Goal: Task Accomplishment & Management: Manage account settings

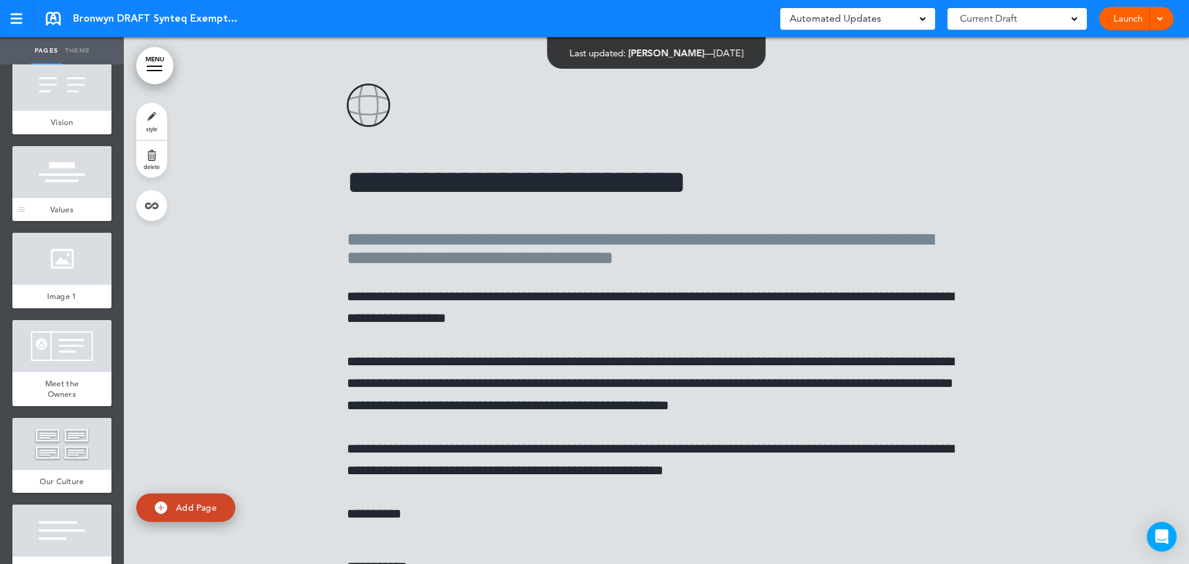
scroll to position [1053, 0]
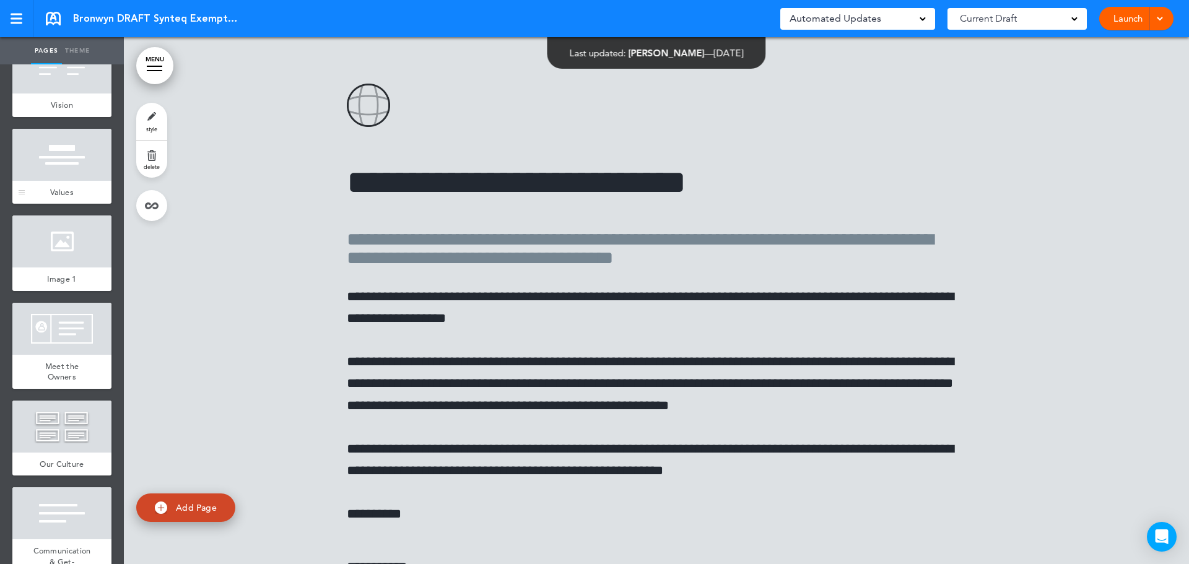
click at [54, 181] on div at bounding box center [61, 155] width 99 height 52
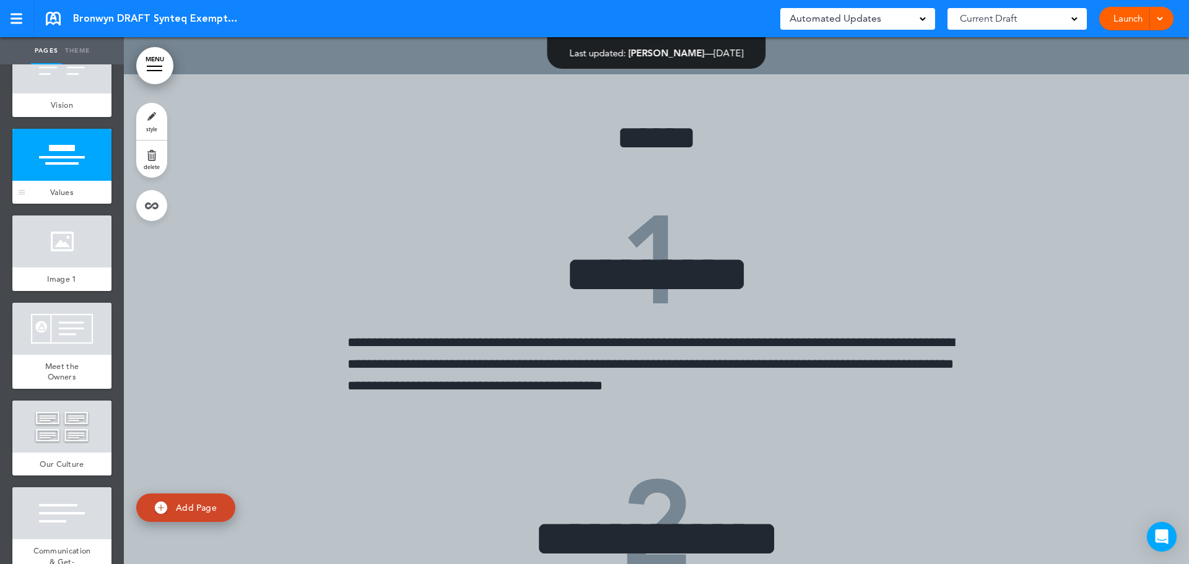
scroll to position [9342, 0]
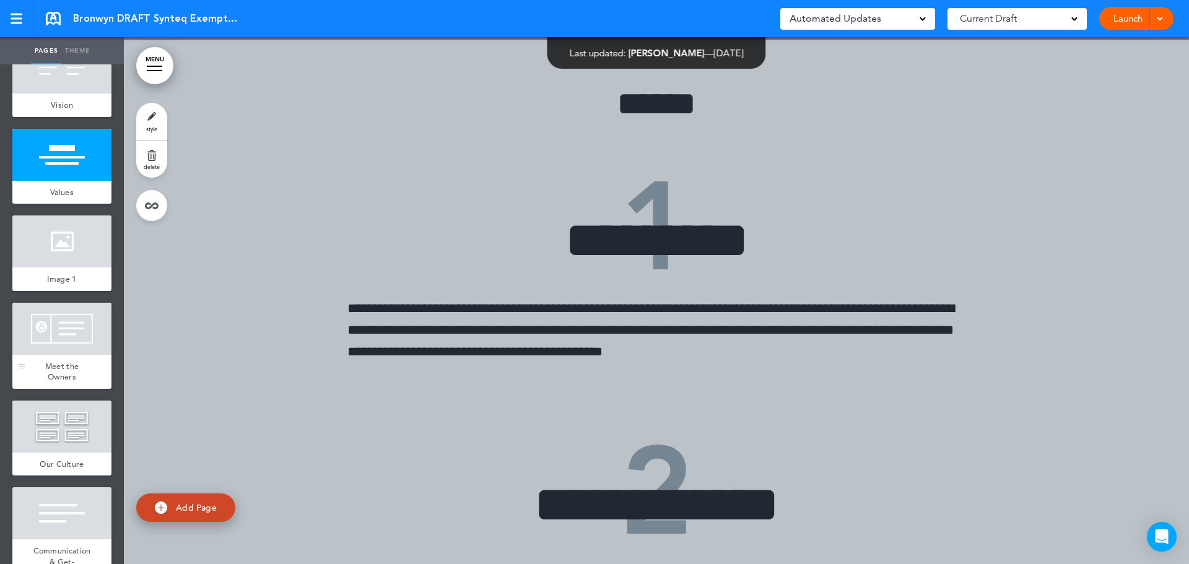
click at [66, 381] on div "Meet the Owners" at bounding box center [61, 372] width 99 height 34
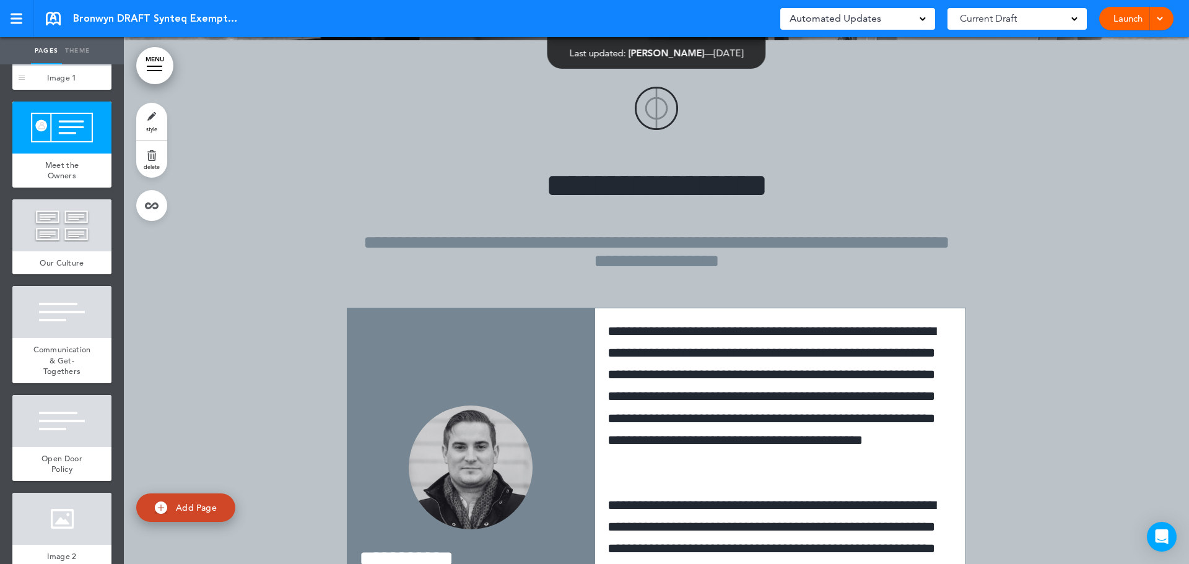
scroll to position [1301, 0]
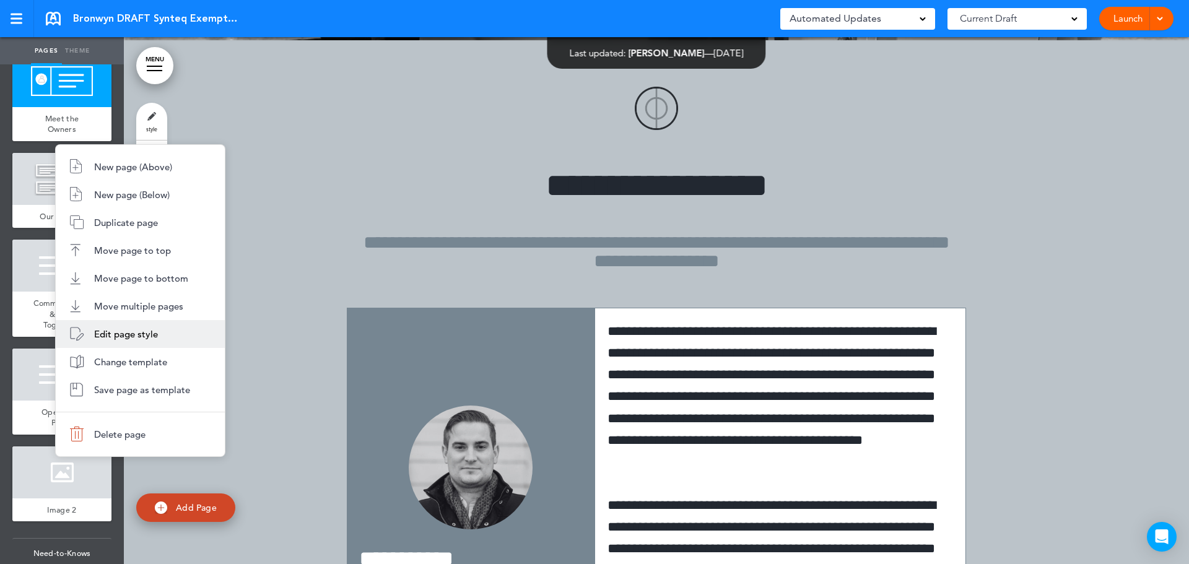
click at [129, 327] on li "Edit page style" at bounding box center [140, 334] width 169 height 28
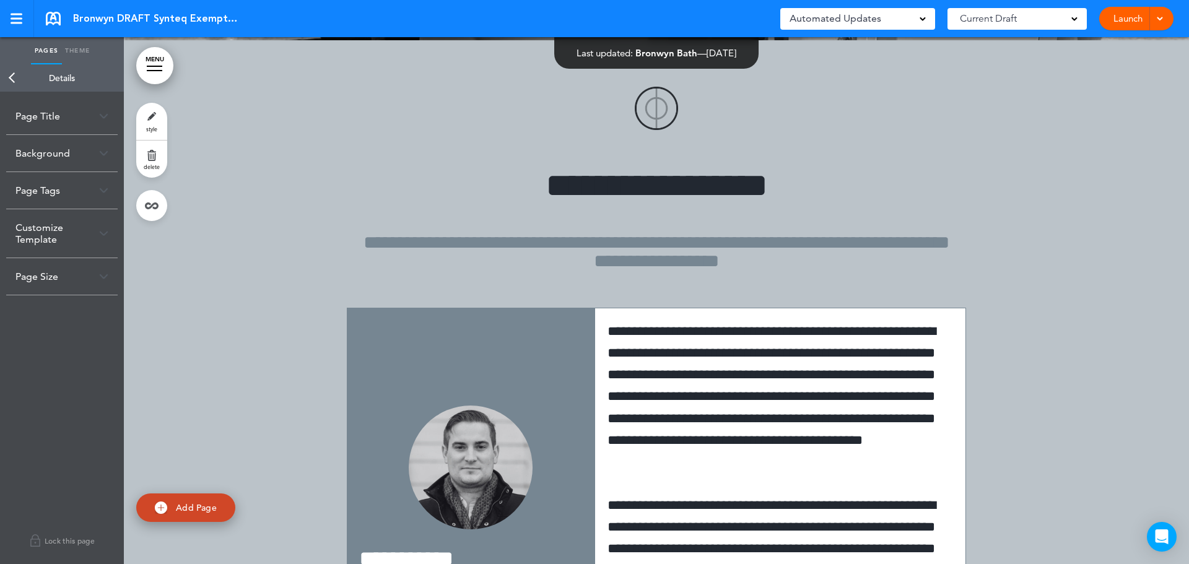
click at [88, 113] on div "Page Title" at bounding box center [61, 116] width 111 height 37
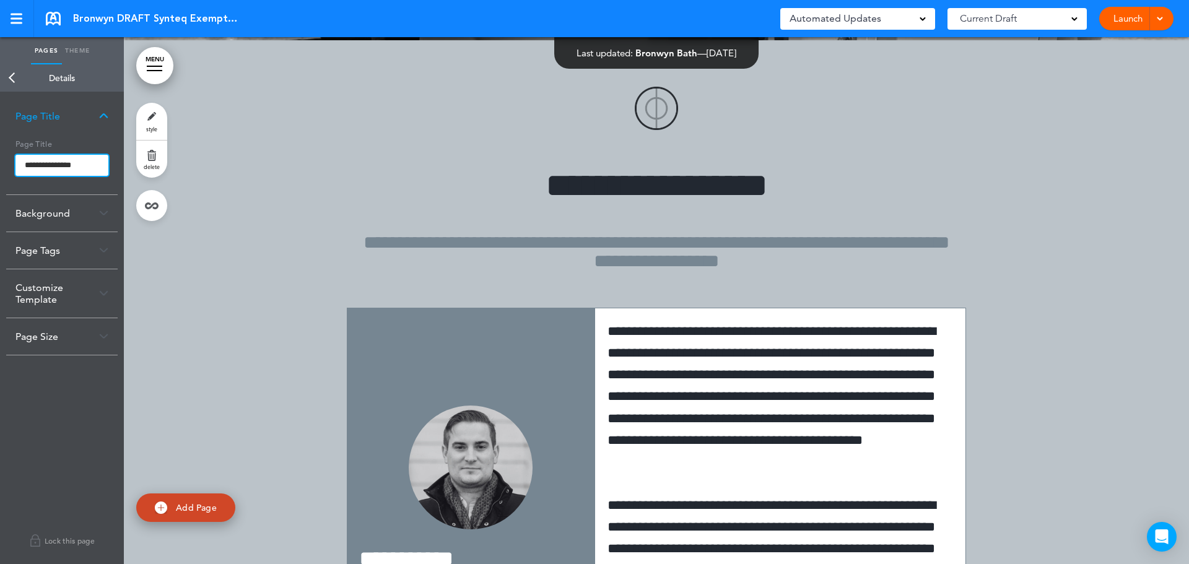
click at [72, 162] on input "**********" at bounding box center [61, 165] width 93 height 21
type input "**********"
click at [84, 478] on body "Checking url availability This handbook Preview Settings Signatures Collaborato…" at bounding box center [594, 282] width 1189 height 564
click at [6, 79] on link "Back" at bounding box center [12, 77] width 25 height 27
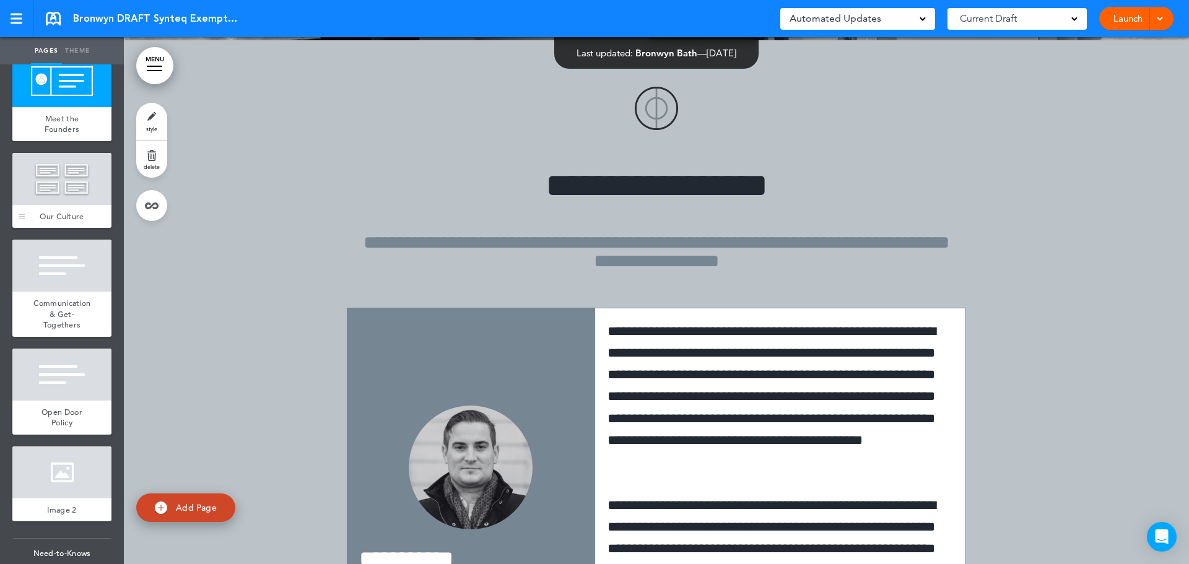
click at [66, 196] on div at bounding box center [61, 179] width 99 height 52
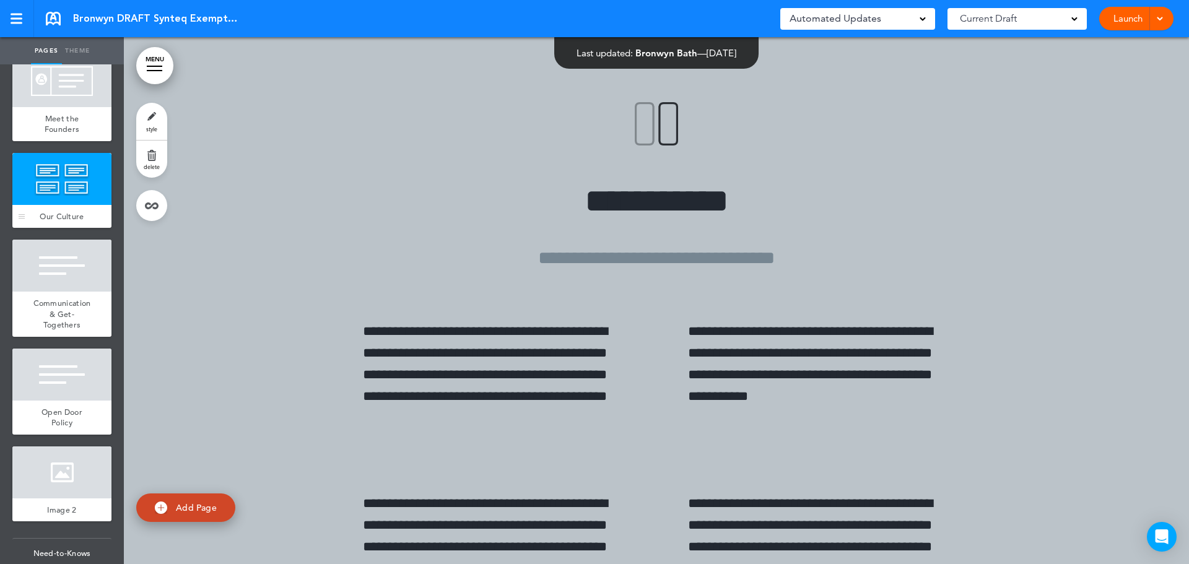
scroll to position [13121, 0]
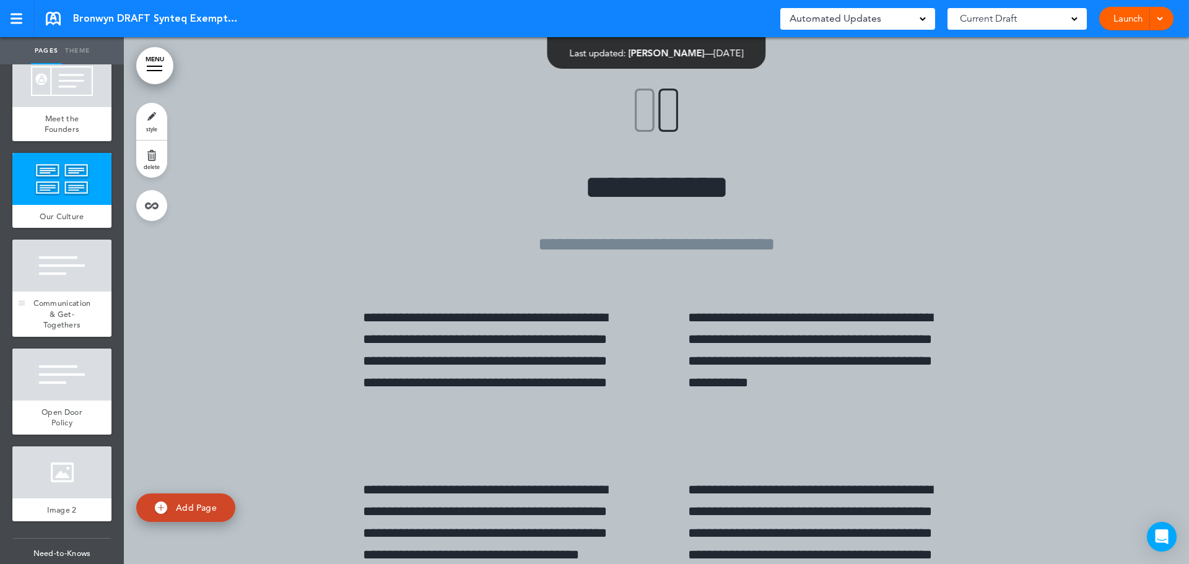
click at [63, 292] on div at bounding box center [61, 266] width 99 height 52
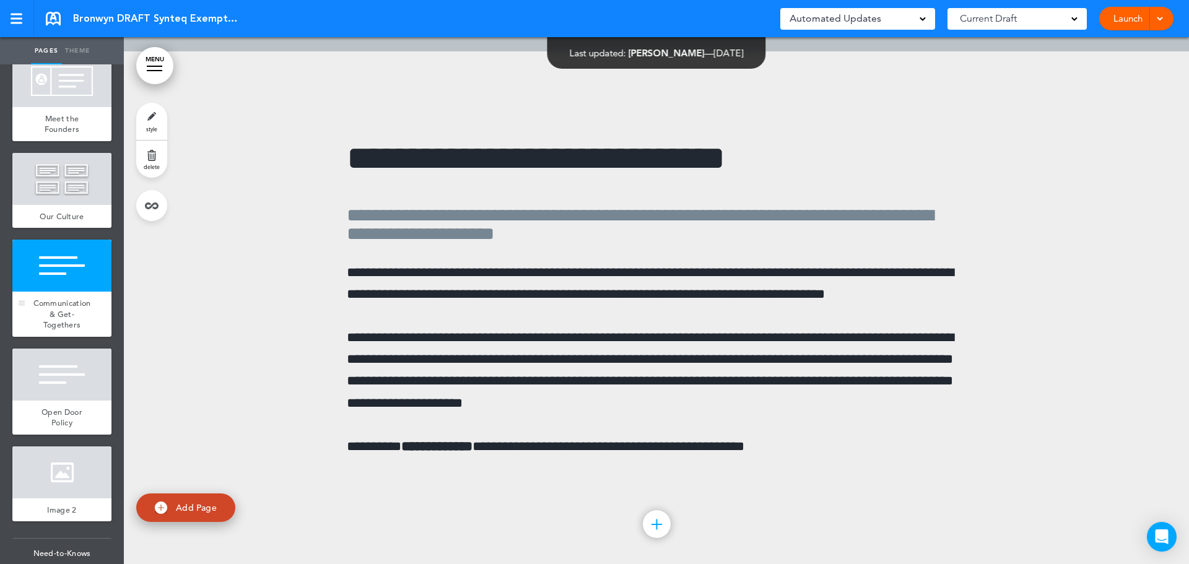
scroll to position [13837, 0]
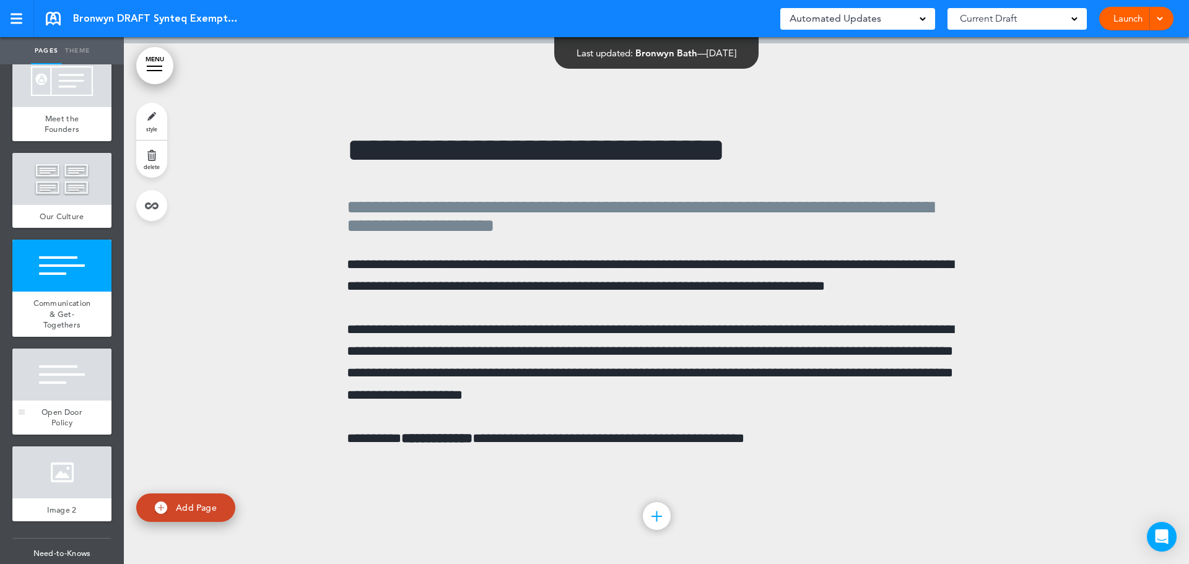
click at [58, 401] on div at bounding box center [61, 375] width 99 height 52
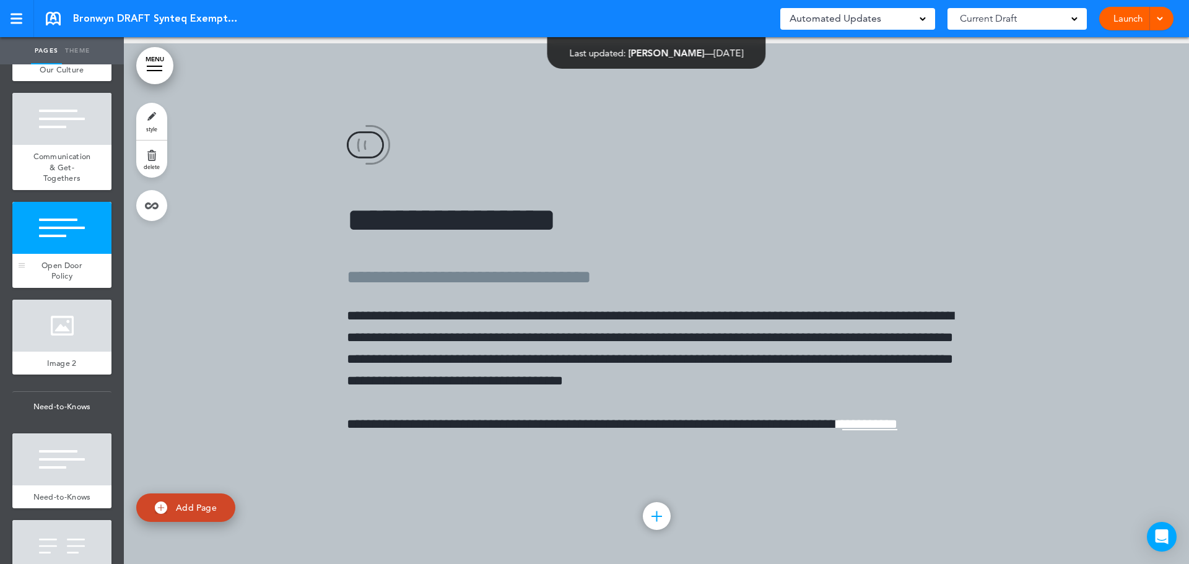
scroll to position [1487, 0]
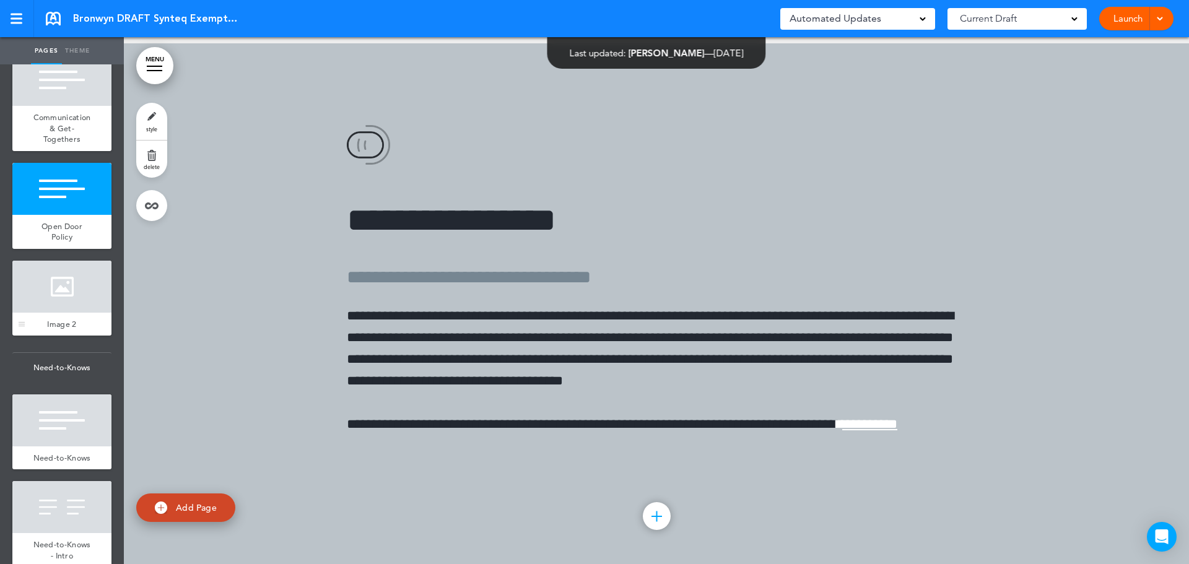
click at [66, 313] on div at bounding box center [61, 287] width 99 height 52
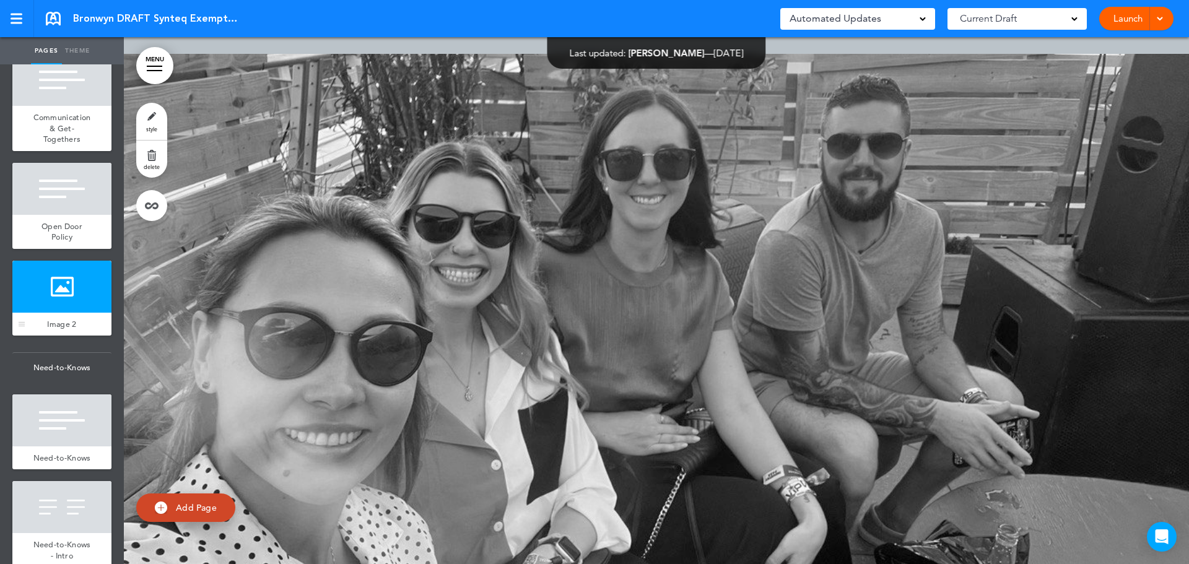
scroll to position [14892, 0]
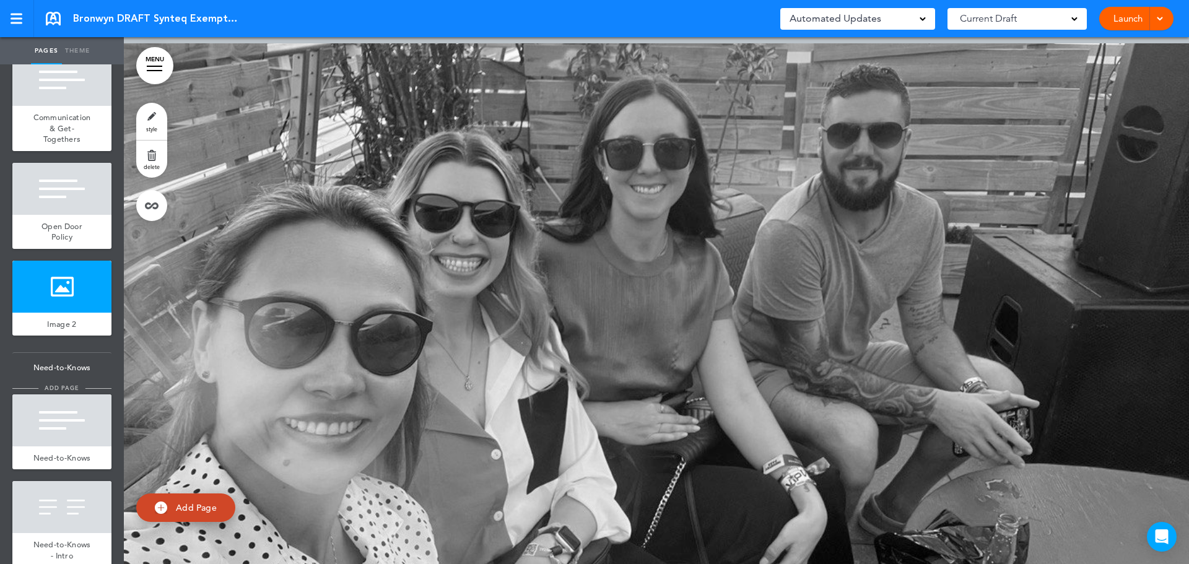
click at [69, 392] on span "add page" at bounding box center [61, 388] width 46 height 8
type input "********"
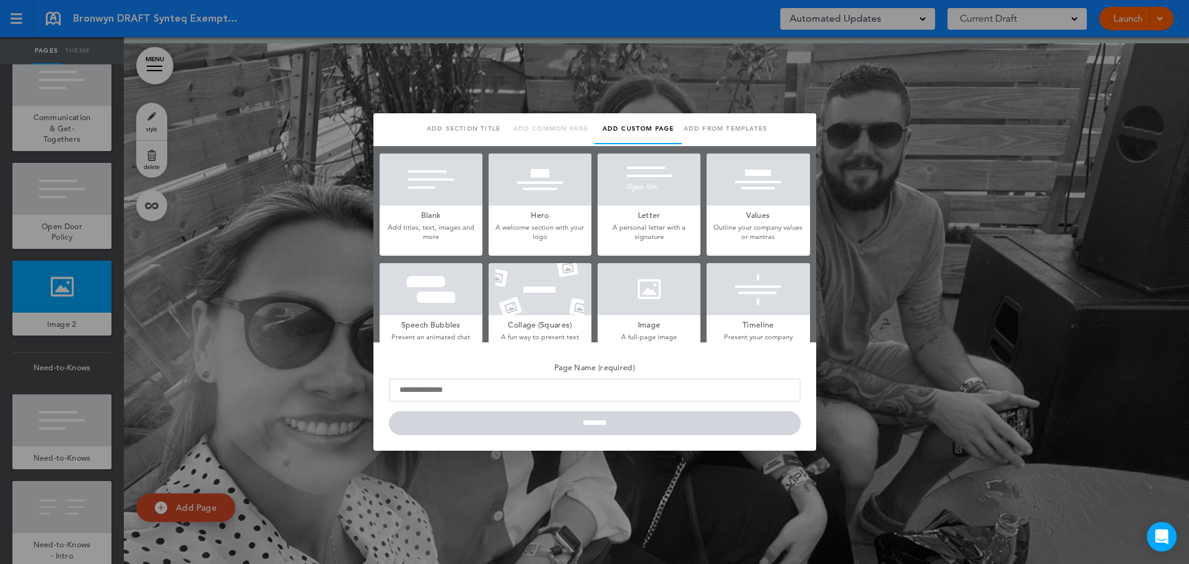
click at [77, 463] on div at bounding box center [594, 282] width 1189 height 564
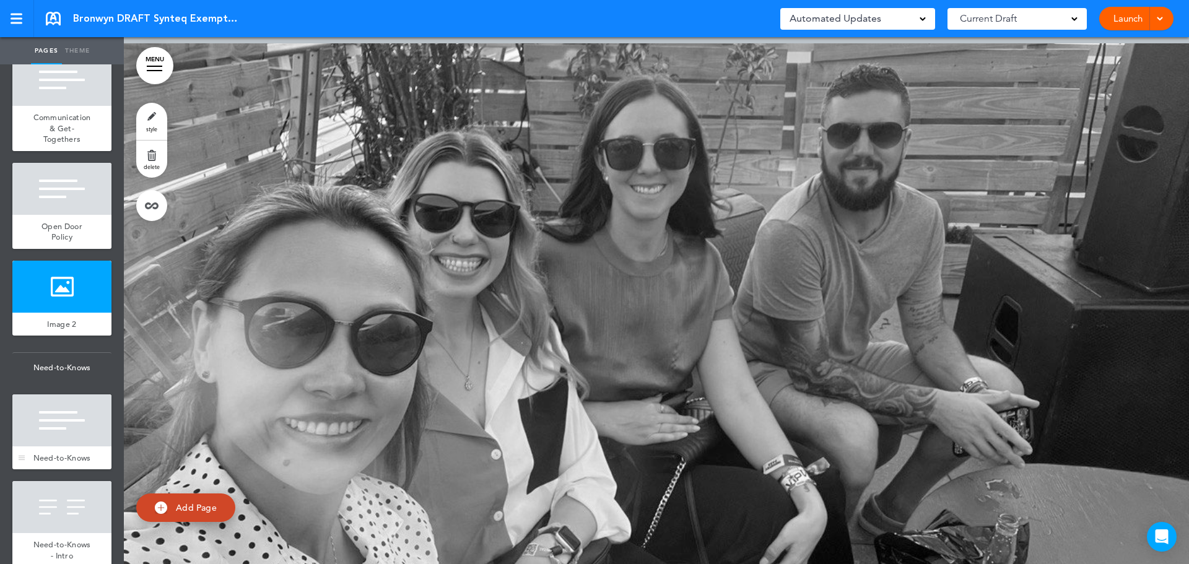
click at [45, 444] on div at bounding box center [61, 421] width 99 height 52
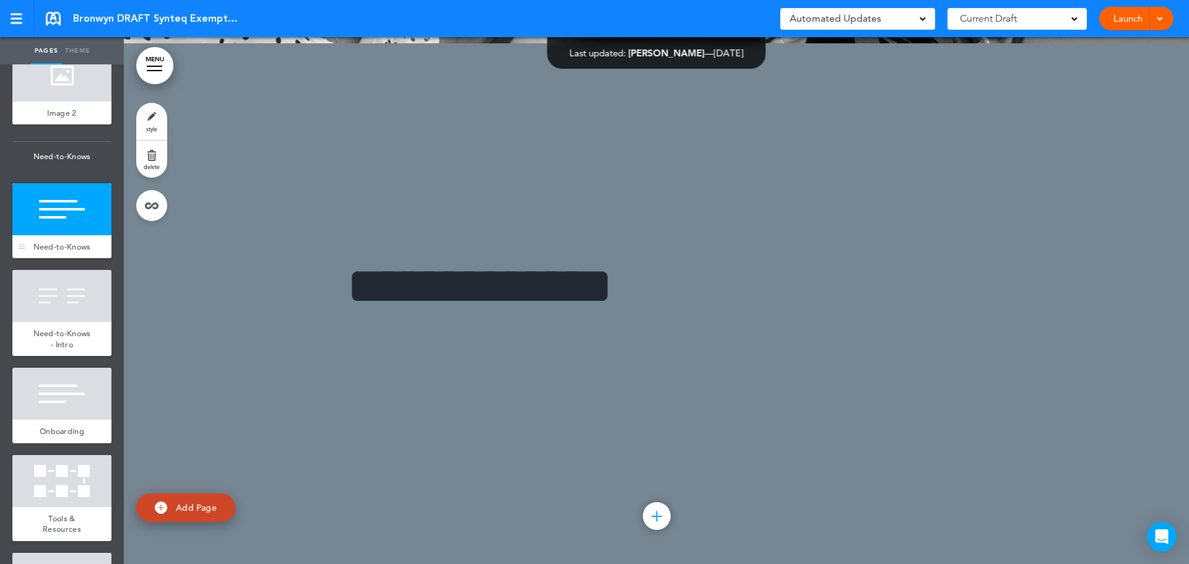
scroll to position [1734, 0]
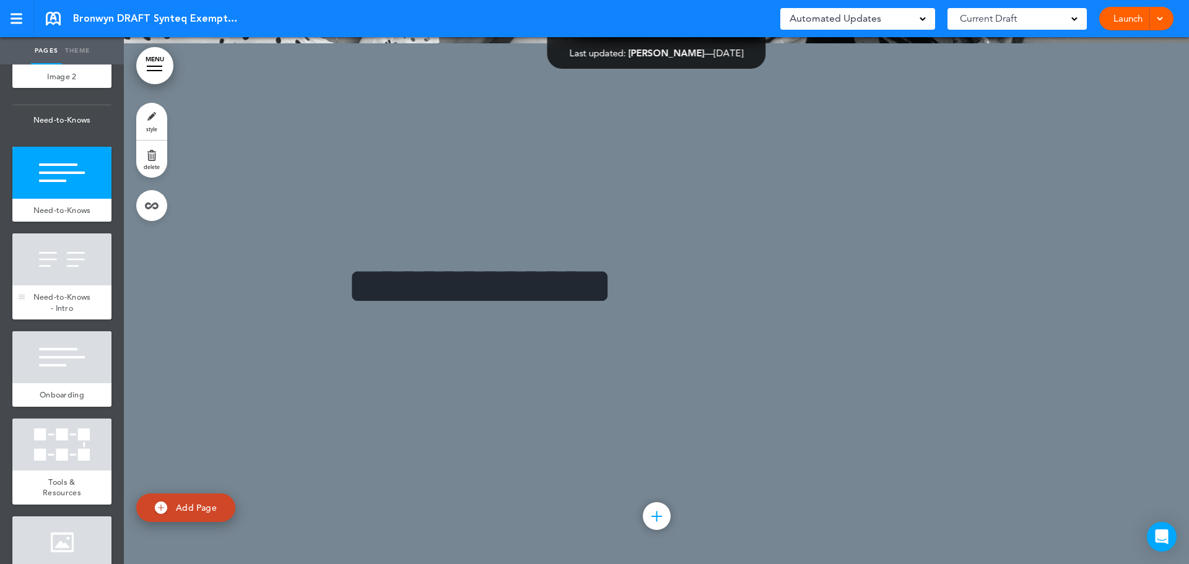
click at [81, 313] on span "Need-to-Knows - Intro" at bounding box center [62, 303] width 58 height 22
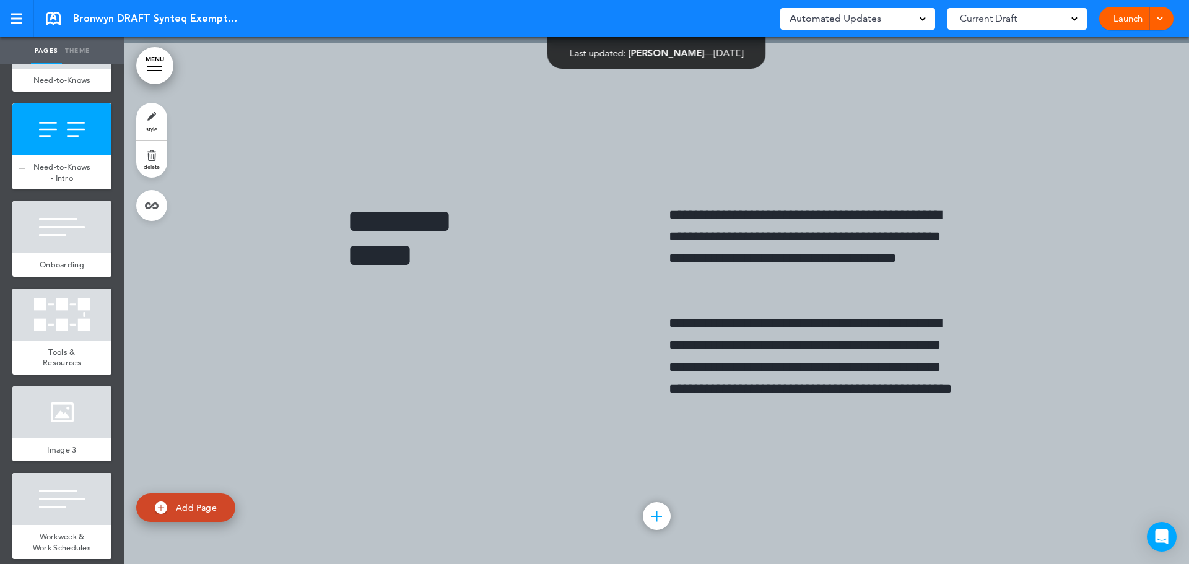
scroll to position [1920, 0]
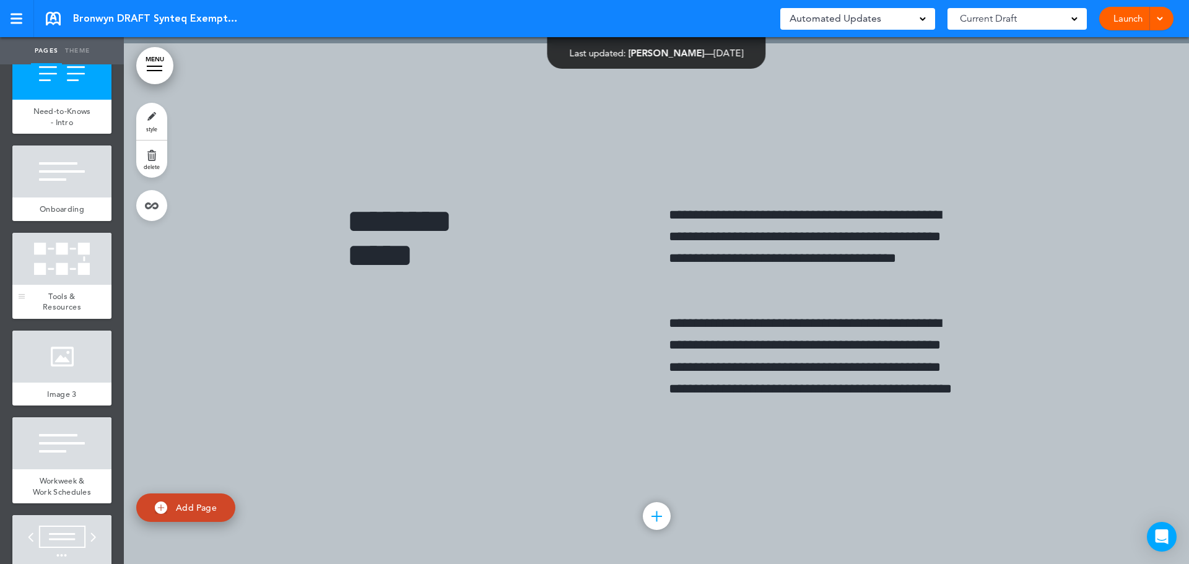
click at [73, 319] on div "Tools & Resources" at bounding box center [61, 302] width 99 height 34
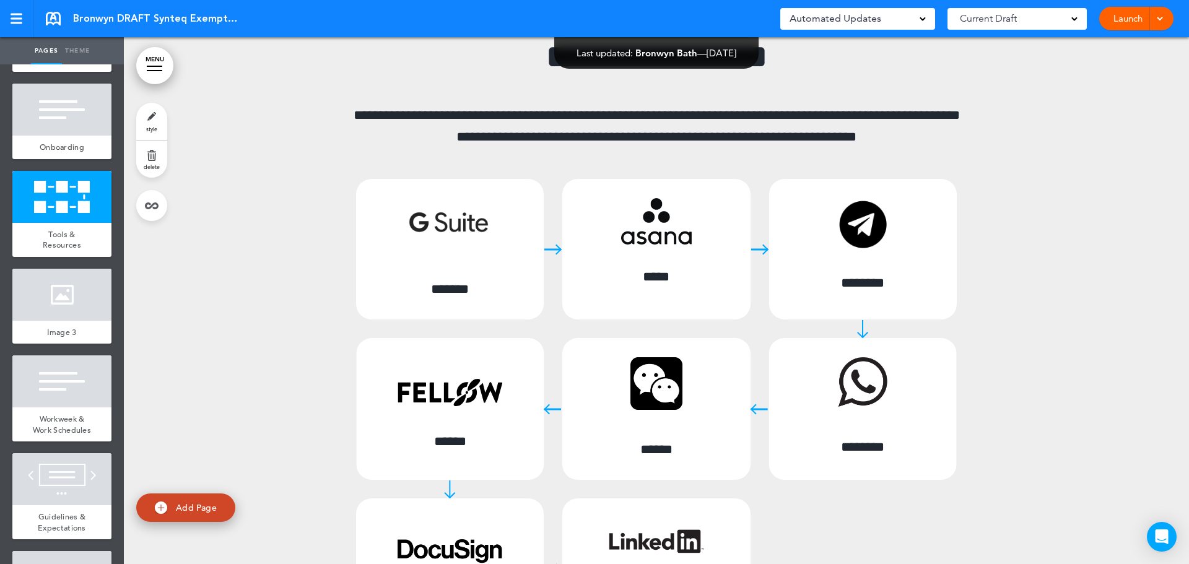
scroll to position [17572, 0]
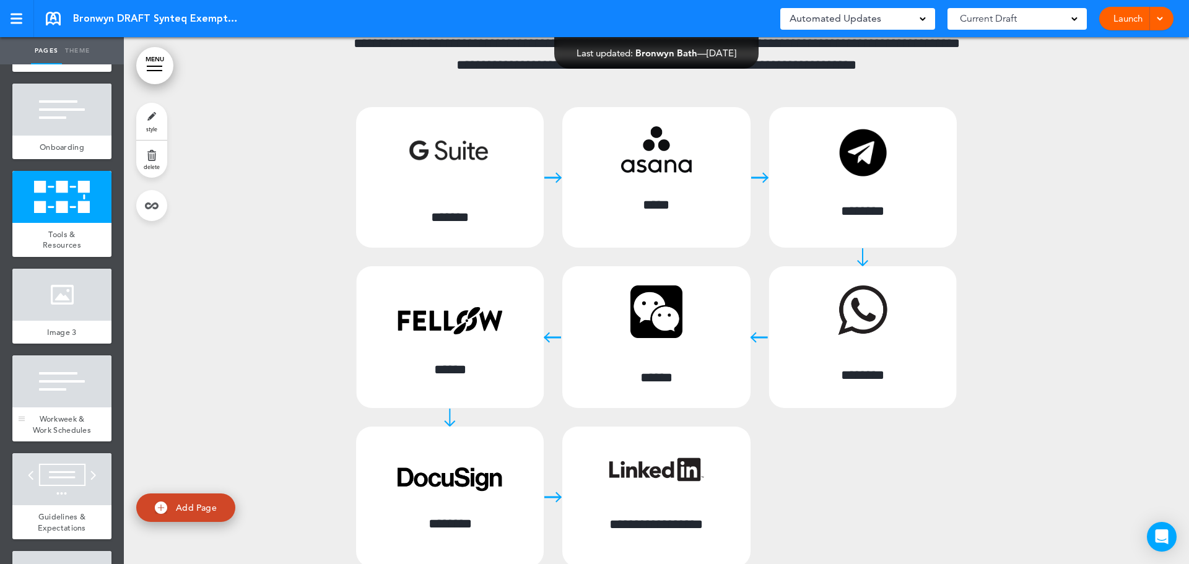
click at [73, 408] on div at bounding box center [61, 382] width 99 height 52
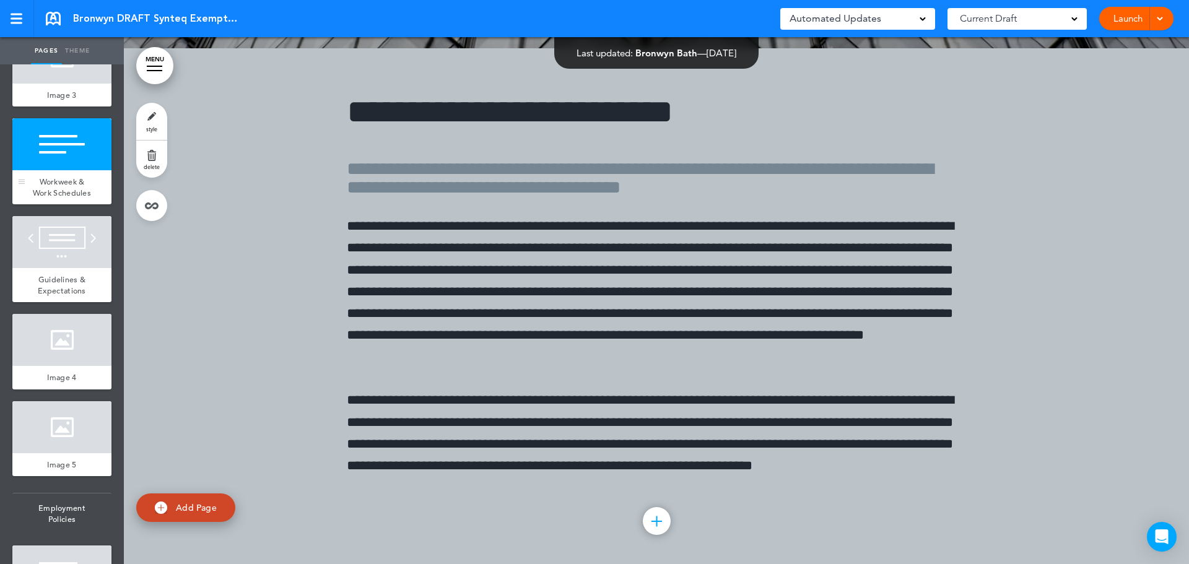
scroll to position [2230, 0]
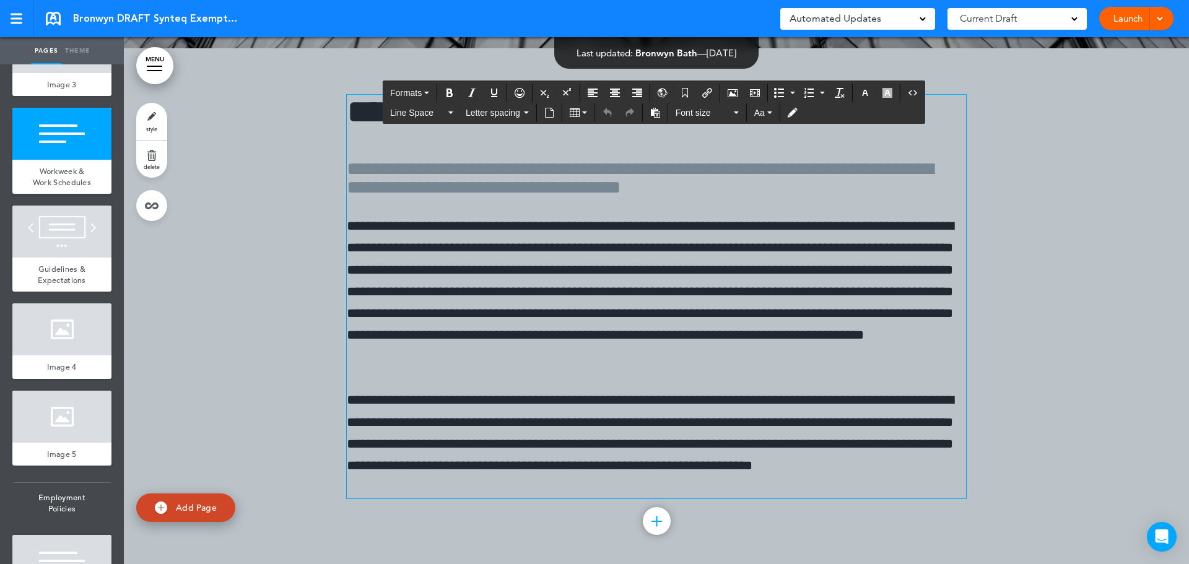
click at [723, 282] on p "**********" at bounding box center [656, 292] width 619 height 152
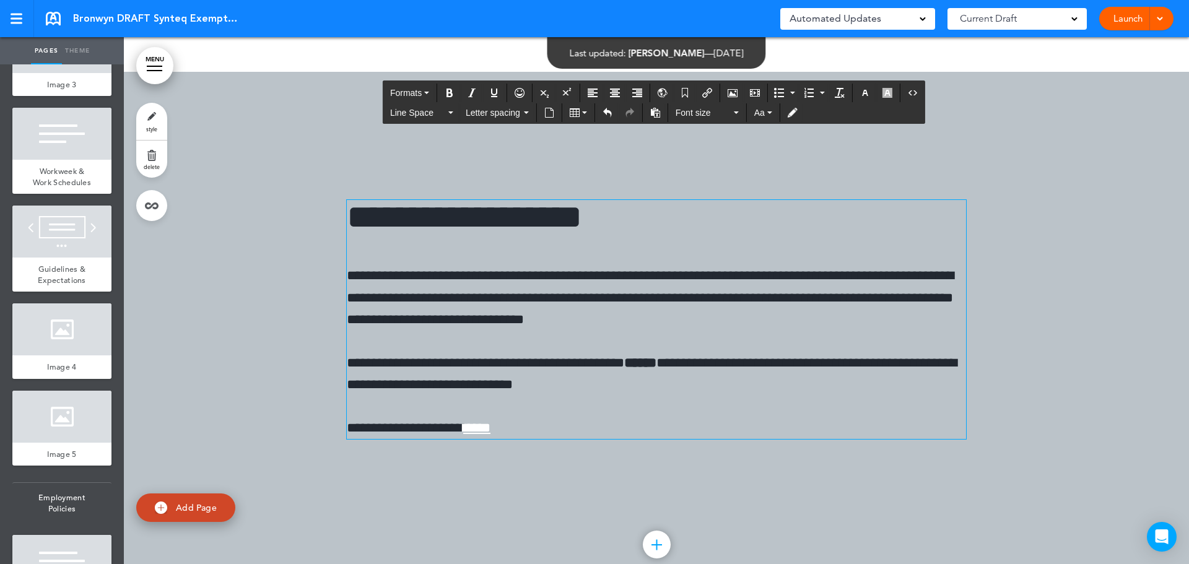
scroll to position [24251, 0]
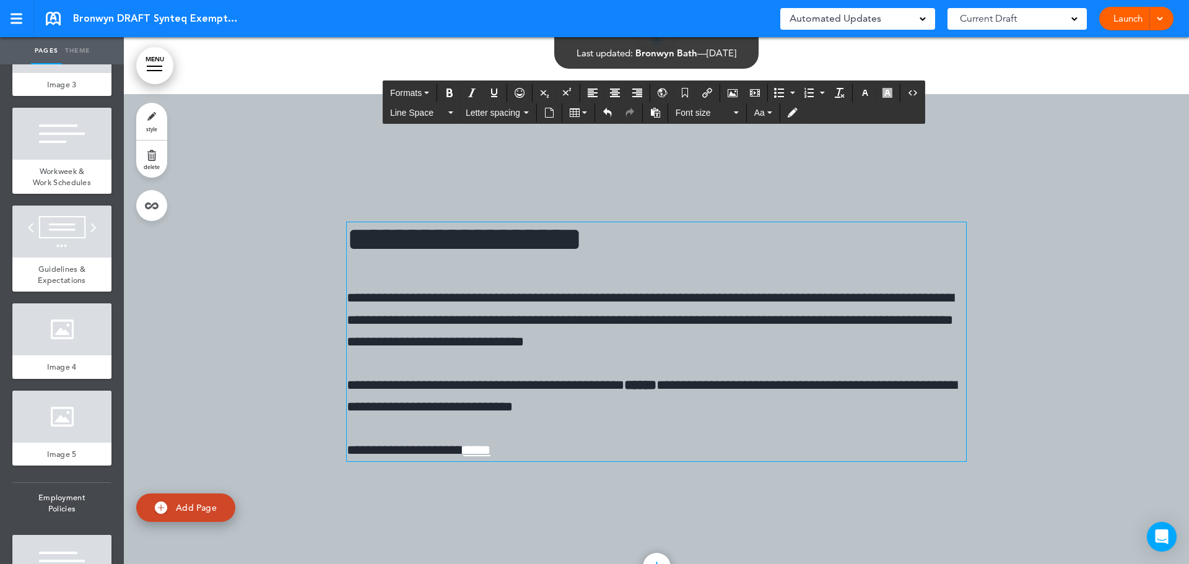
click at [347, 287] on p "**********" at bounding box center [656, 320] width 619 height 66
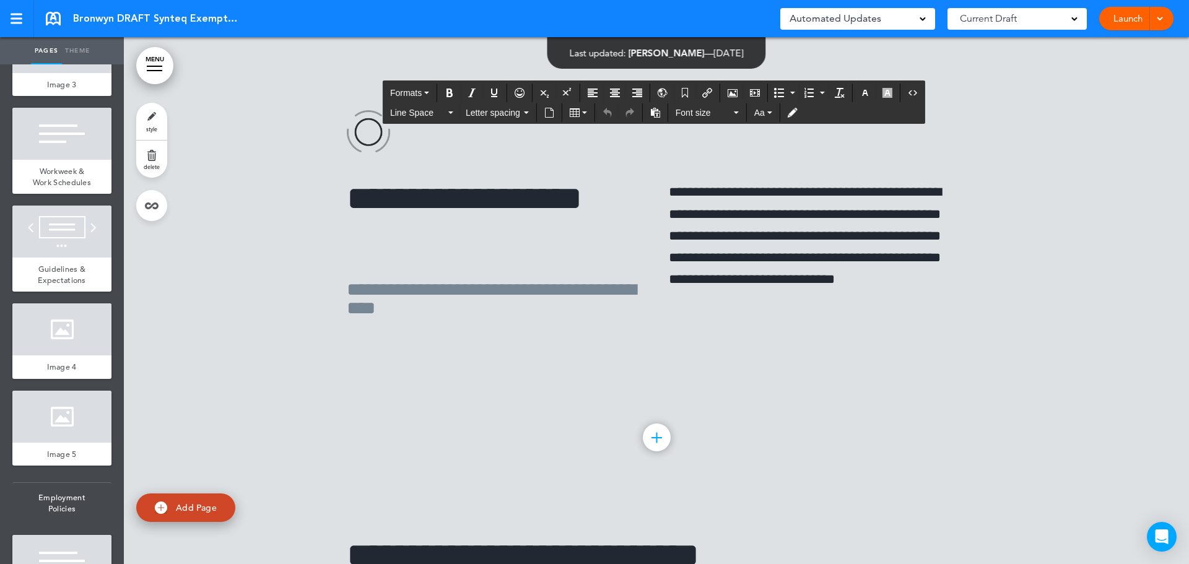
scroll to position [26977, 0]
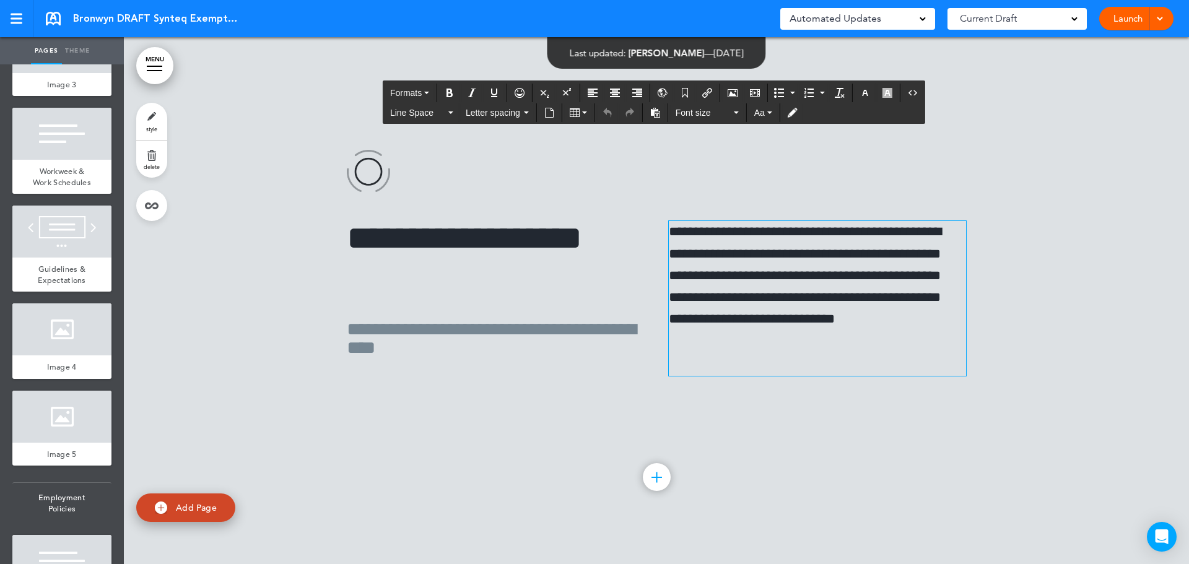
click at [771, 240] on p "**********" at bounding box center [817, 286] width 297 height 131
click at [782, 283] on p "**********" at bounding box center [817, 286] width 297 height 131
drag, startPoint x: 693, startPoint y: 261, endPoint x: 928, endPoint y: 245, distance: 235.3
click at [928, 245] on p "**********" at bounding box center [817, 286] width 297 height 131
click at [874, 420] on div at bounding box center [656, 267] width 1065 height 527
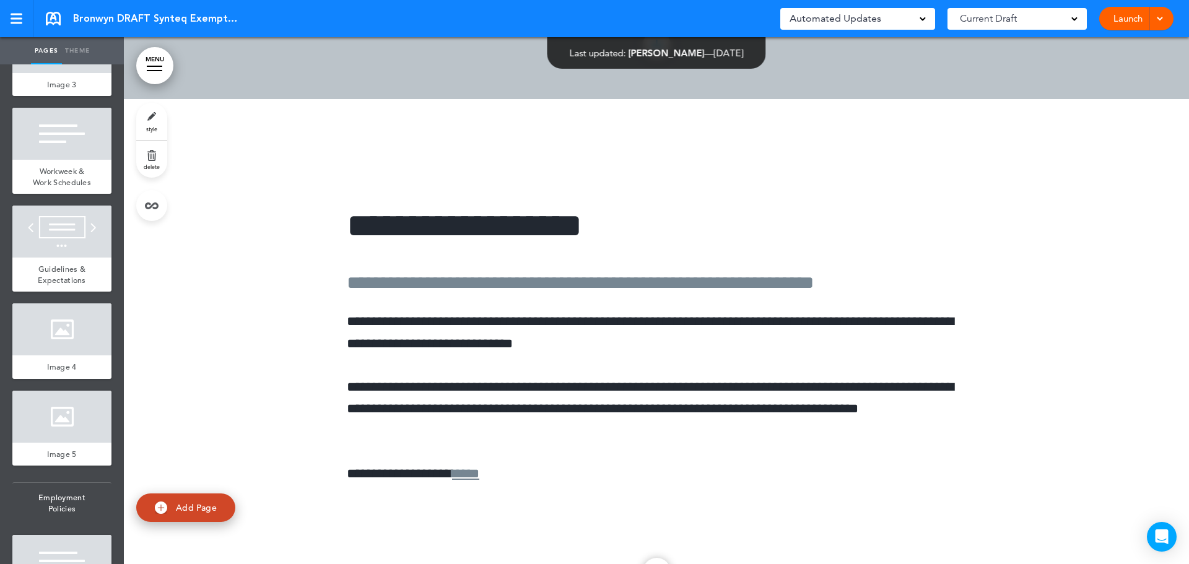
scroll to position [28525, 0]
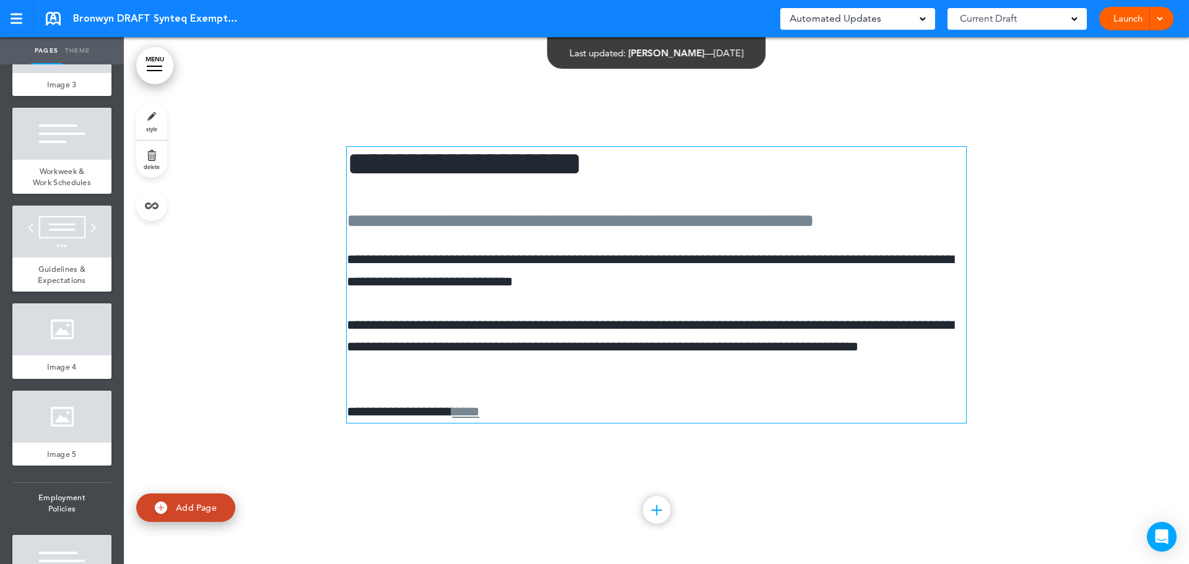
click at [419, 250] on p "**********" at bounding box center [656, 270] width 619 height 43
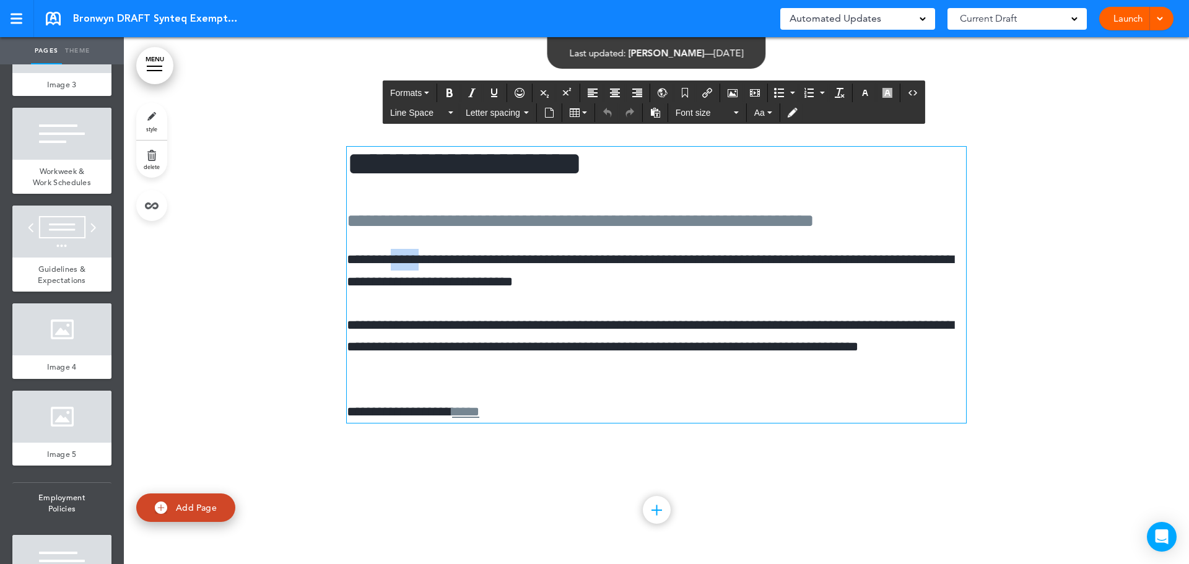
click at [419, 250] on p "**********" at bounding box center [656, 270] width 619 height 43
drag, startPoint x: 472, startPoint y: 334, endPoint x: 396, endPoint y: 330, distance: 76.3
click at [396, 330] on p "**********" at bounding box center [656, 348] width 619 height 66
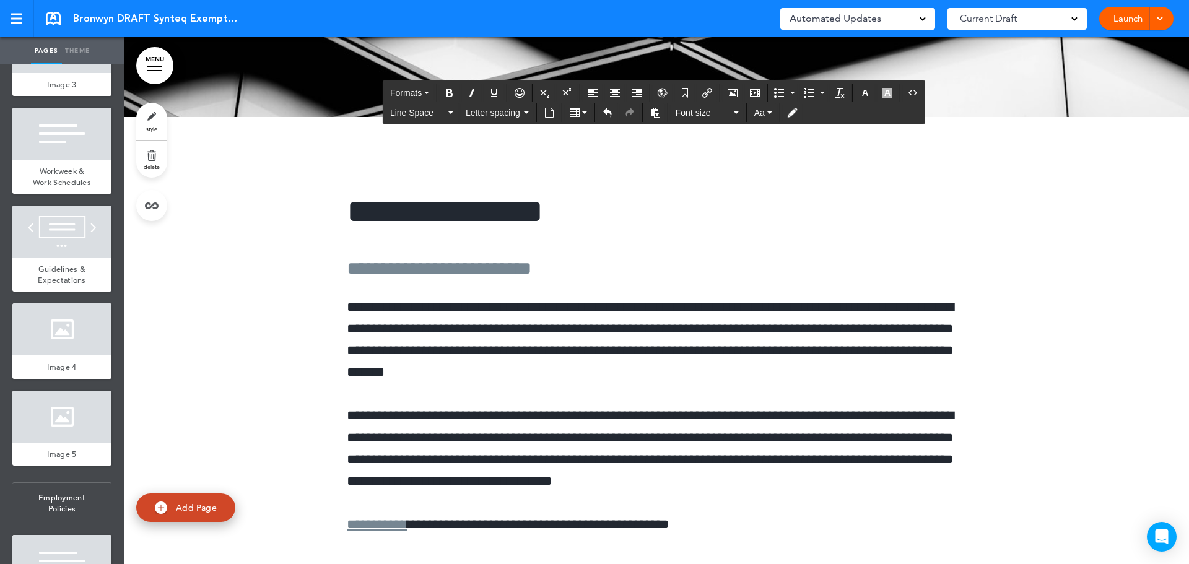
scroll to position [29516, 0]
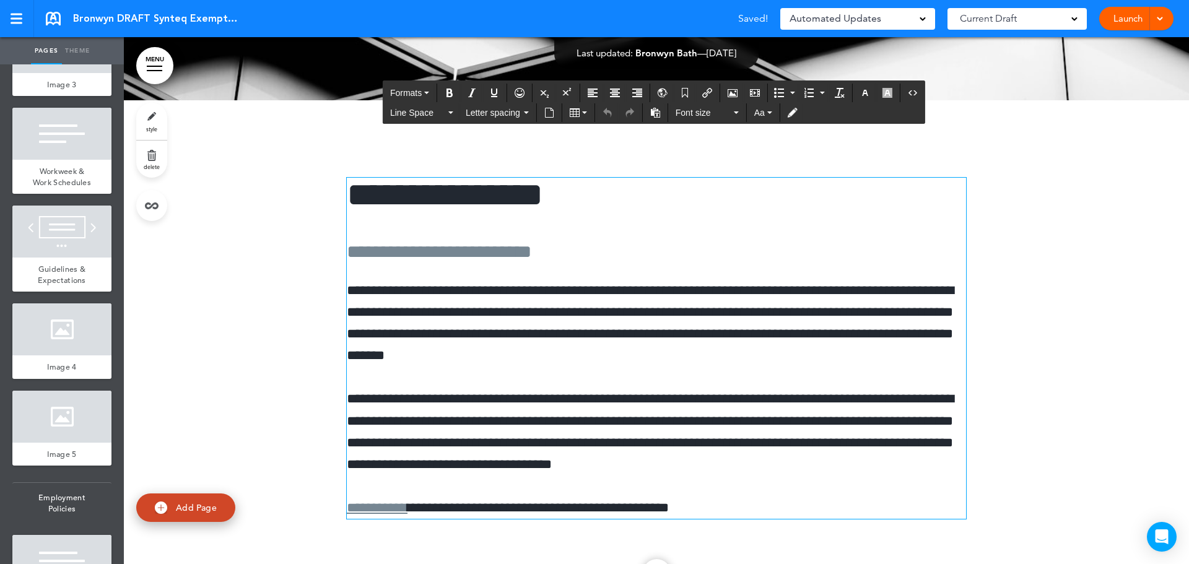
click at [570, 408] on p "**********" at bounding box center [656, 431] width 619 height 87
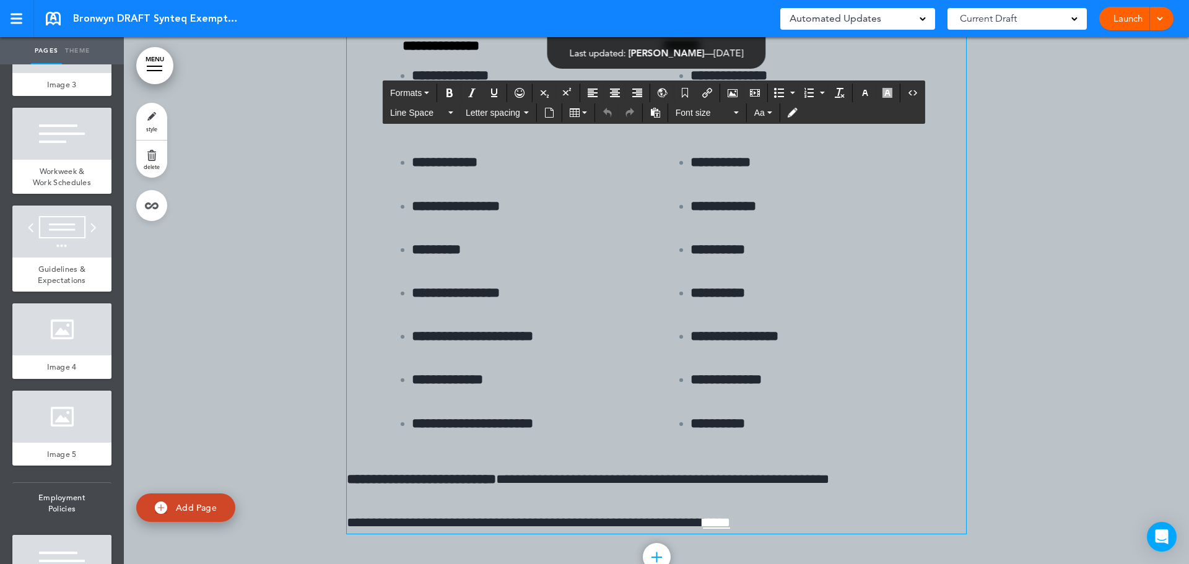
scroll to position [40789, 0]
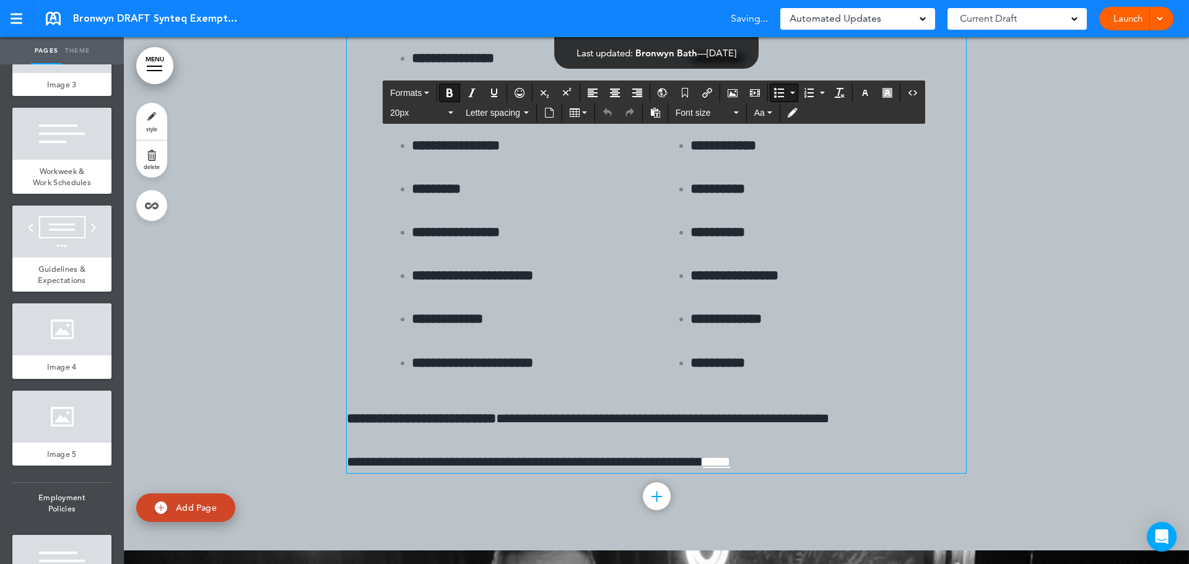
click at [629, 265] on li "**********" at bounding box center [536, 276] width 248 height 22
click at [167, 204] on div at bounding box center [656, 117] width 1065 height 868
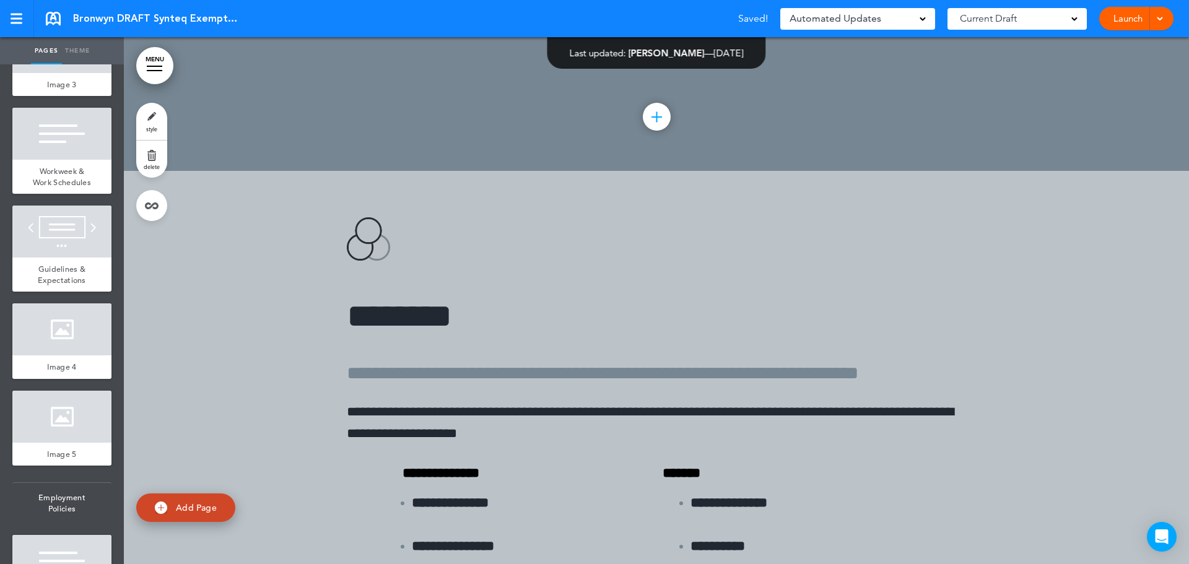
scroll to position [40108, 0]
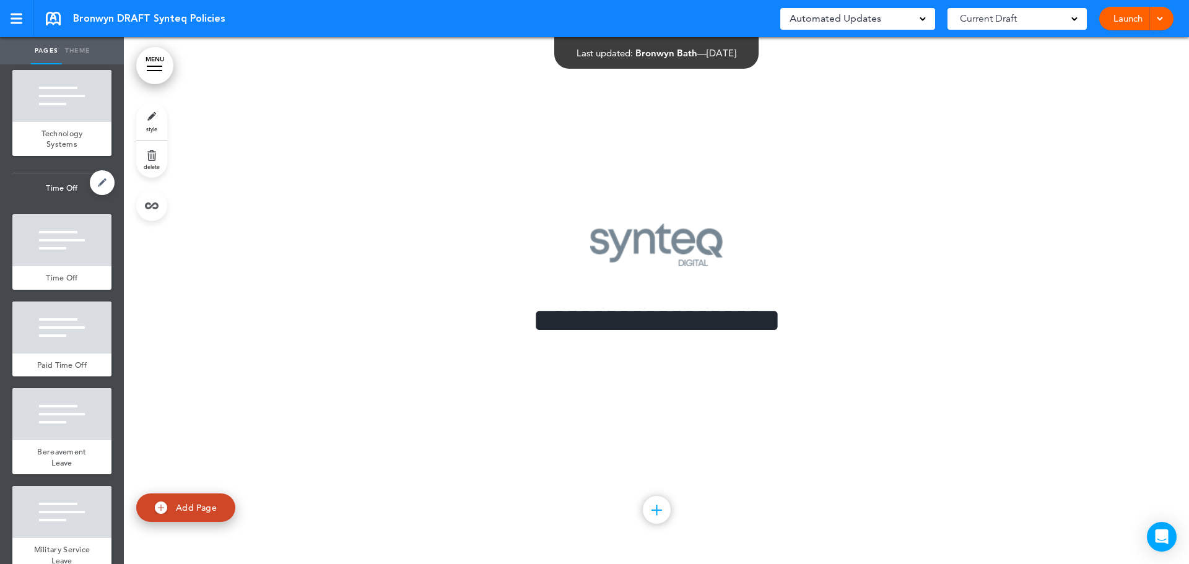
scroll to position [2230, 0]
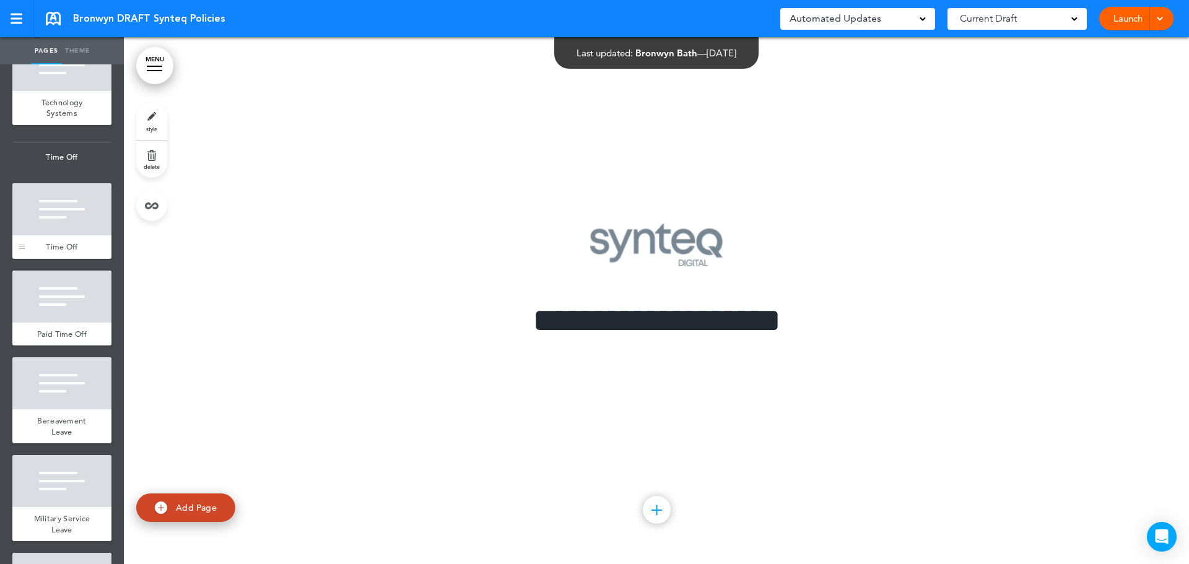
click at [77, 259] on div "Time Off" at bounding box center [61, 247] width 99 height 24
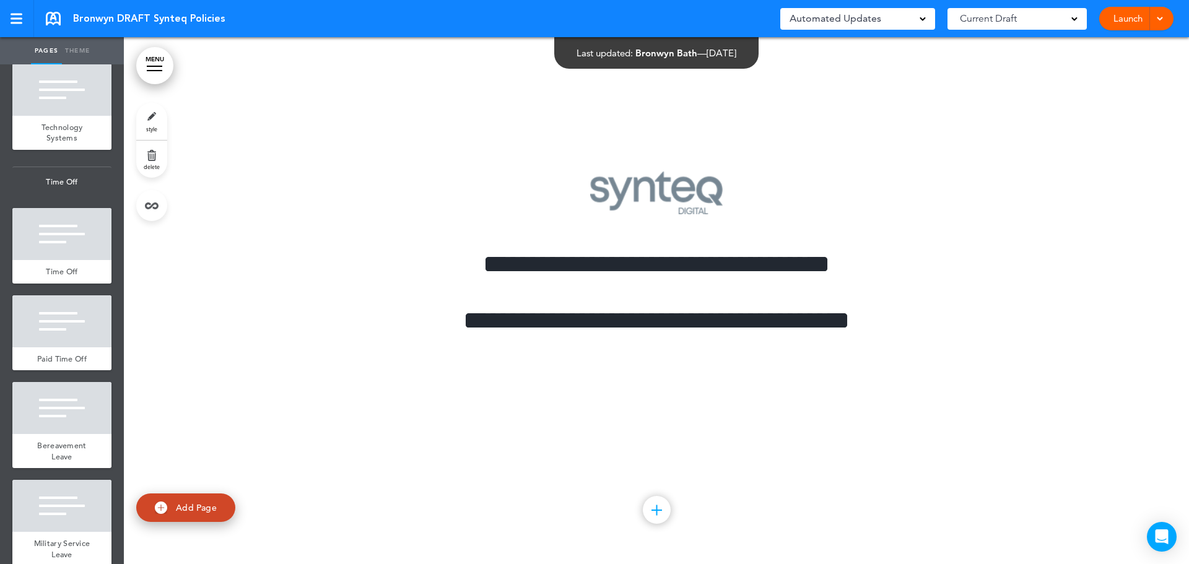
scroll to position [2230, 0]
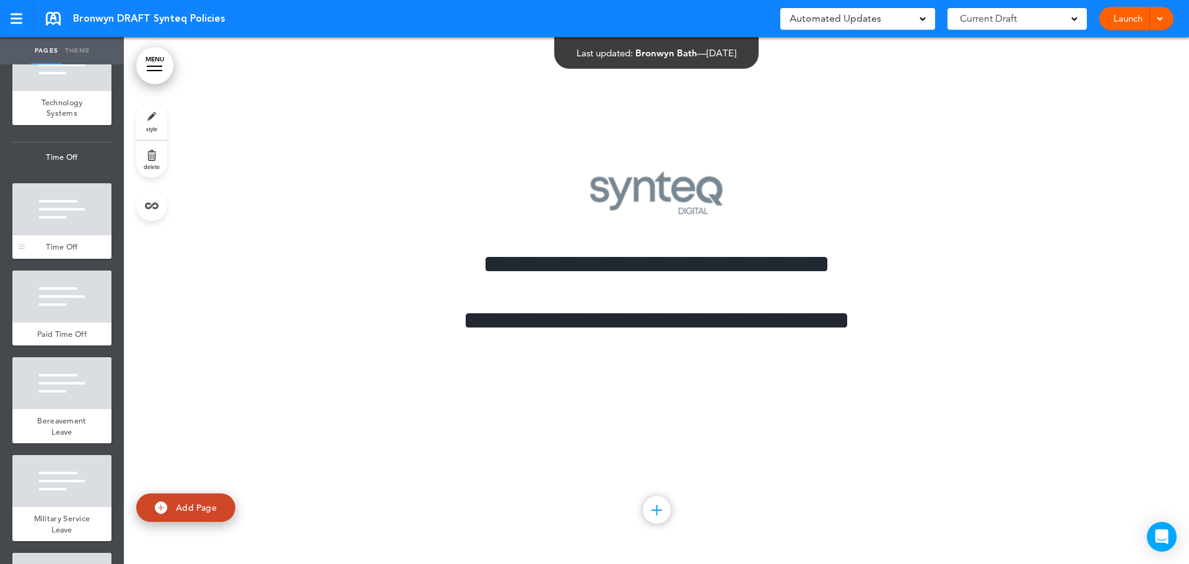
click at [70, 235] on div at bounding box center [61, 209] width 99 height 52
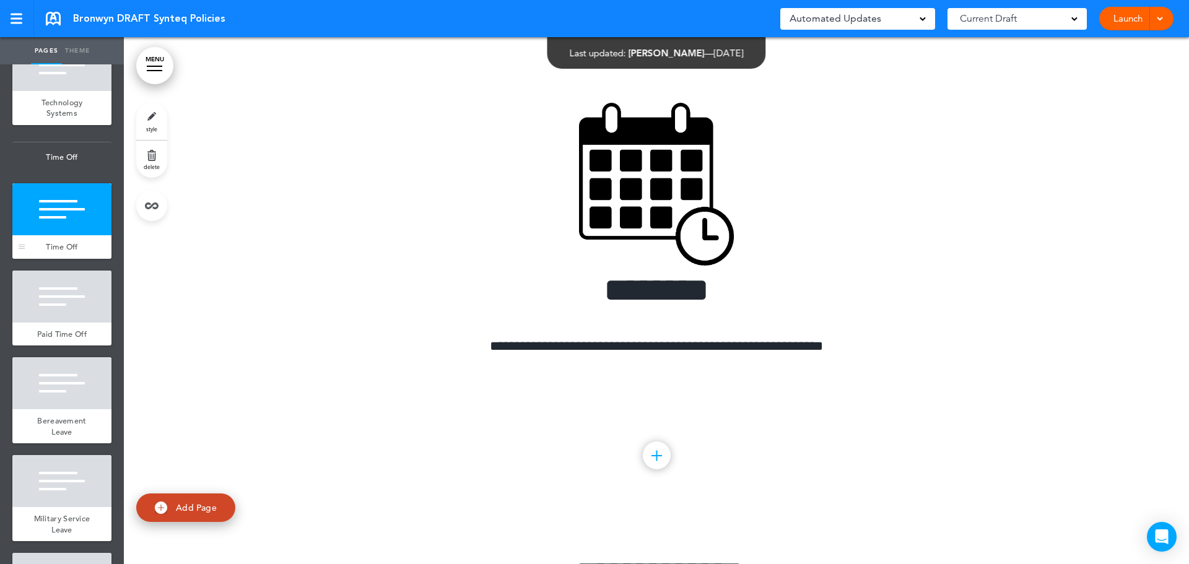
scroll to position [2292, 0]
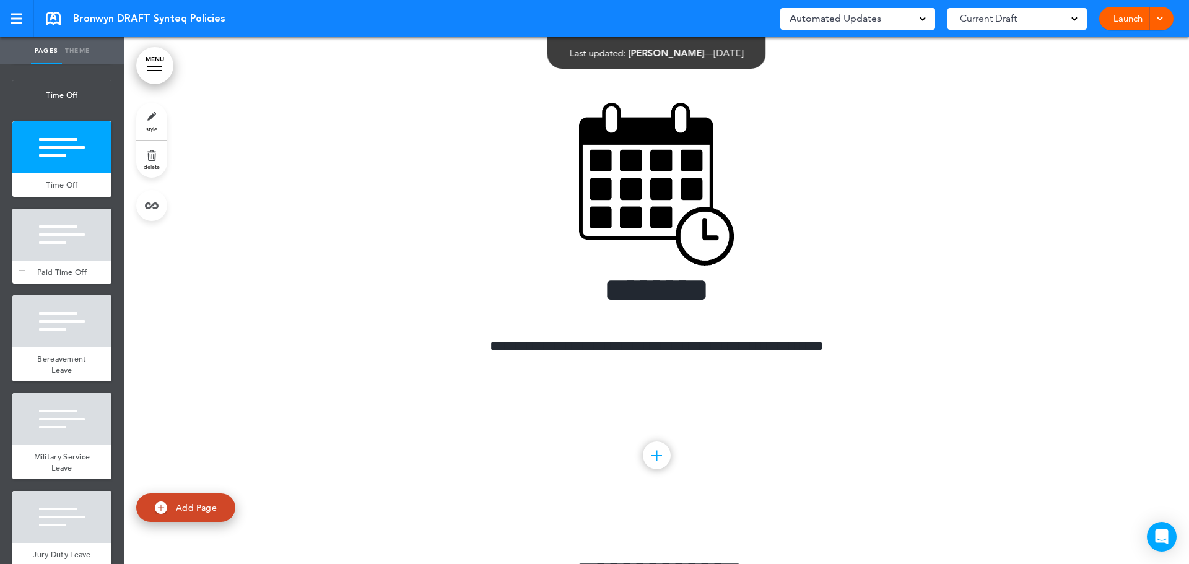
click at [69, 261] on div at bounding box center [61, 235] width 99 height 52
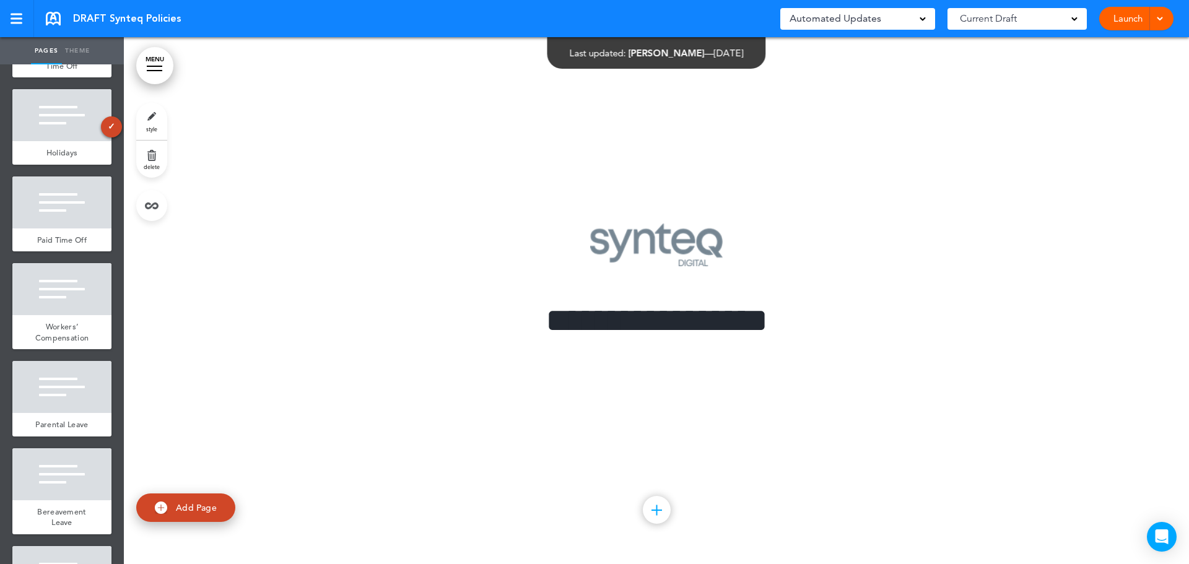
scroll to position [4522, 0]
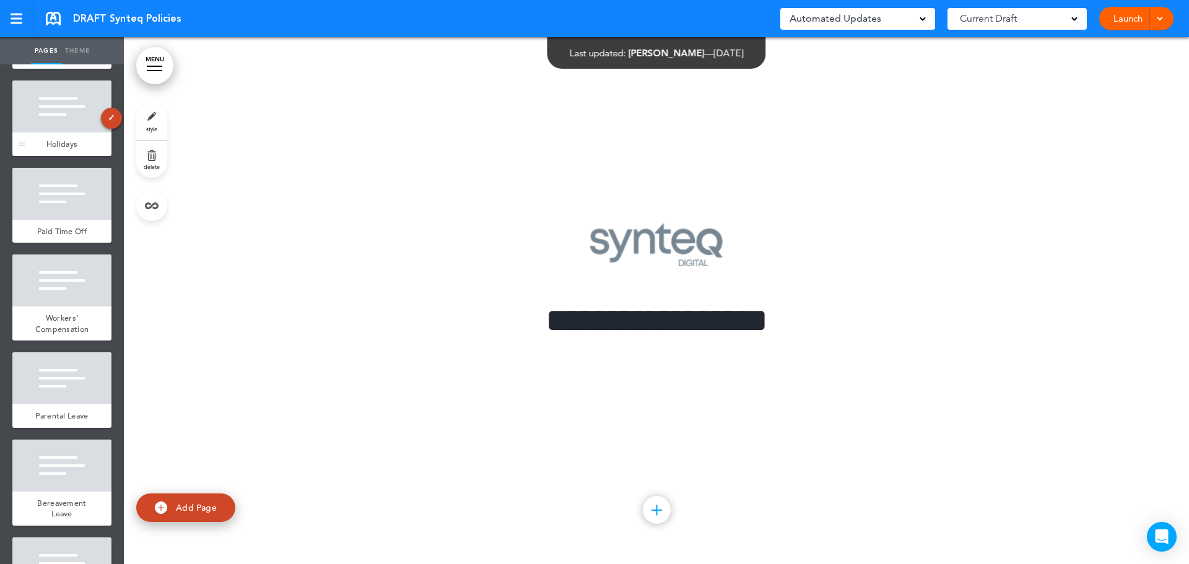
click at [67, 133] on div at bounding box center [61, 107] width 99 height 52
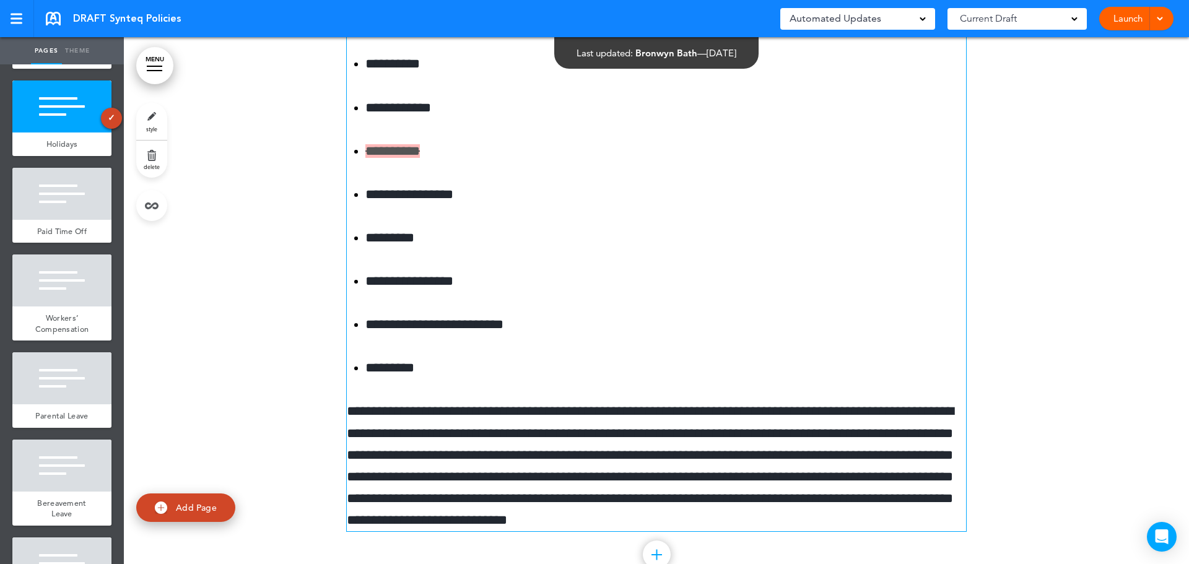
scroll to position [44066, 0]
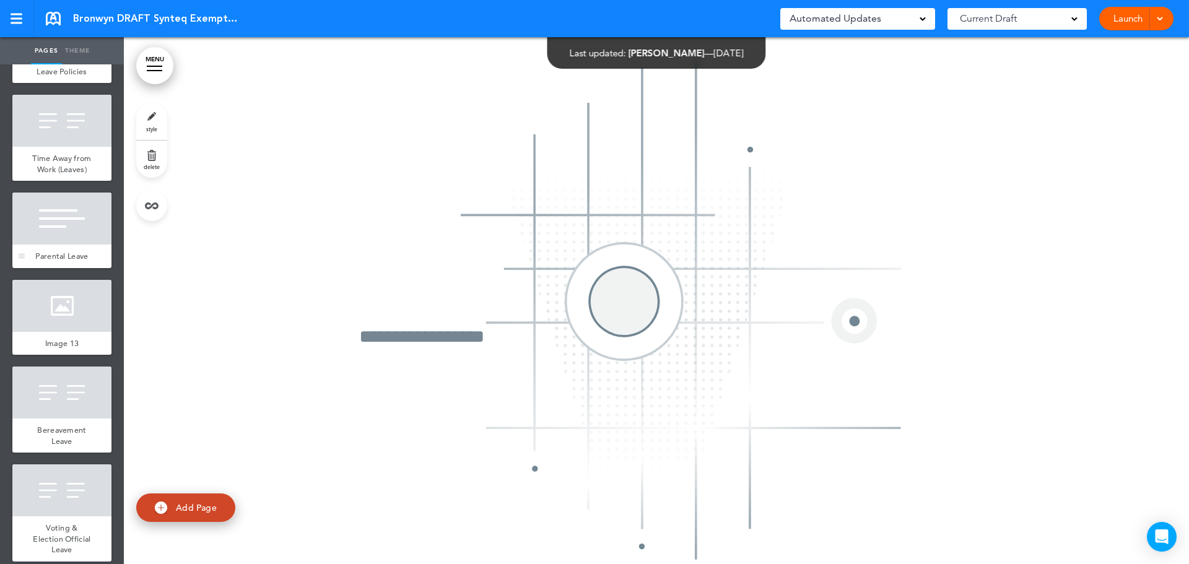
scroll to position [6460, 0]
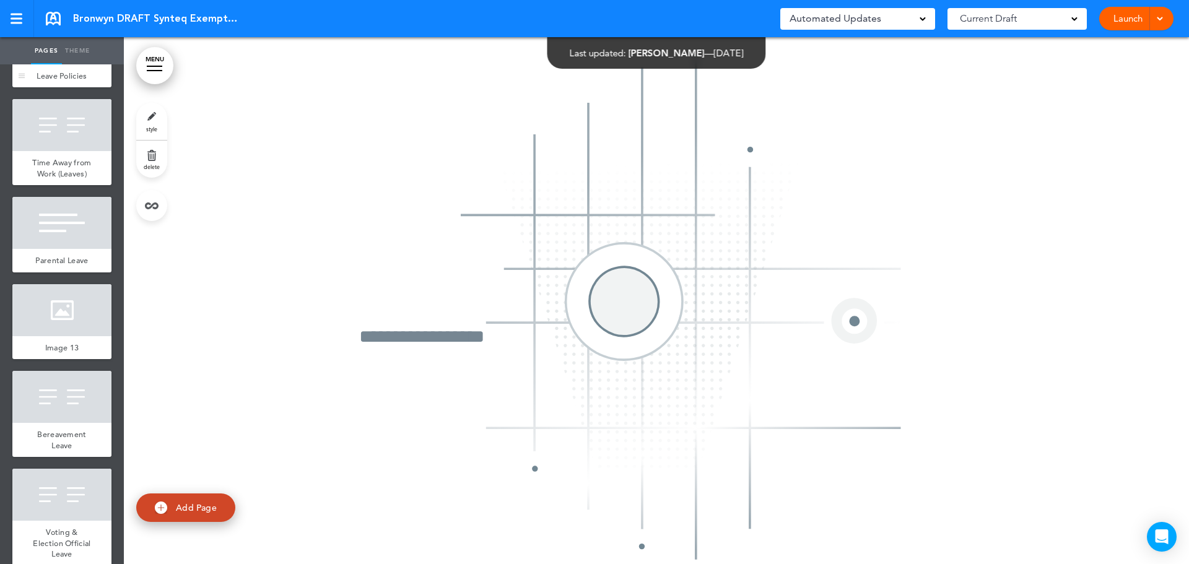
click at [80, 64] on div at bounding box center [61, 38] width 99 height 52
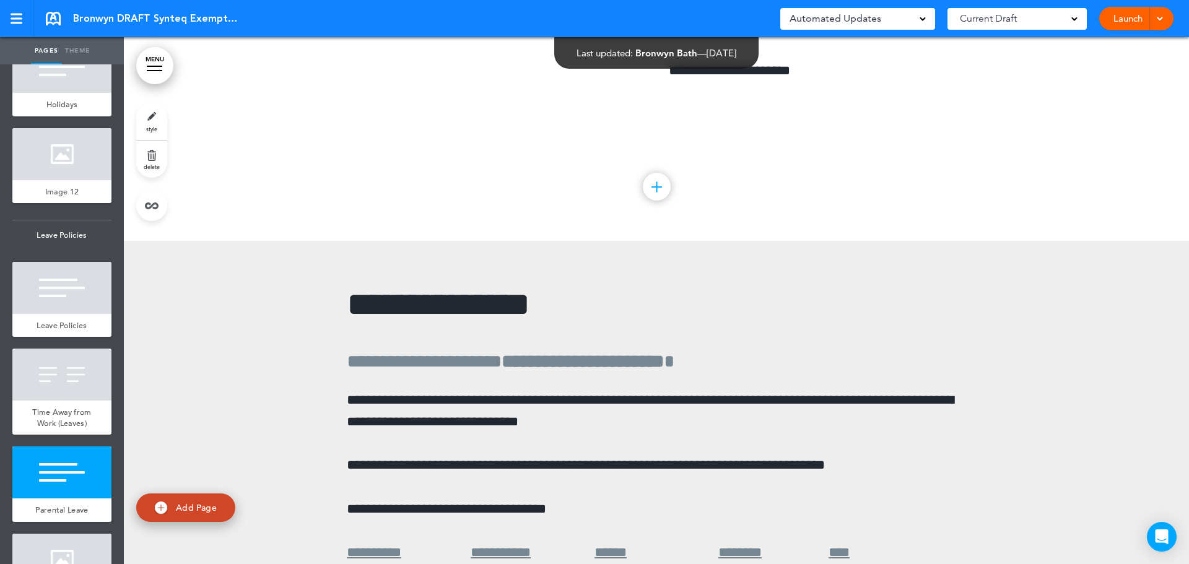
scroll to position [6141, 0]
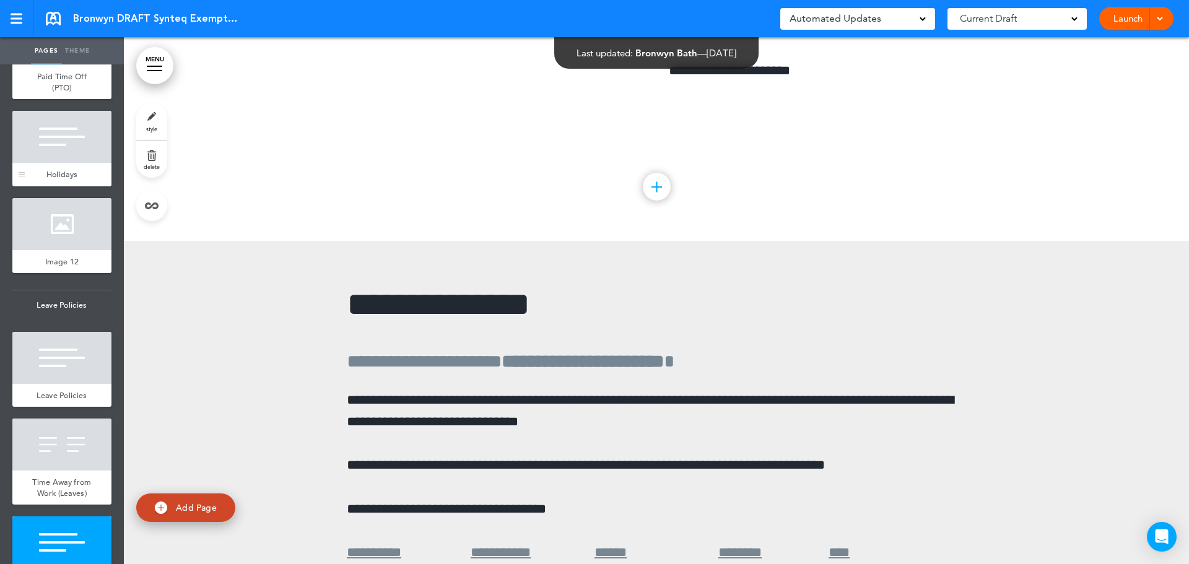
click at [64, 163] on div at bounding box center [61, 137] width 99 height 52
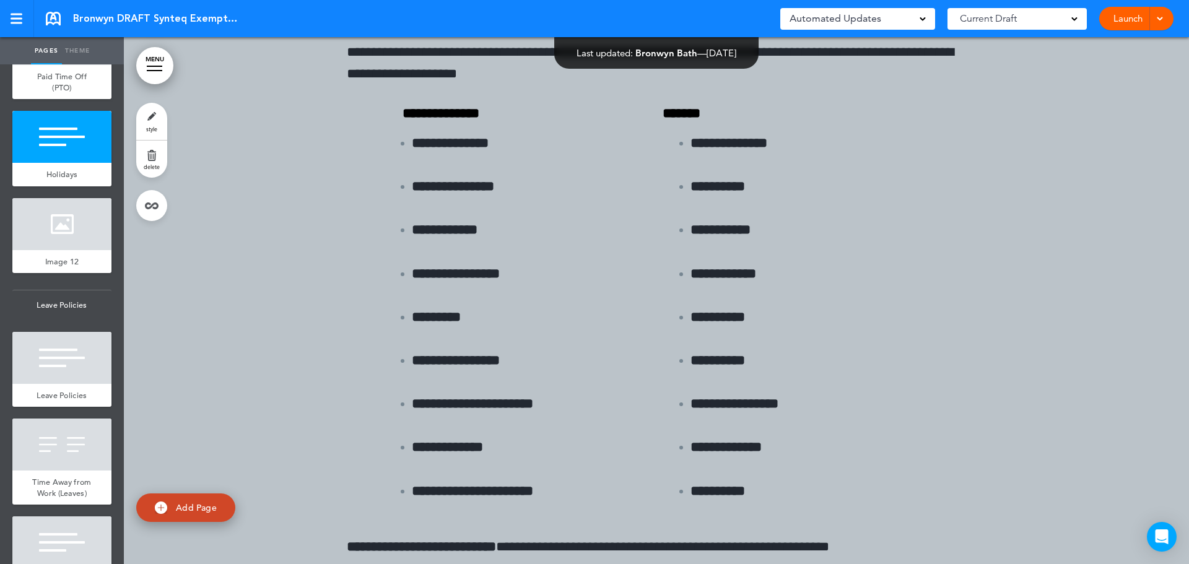
scroll to position [40853, 0]
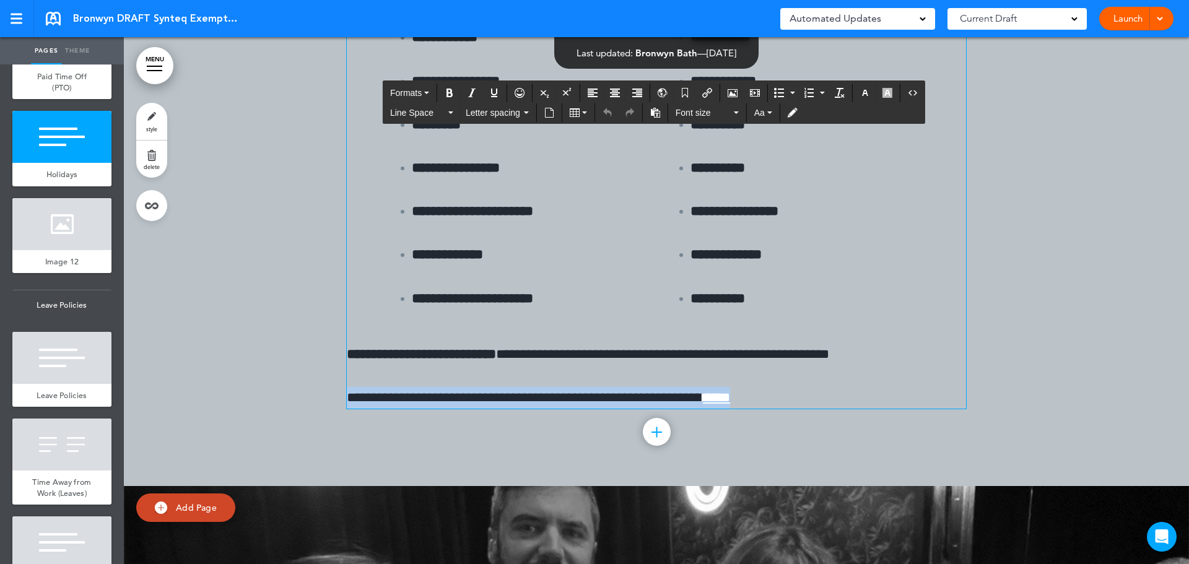
drag, startPoint x: 785, startPoint y: 378, endPoint x: 333, endPoint y: 378, distance: 452.2
click at [333, 378] on div "**********" at bounding box center [656, 52] width 1065 height 868
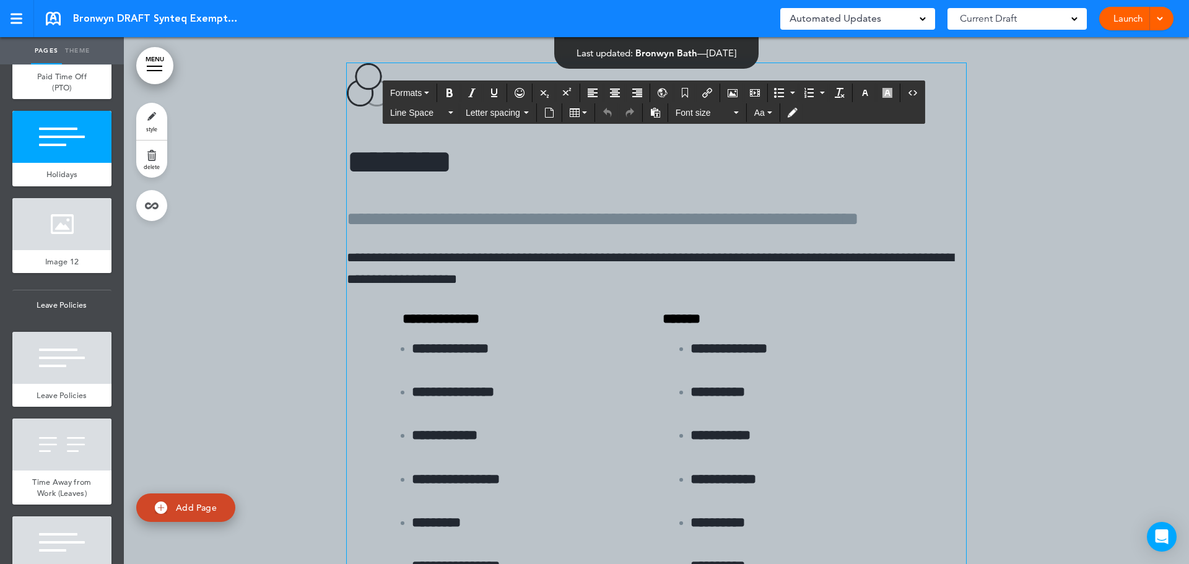
scroll to position [40420, 0]
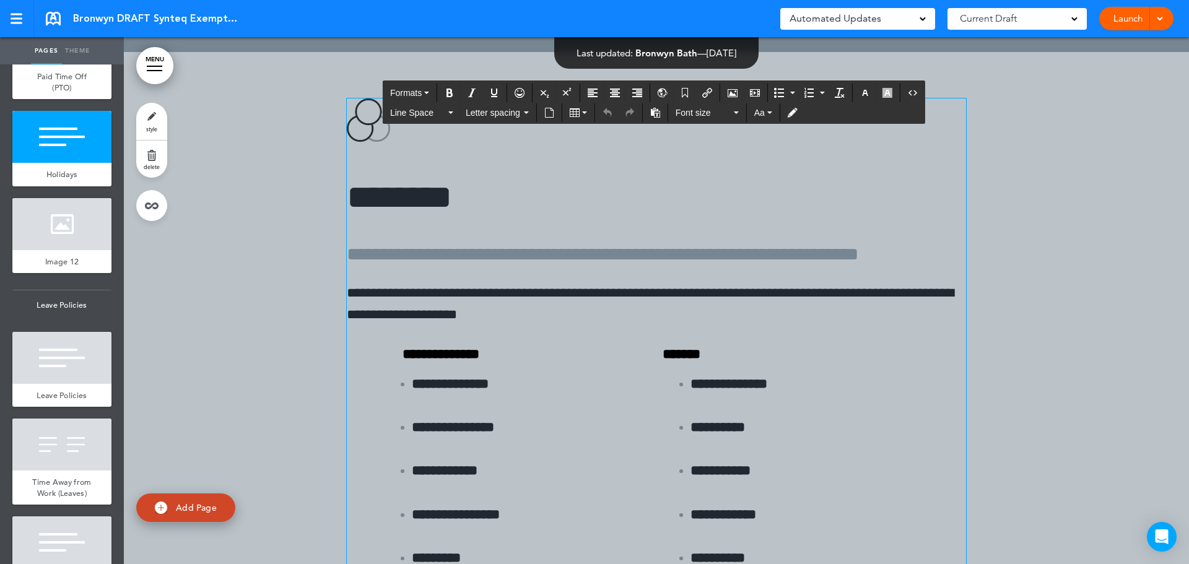
click at [349, 282] on p "**********" at bounding box center [656, 303] width 619 height 43
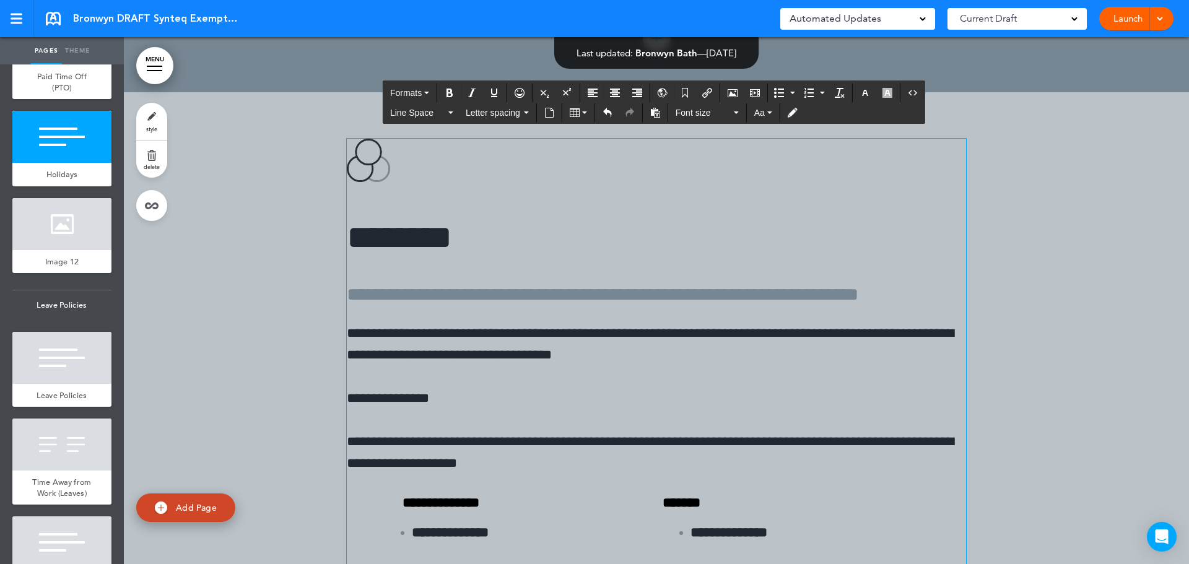
scroll to position [40358, 0]
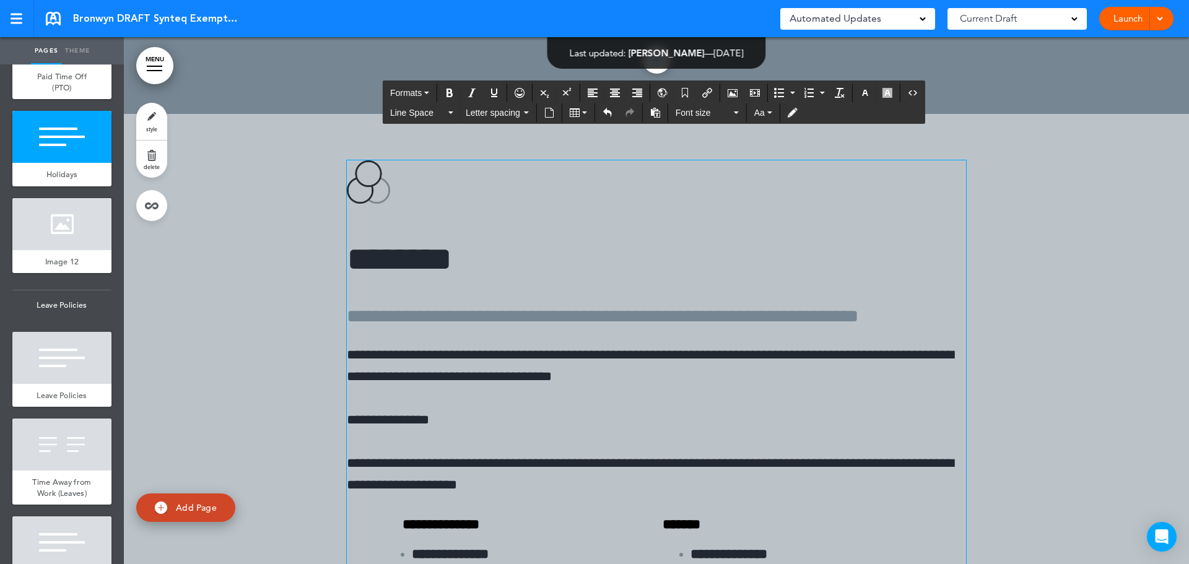
click at [676, 354] on p "**********" at bounding box center [656, 365] width 619 height 43
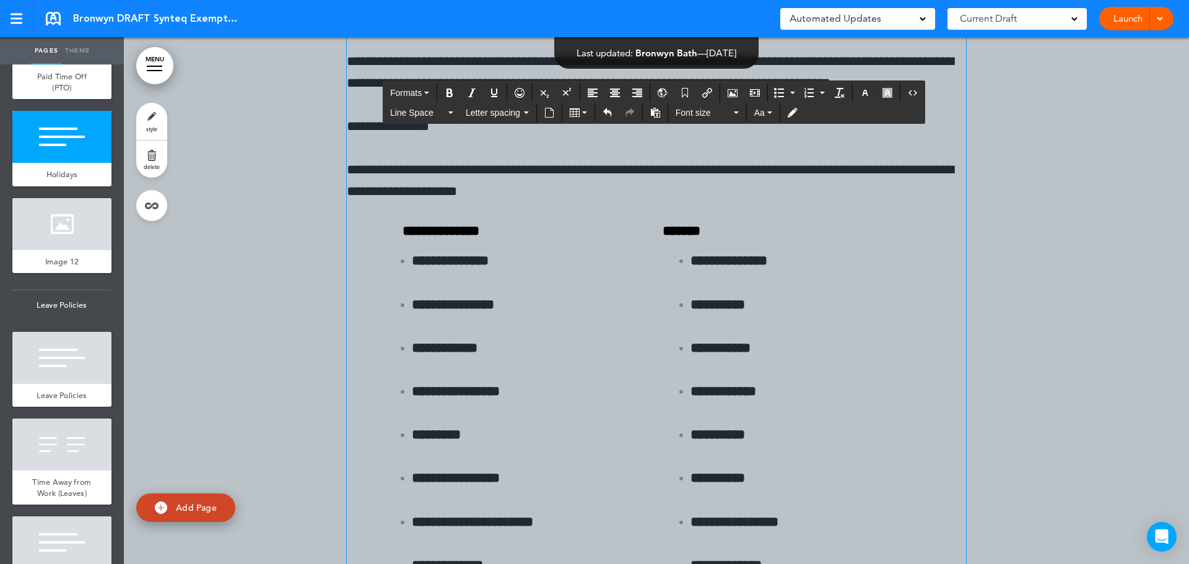
scroll to position [40730, 0]
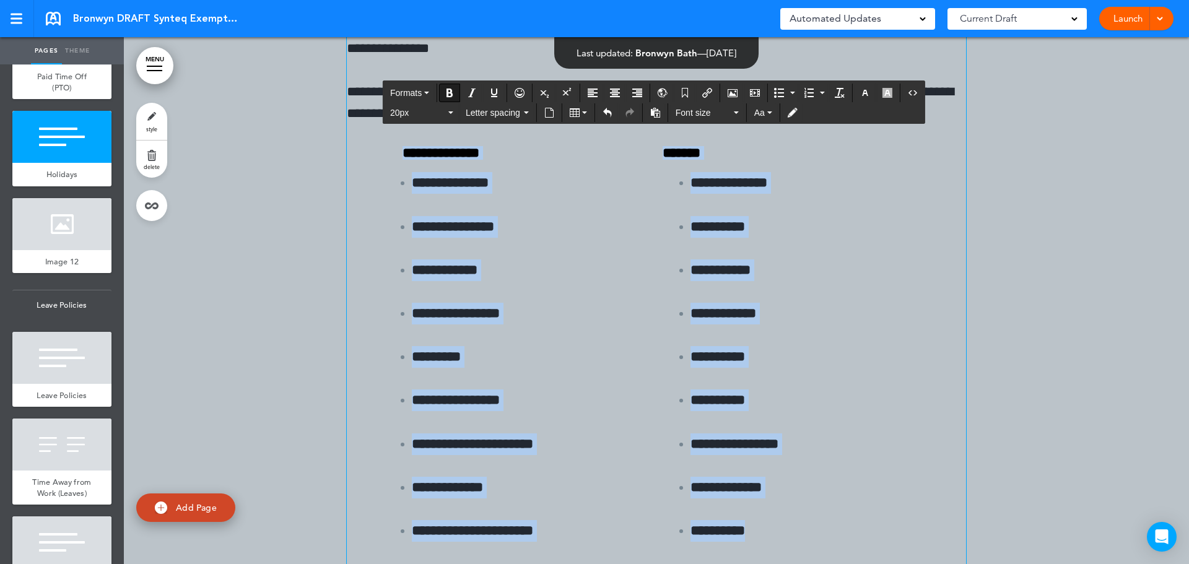
drag, startPoint x: 764, startPoint y: 520, endPoint x: 391, endPoint y: 137, distance: 533.9
click at [391, 146] on div "**********" at bounding box center [656, 354] width 619 height 417
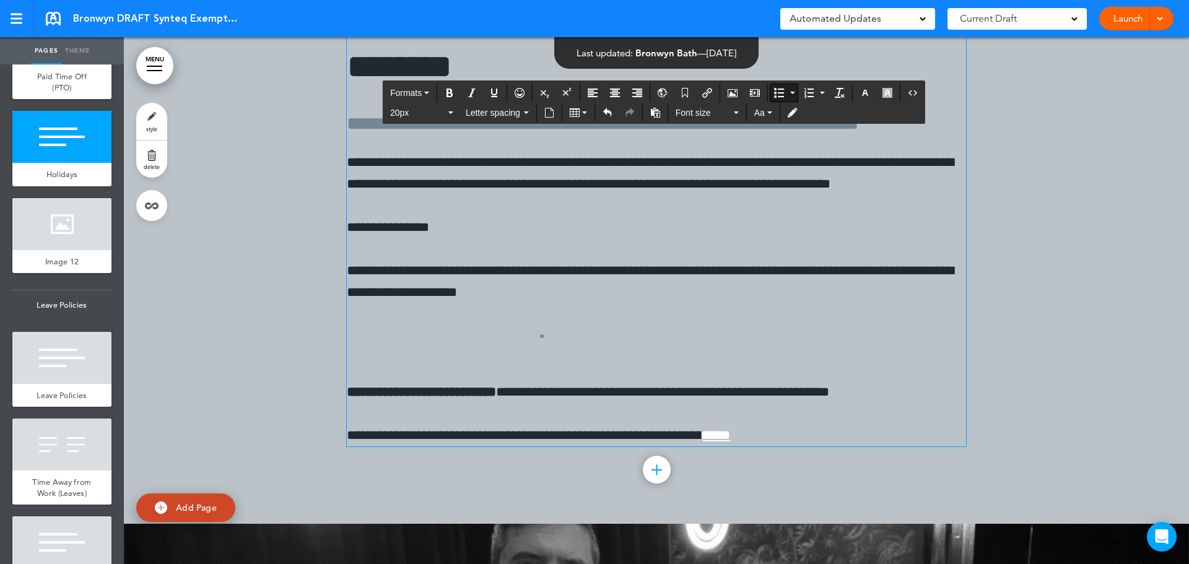
scroll to position [40544, 0]
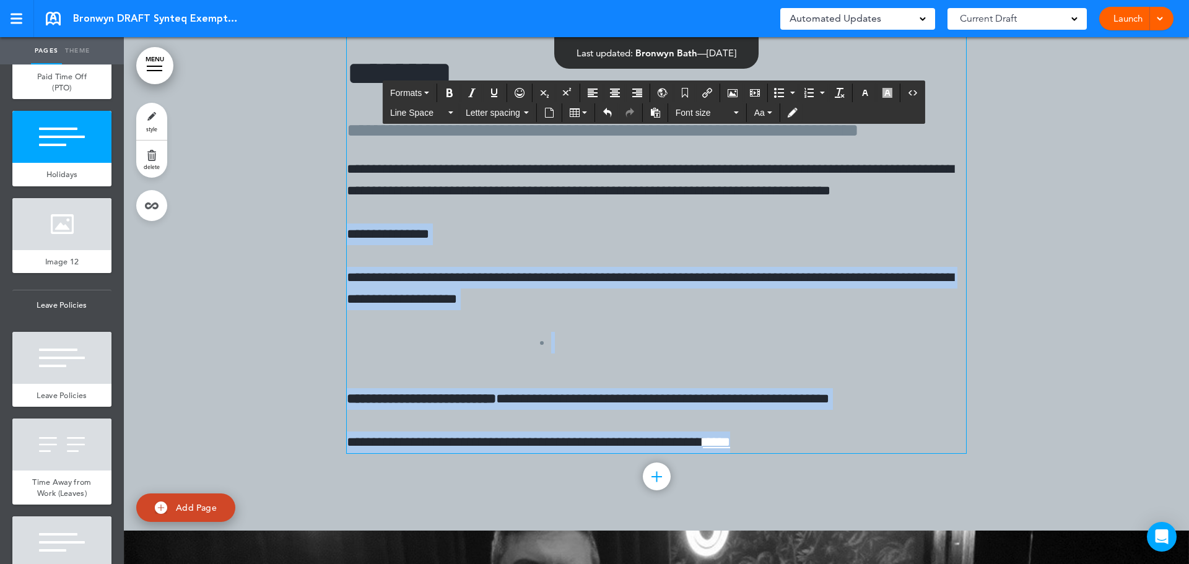
drag, startPoint x: 781, startPoint y: 430, endPoint x: 341, endPoint y: 218, distance: 488.7
click at [341, 218] on div "**********" at bounding box center [656, 229] width 1065 height 603
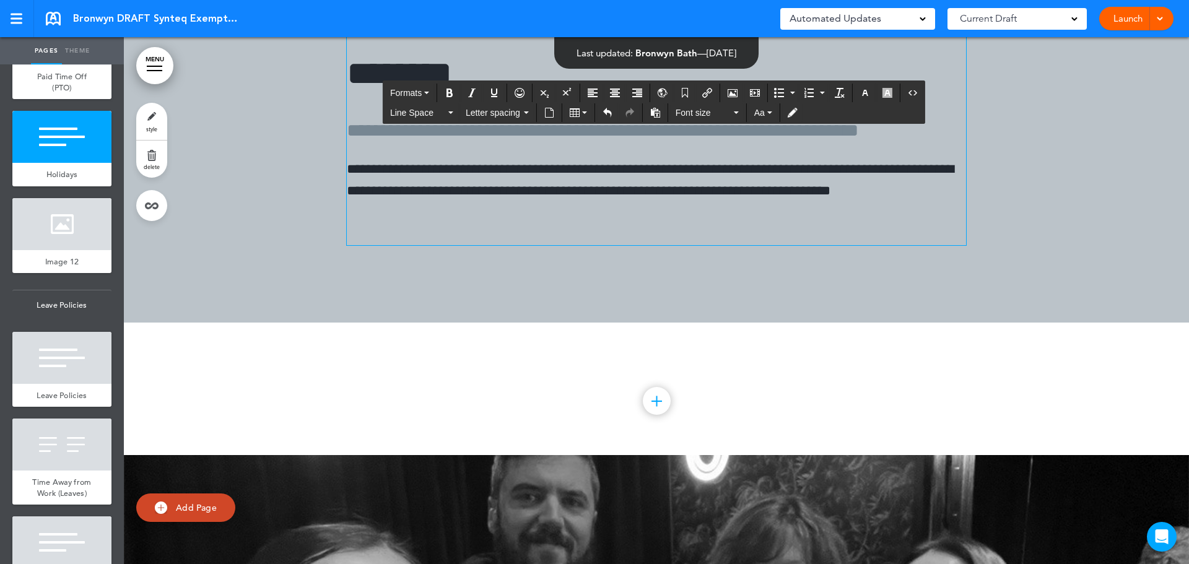
scroll to position [40482, 0]
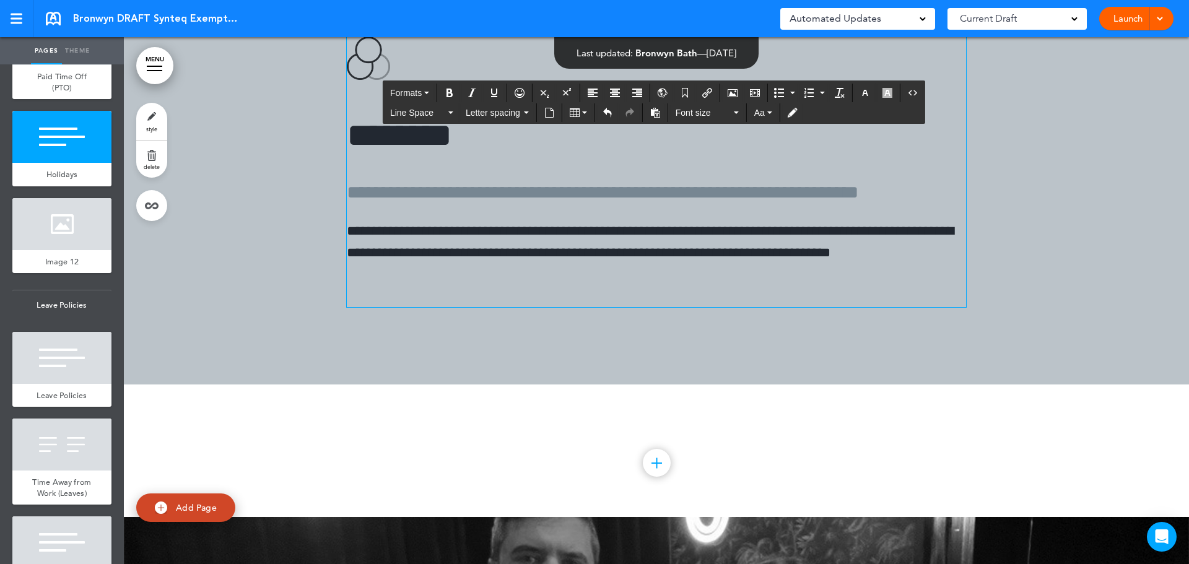
click at [935, 242] on p "**********" at bounding box center [656, 242] width 619 height 43
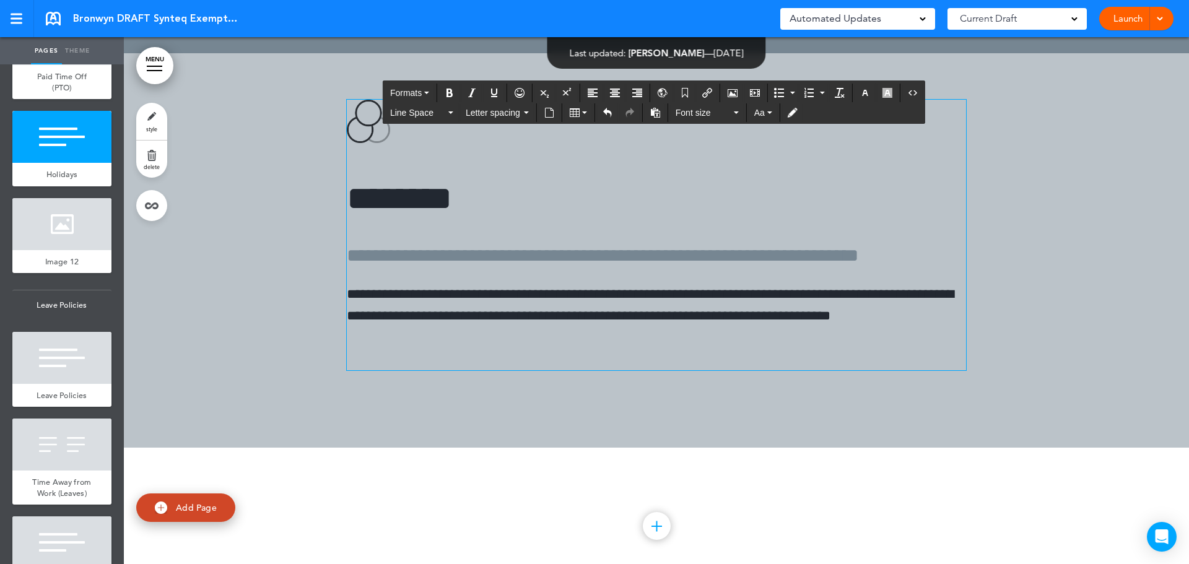
scroll to position [40420, 0]
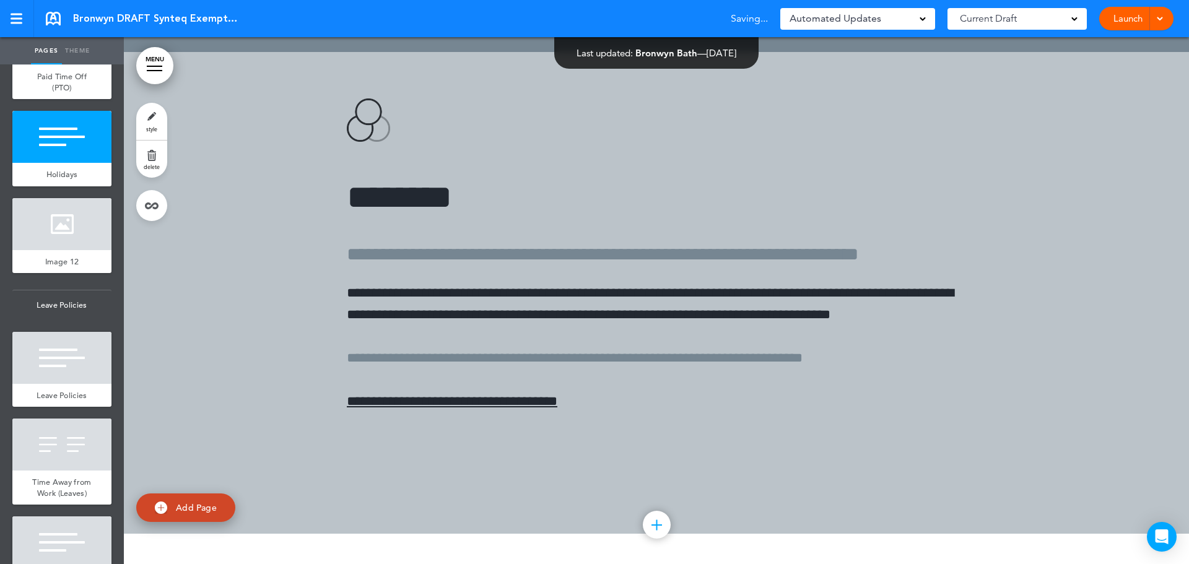
click at [310, 185] on div at bounding box center [656, 293] width 1065 height 482
click at [56, 250] on div at bounding box center [61, 224] width 99 height 52
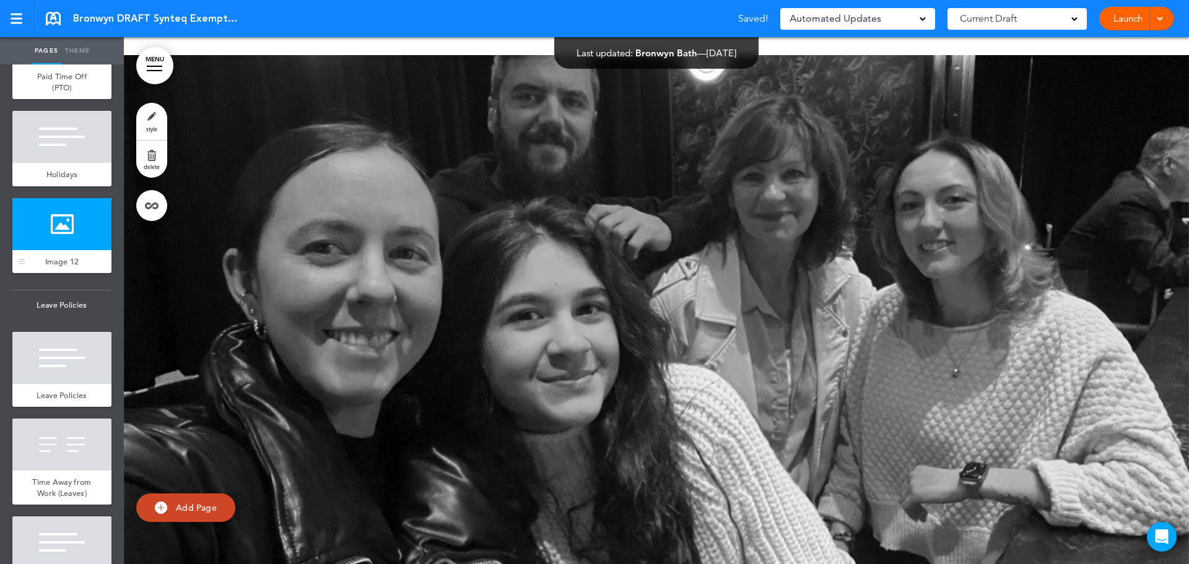
scroll to position [40947, 0]
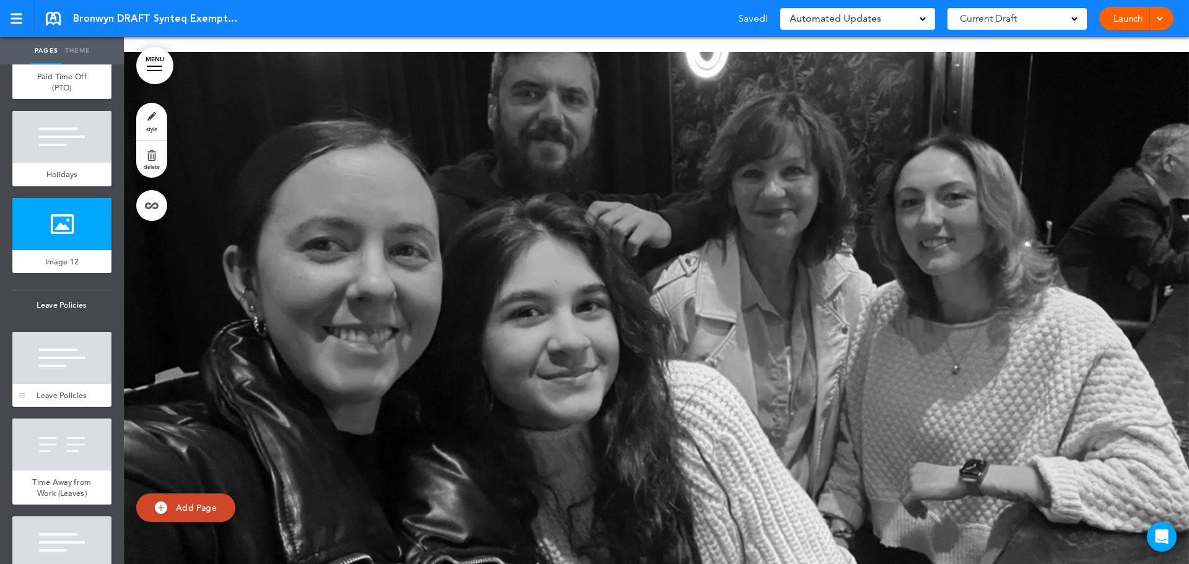
click at [68, 384] on div at bounding box center [61, 358] width 99 height 52
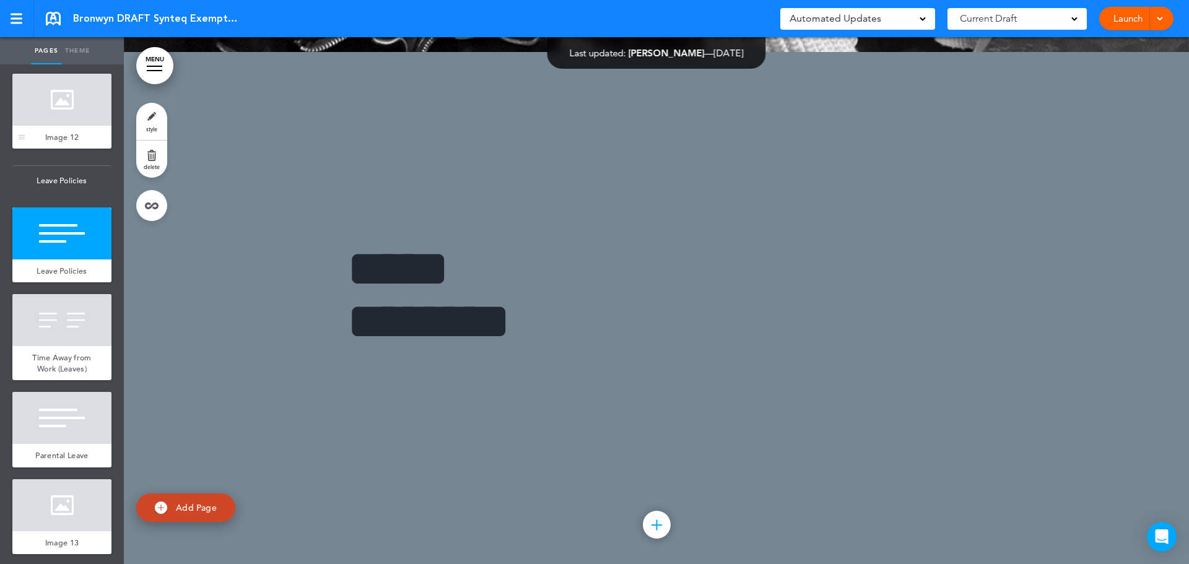
scroll to position [6265, 0]
click at [65, 39] on div at bounding box center [61, 13] width 99 height 52
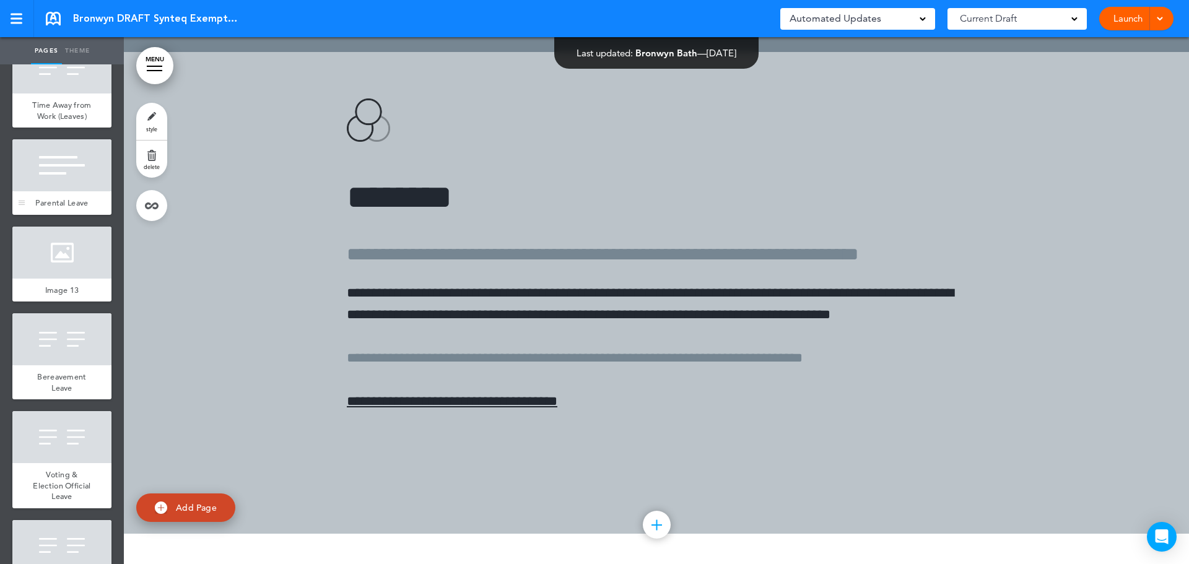
scroll to position [6512, 0]
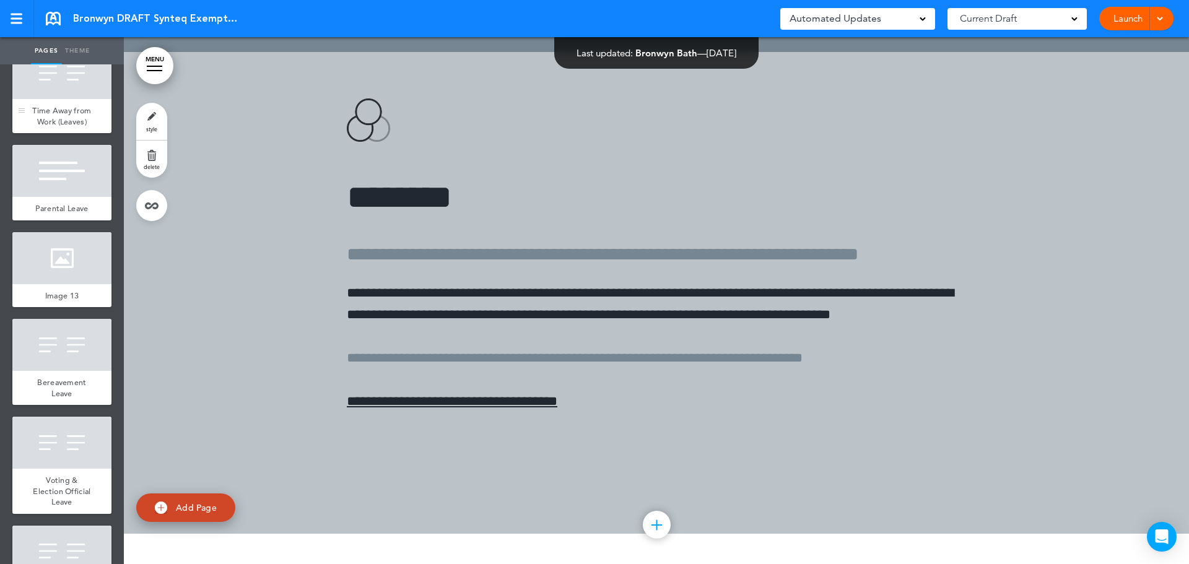
click at [68, 99] on div at bounding box center [61, 73] width 99 height 52
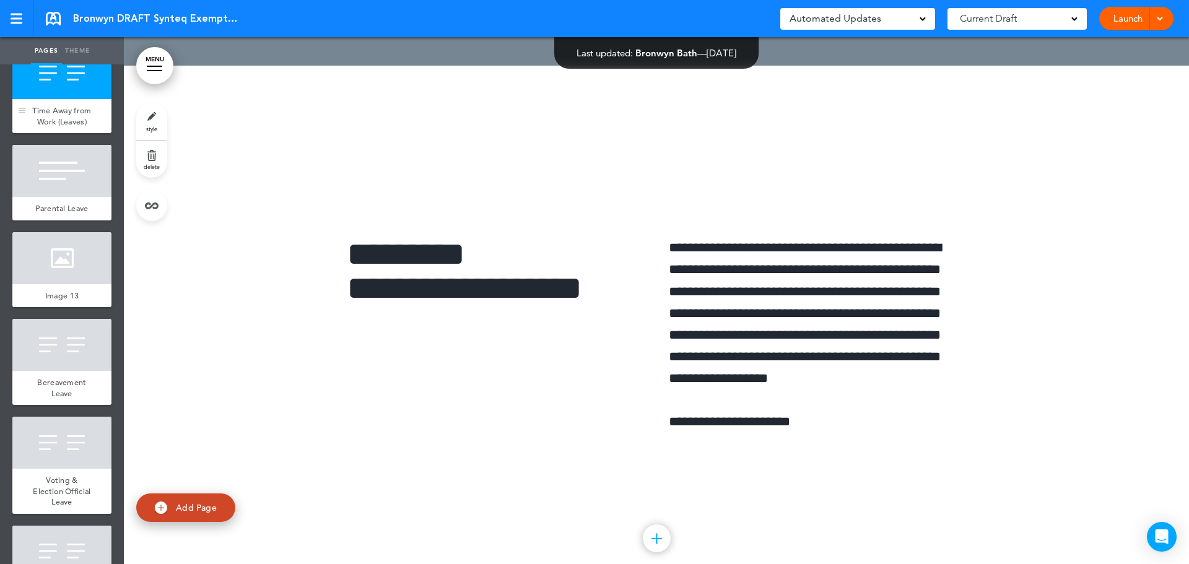
scroll to position [42001, 0]
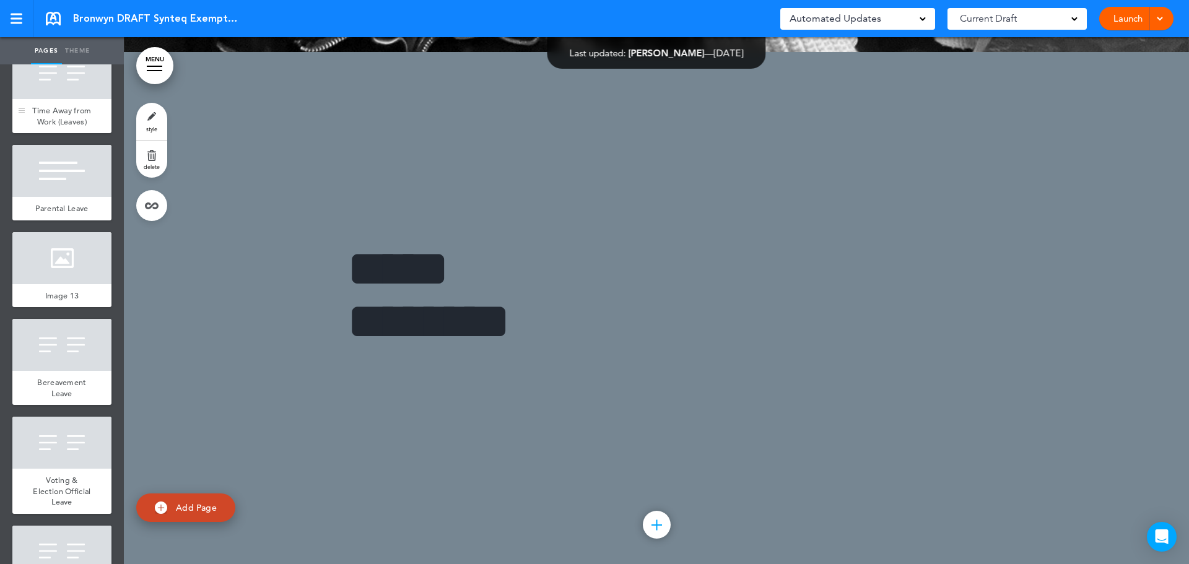
click at [70, 99] on div at bounding box center [61, 73] width 99 height 52
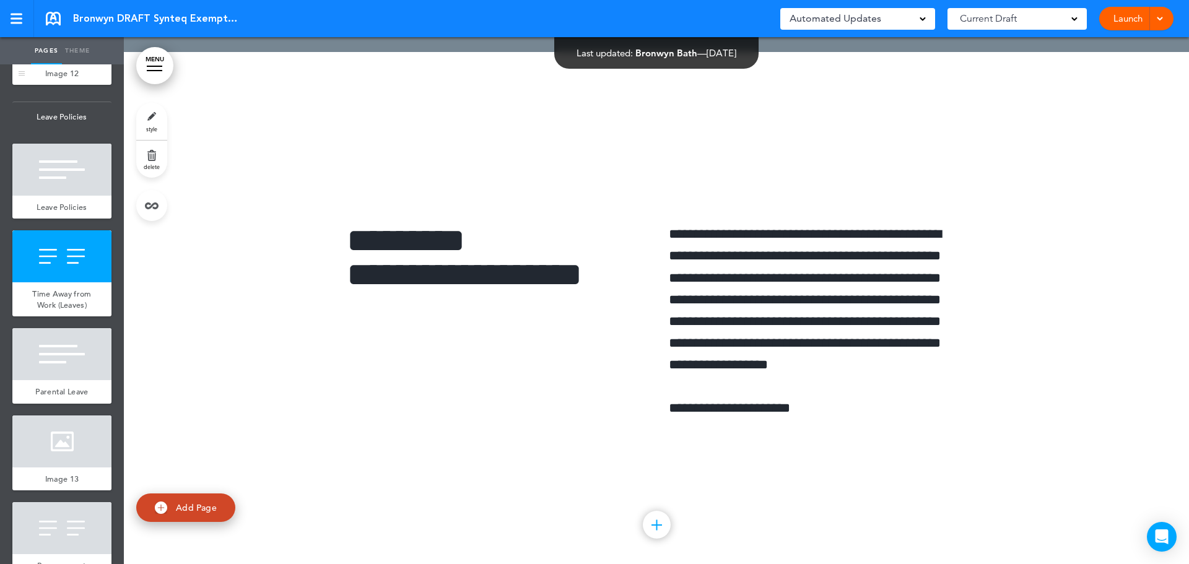
scroll to position [6327, 0]
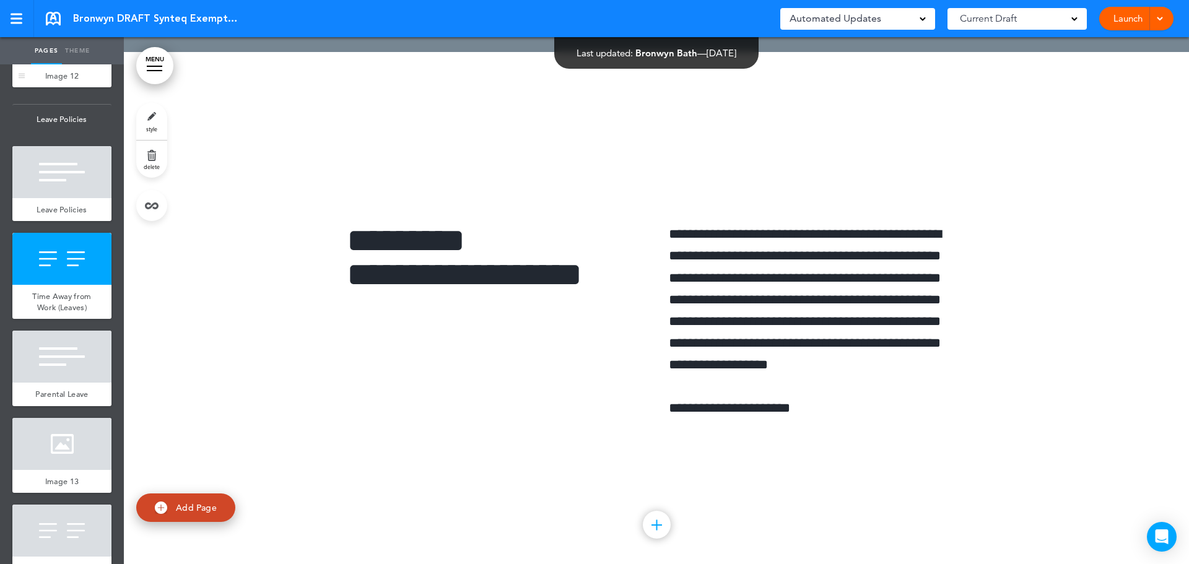
click at [69, 64] on div at bounding box center [61, 38] width 99 height 52
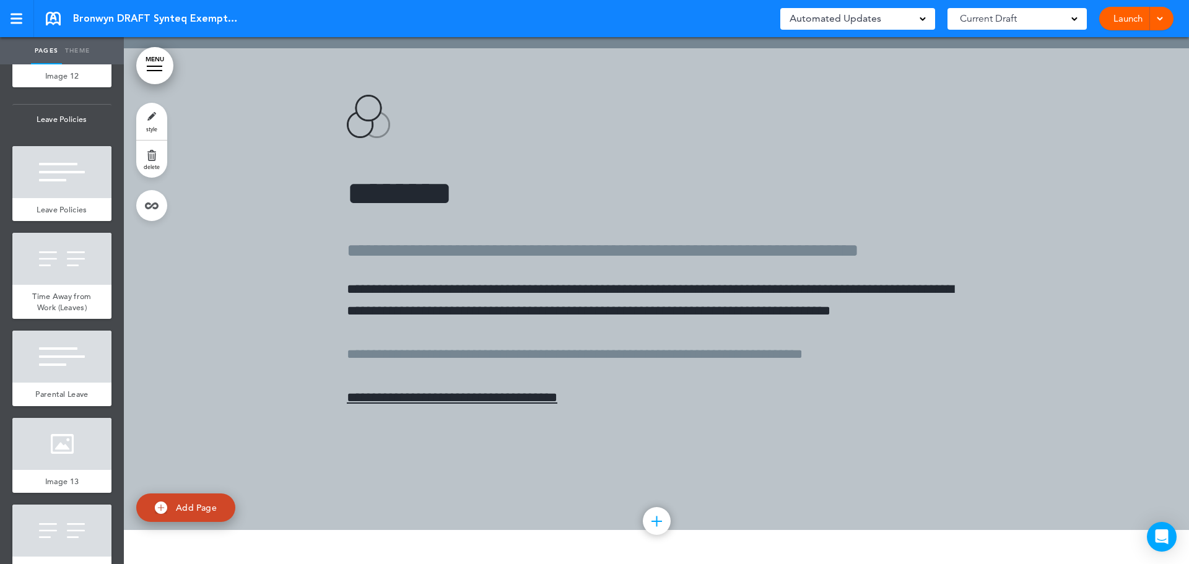
scroll to position [40420, 0]
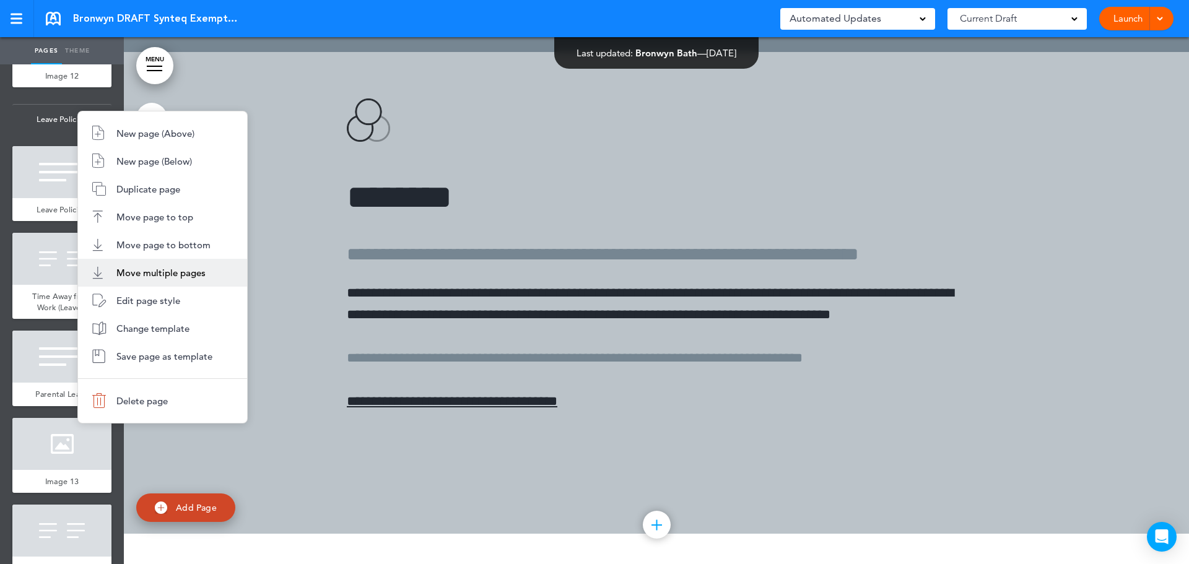
click at [161, 275] on span "Move multiple pages" at bounding box center [160, 273] width 89 height 12
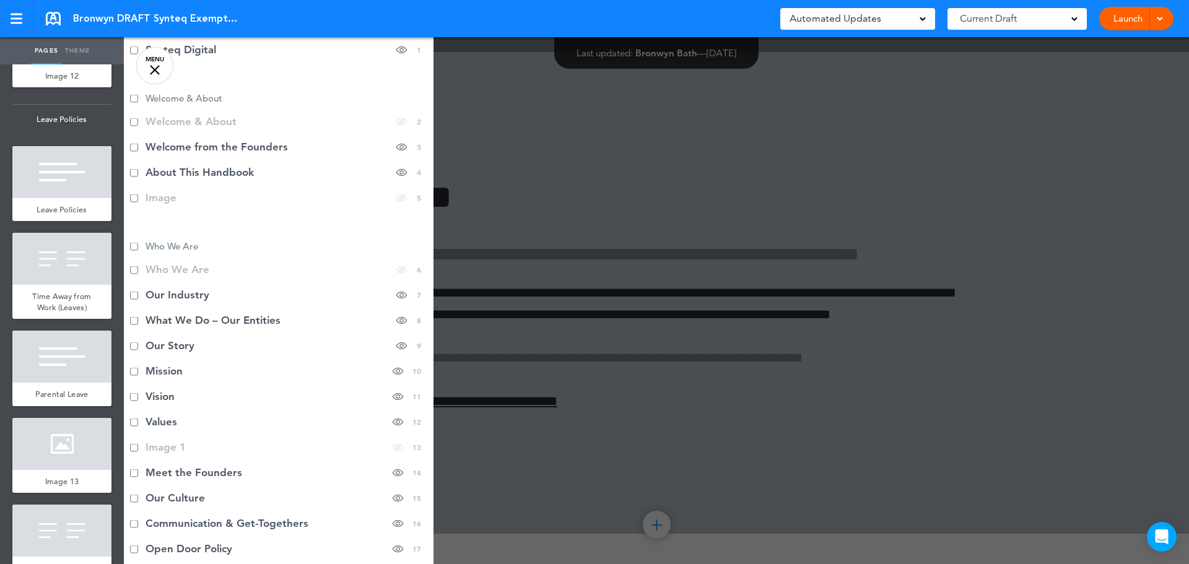
scroll to position [0, 0]
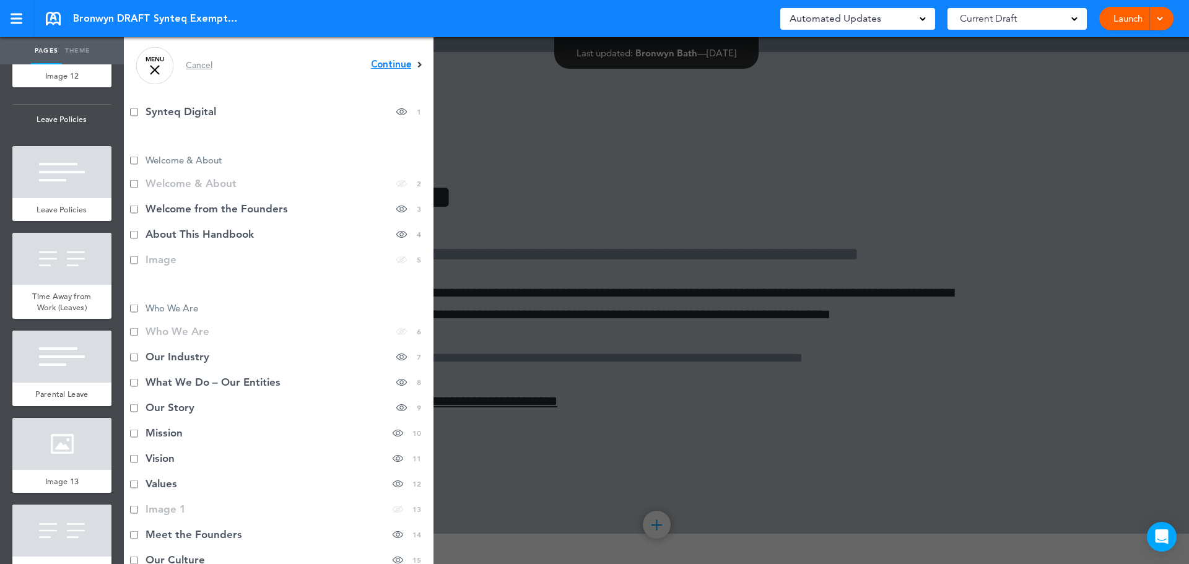
click at [385, 60] on span "Continue" at bounding box center [391, 64] width 40 height 9
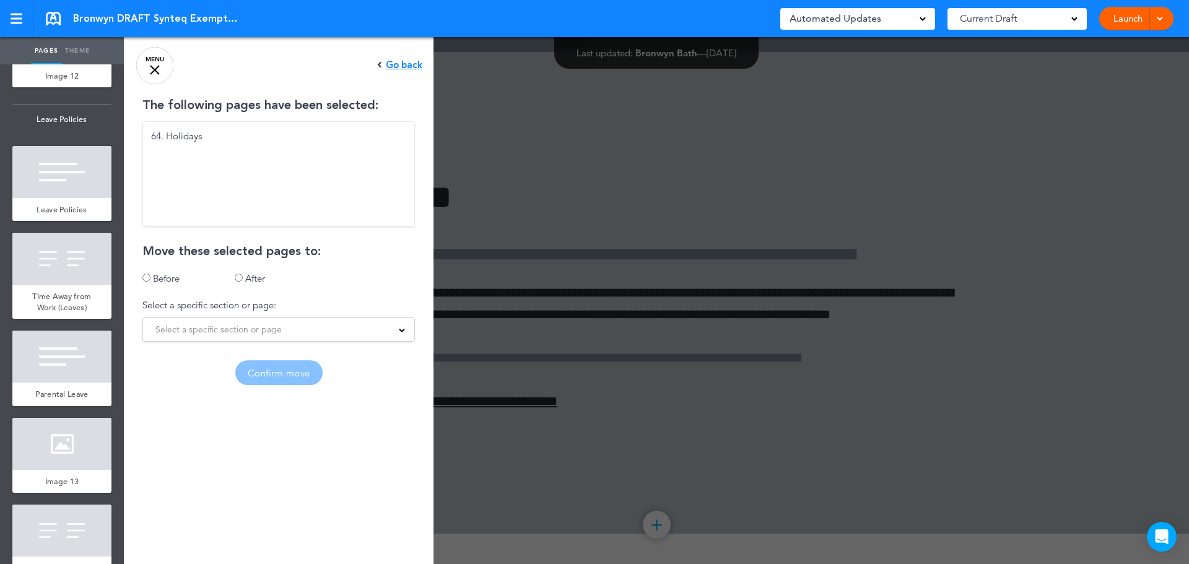
click at [256, 333] on span "Select a specific section or page" at bounding box center [218, 329] width 126 height 17
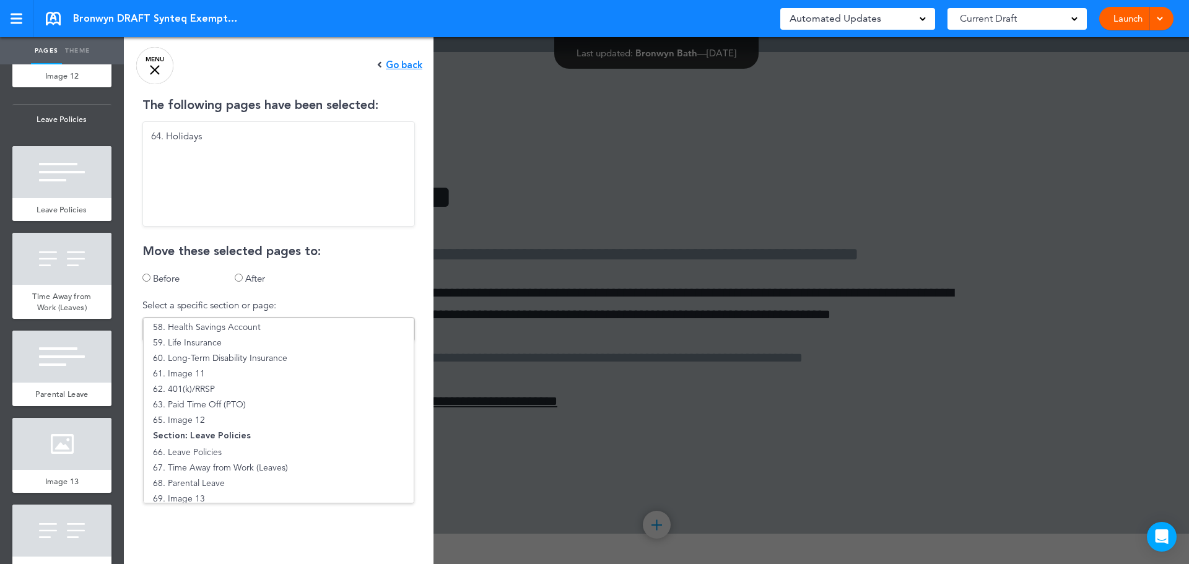
scroll to position [1053, 0]
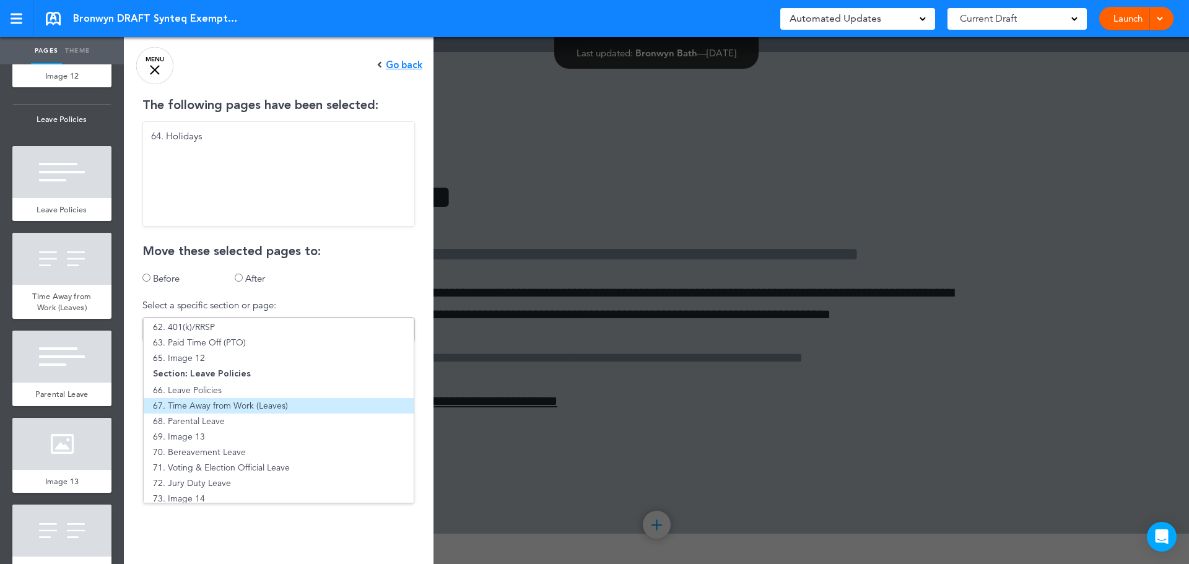
click at [266, 412] on li "67. Time Away from Work (Leaves)" at bounding box center [279, 405] width 270 height 15
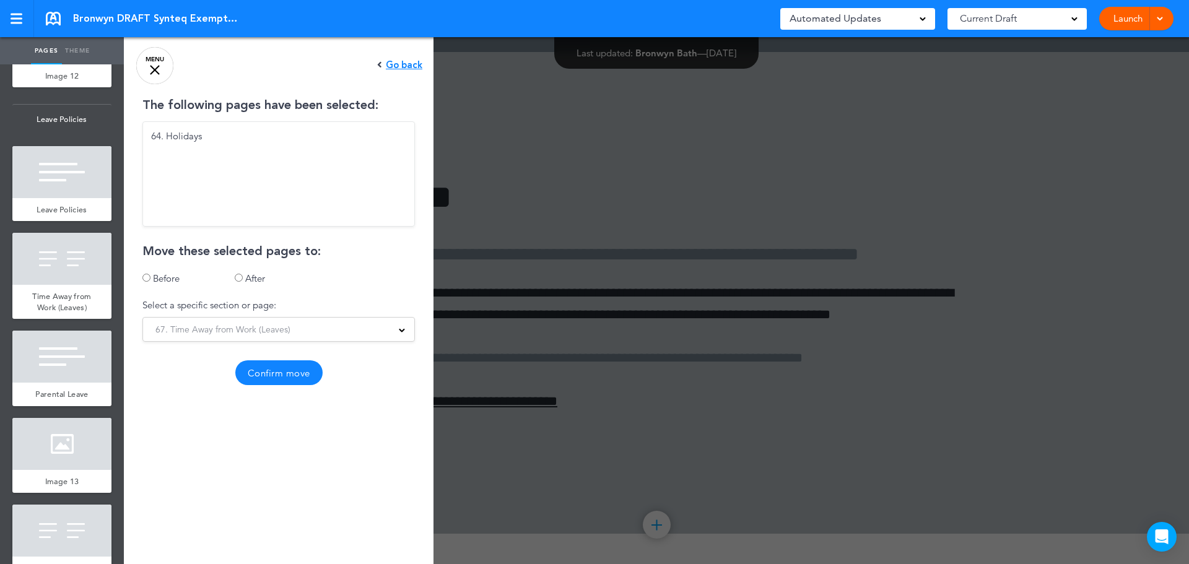
click at [268, 372] on button "Confirm move" at bounding box center [278, 372] width 87 height 25
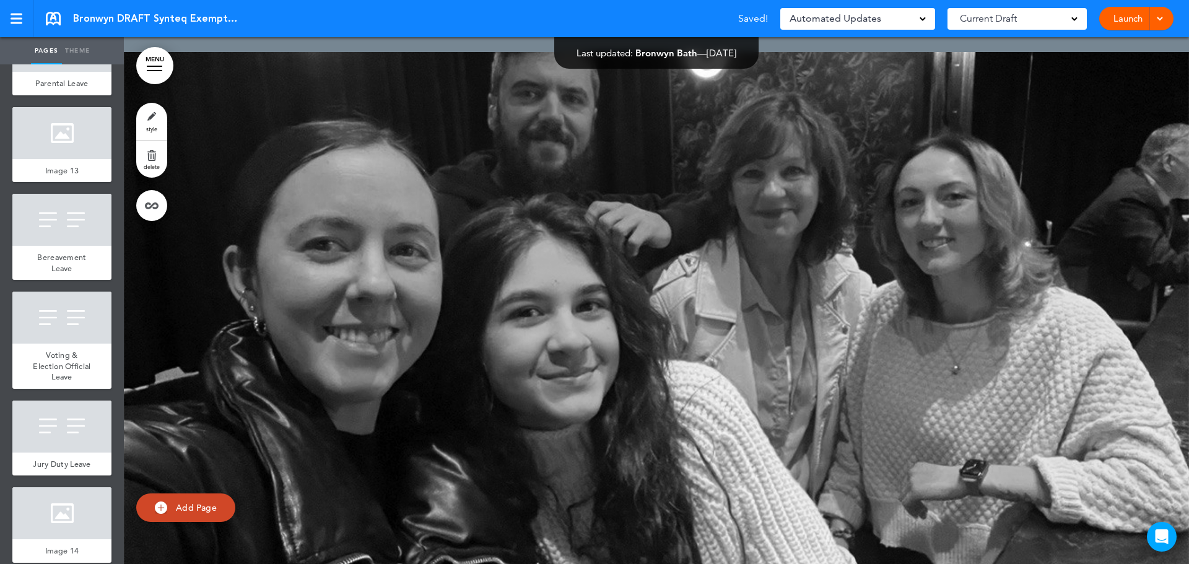
scroll to position [6698, 0]
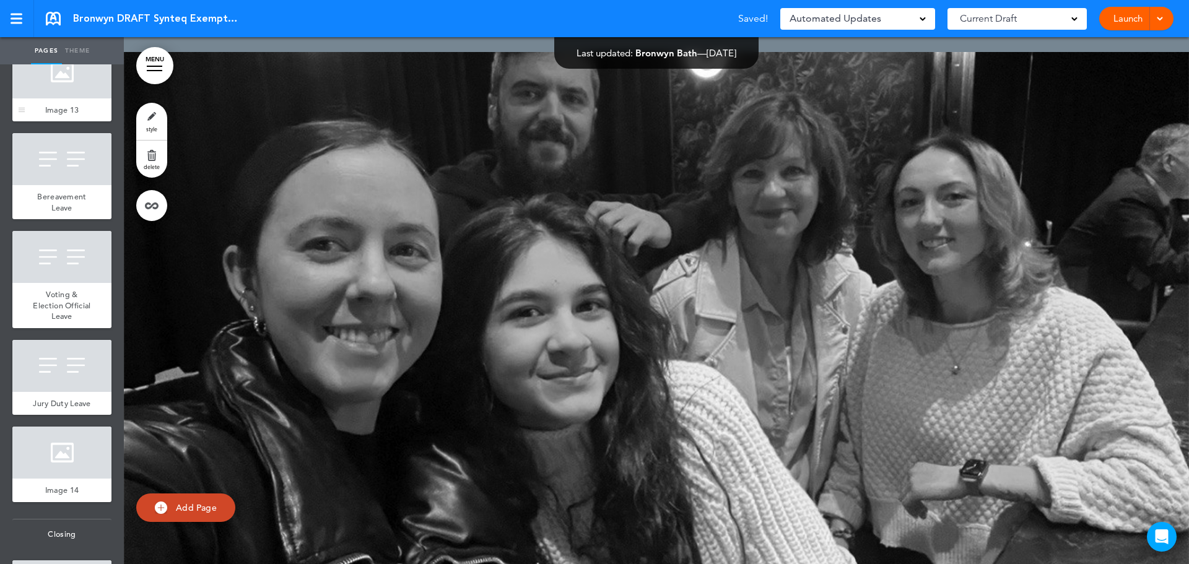
click at [68, 98] on div at bounding box center [61, 72] width 99 height 52
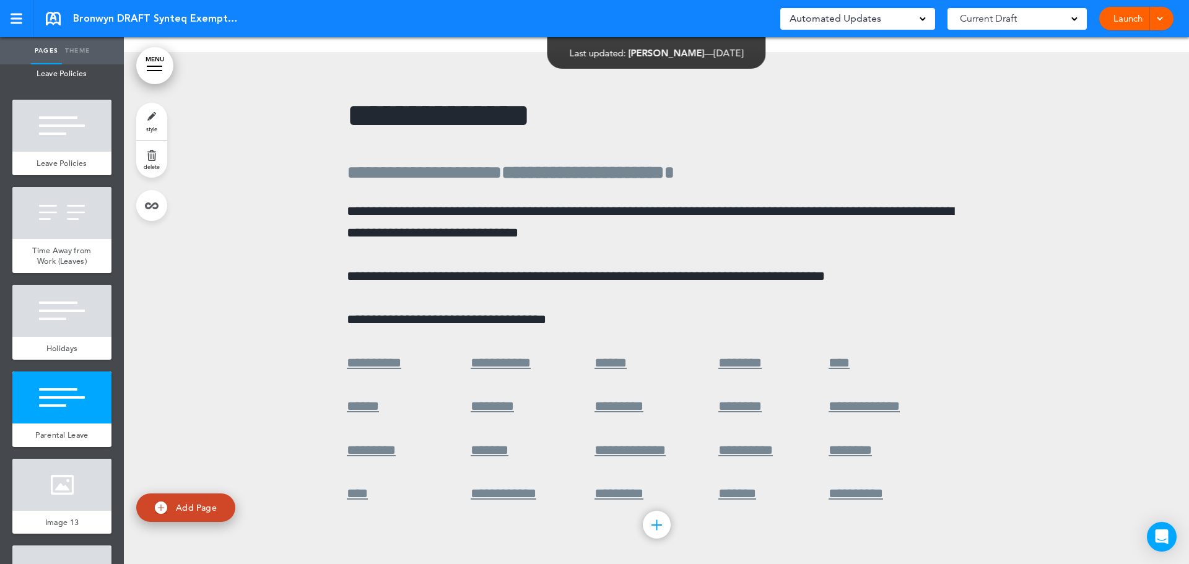
scroll to position [6265, 0]
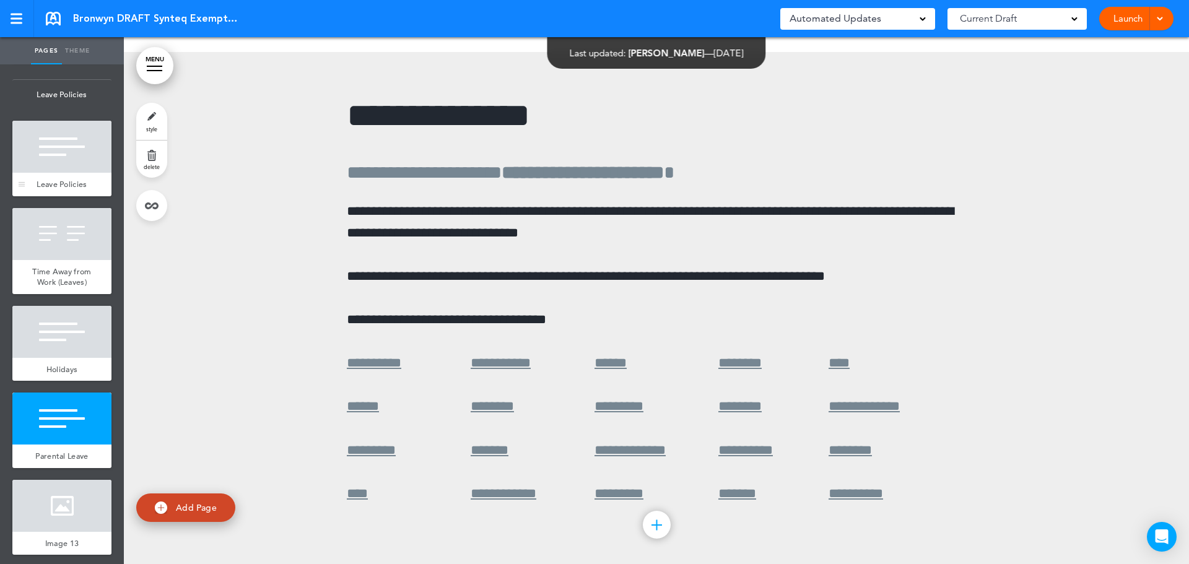
click at [52, 196] on div "Leave Policies" at bounding box center [61, 185] width 99 height 24
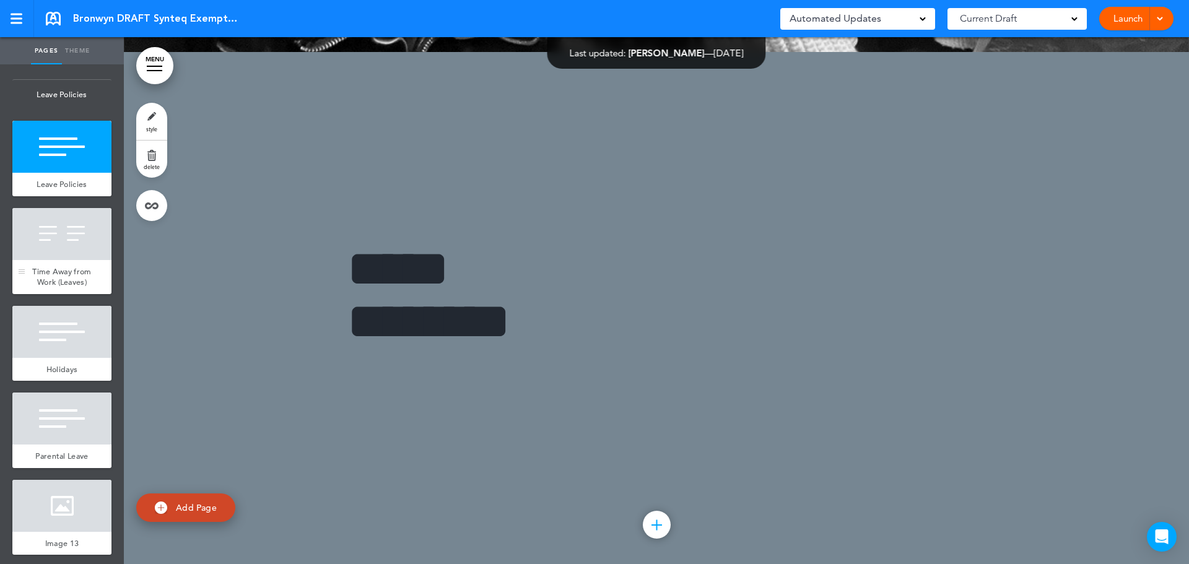
click at [62, 288] on span "Time Away from Work (Leaves)" at bounding box center [61, 277] width 59 height 22
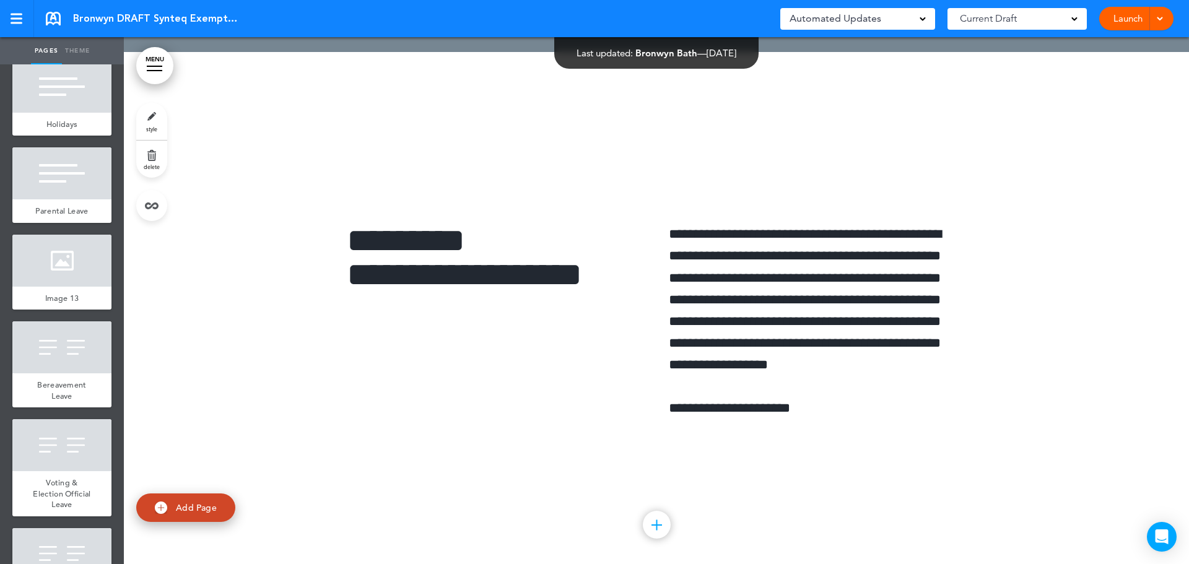
scroll to position [6512, 0]
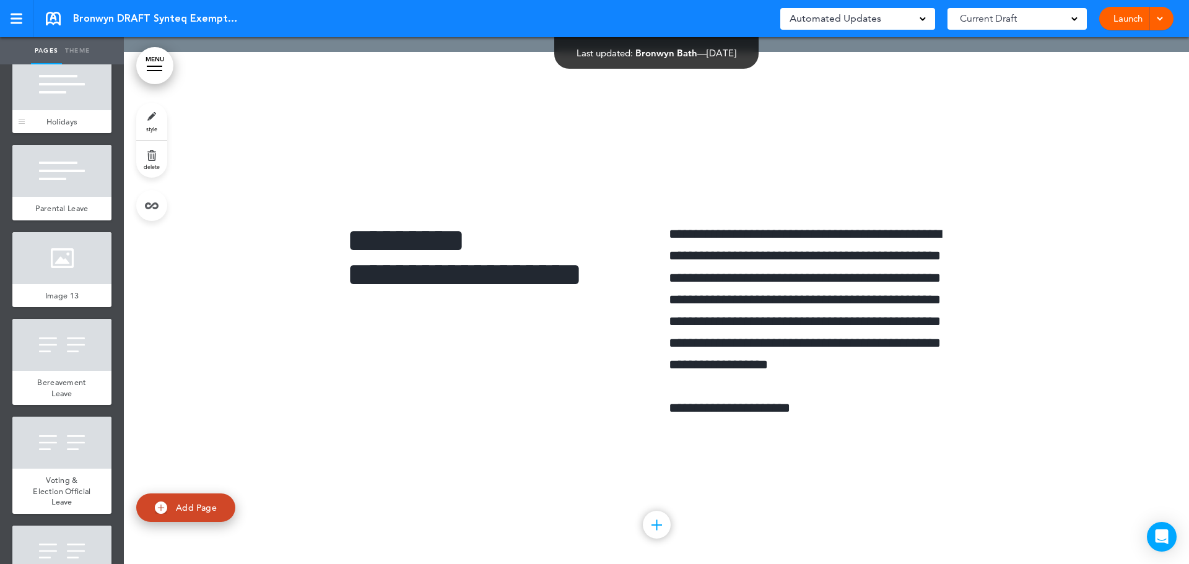
click at [54, 110] on div at bounding box center [61, 84] width 99 height 52
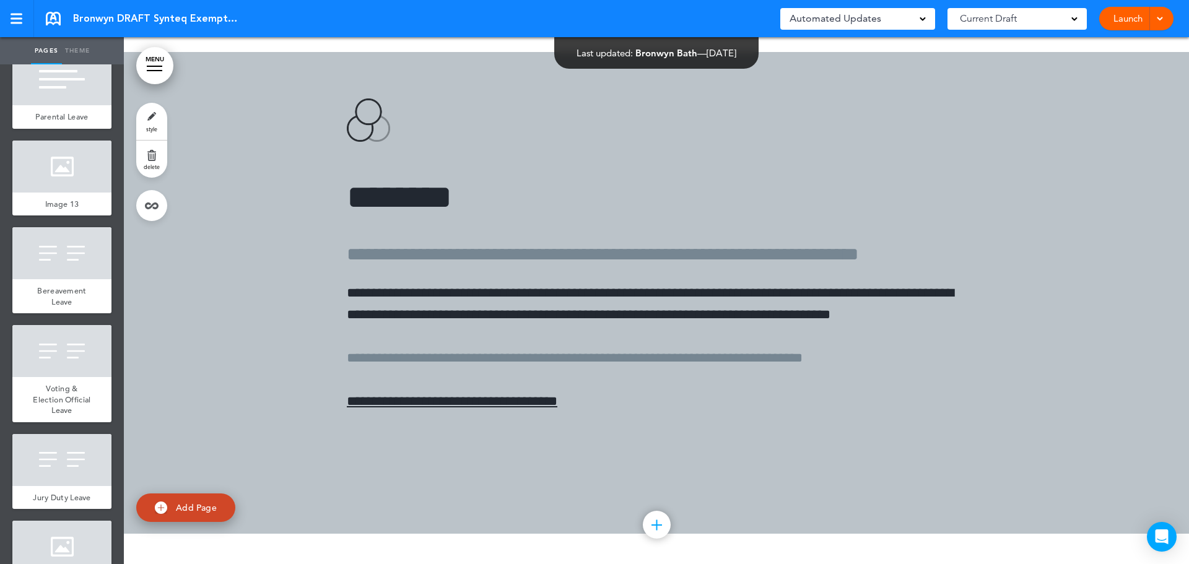
scroll to position [6636, 0]
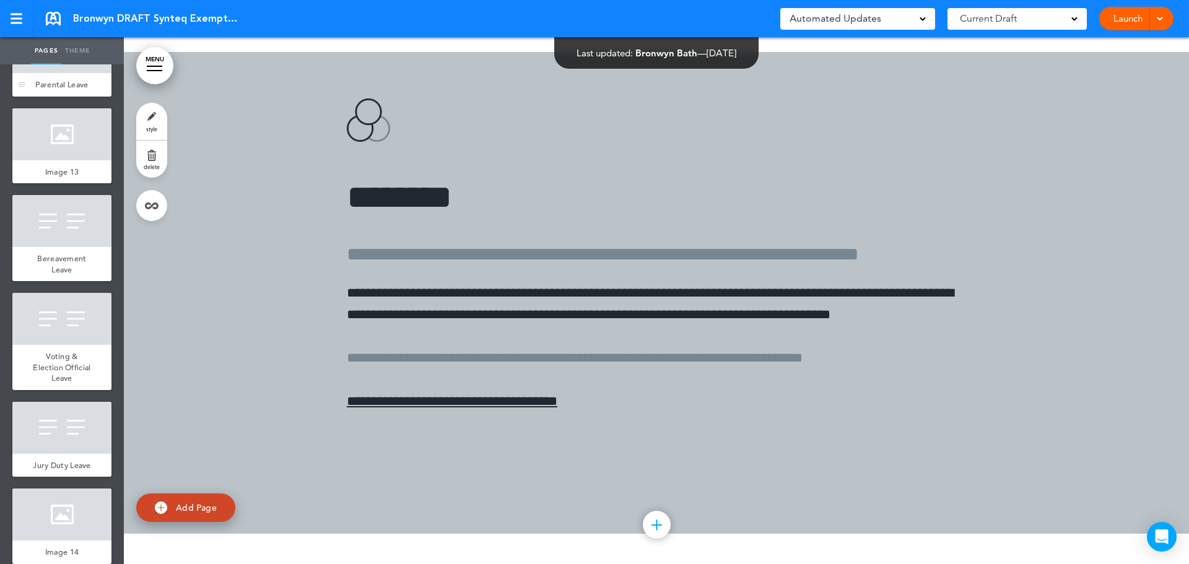
click at [54, 73] on div at bounding box center [61, 47] width 99 height 52
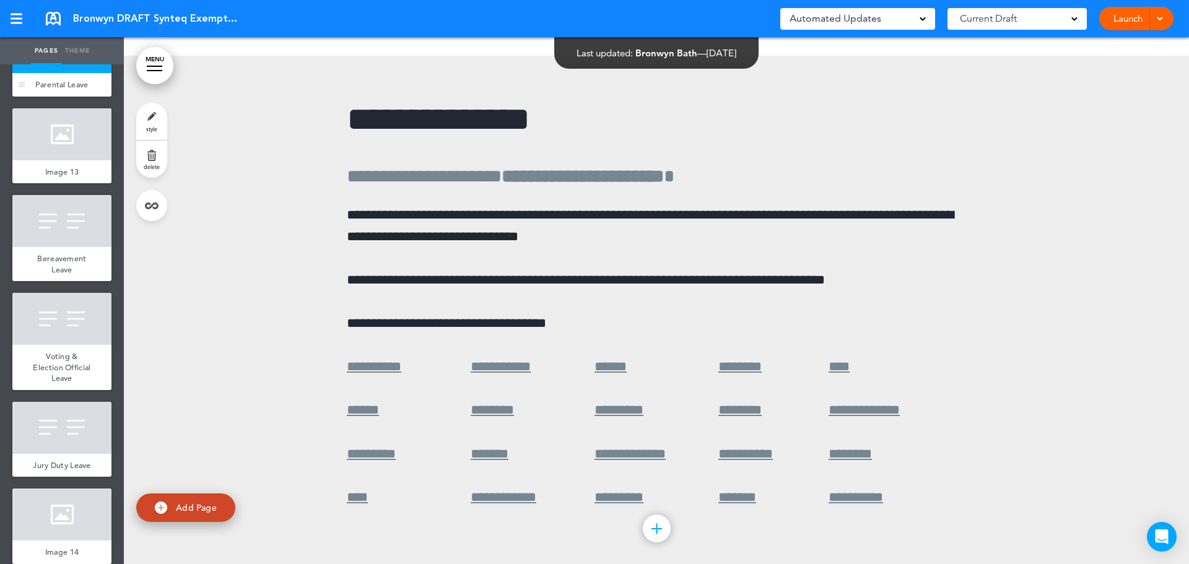
scroll to position [42528, 0]
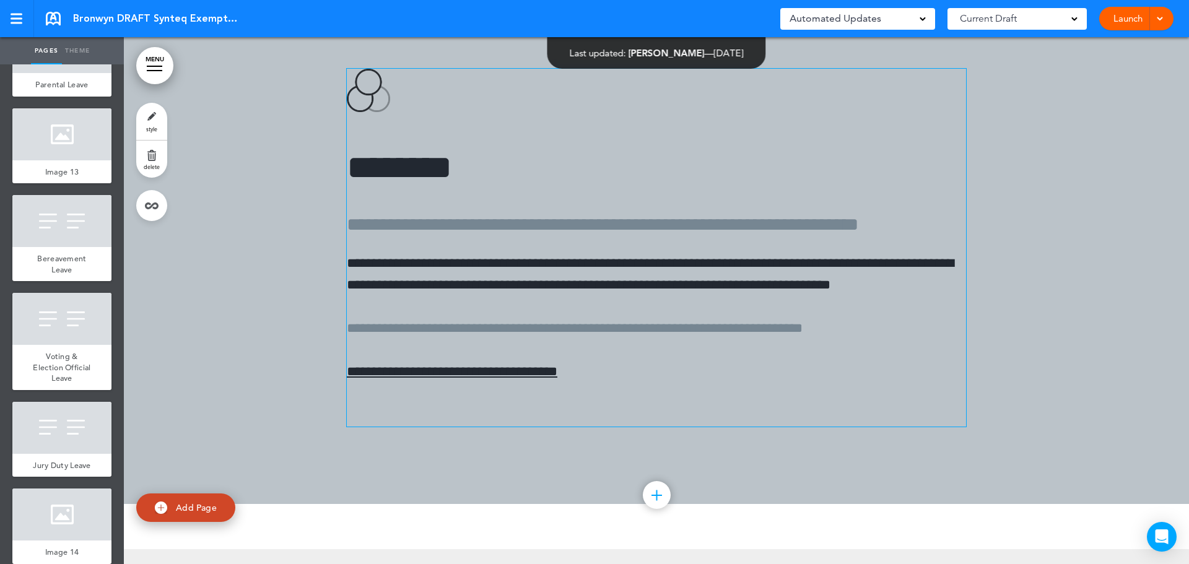
scroll to position [42001, 0]
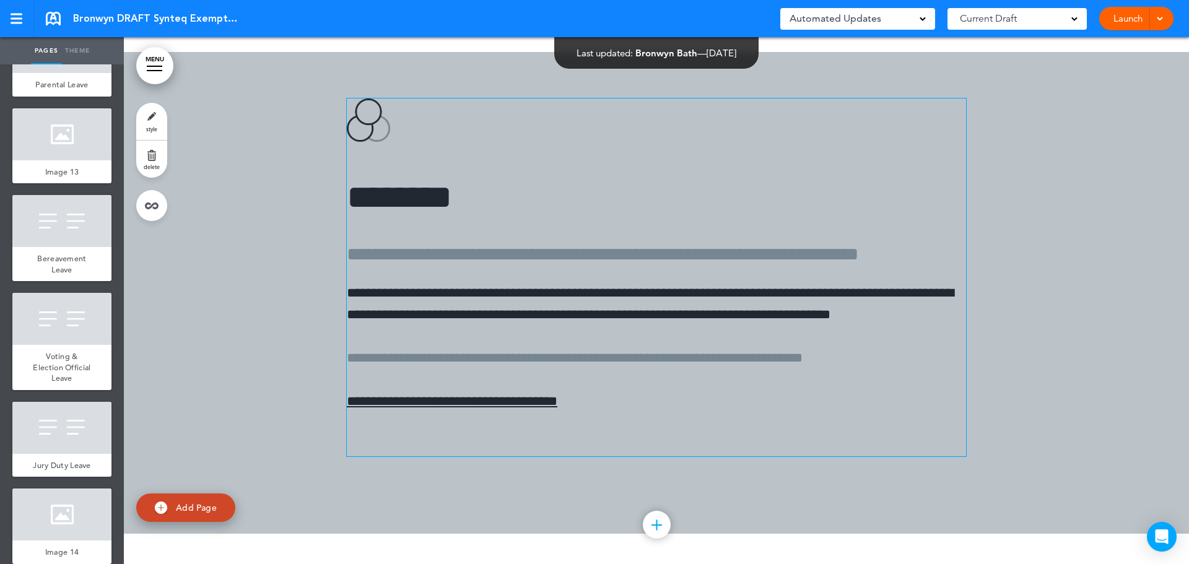
click at [483, 395] on span "**********" at bounding box center [452, 402] width 211 height 14
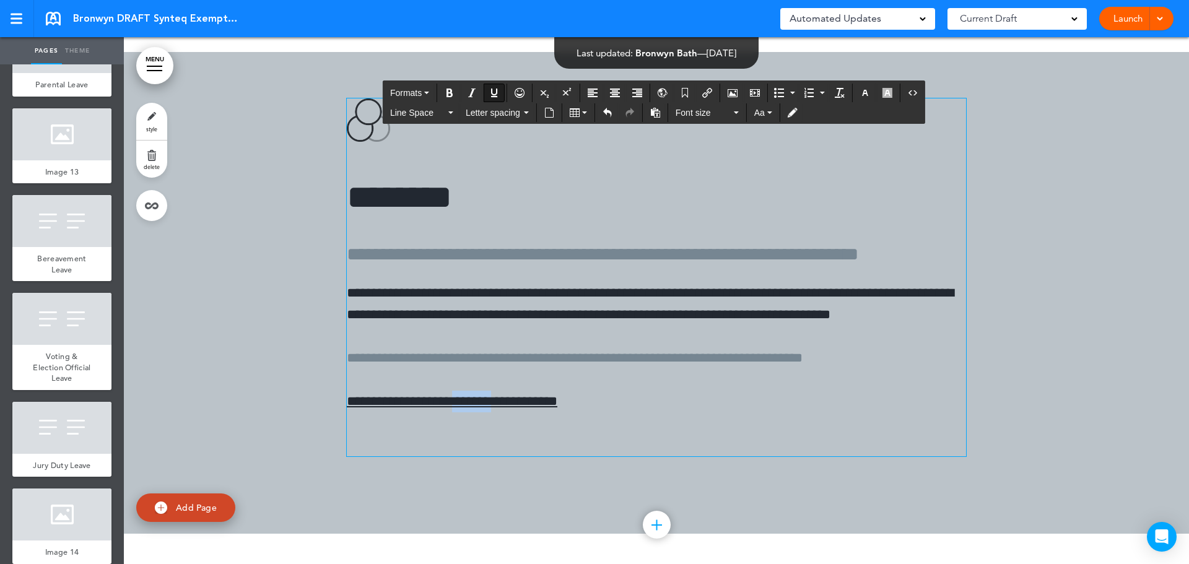
click at [483, 395] on span "**********" at bounding box center [452, 402] width 211 height 14
click at [499, 97] on button "Underline" at bounding box center [494, 92] width 20 height 17
click at [476, 95] on icon "Italic" at bounding box center [472, 93] width 10 height 10
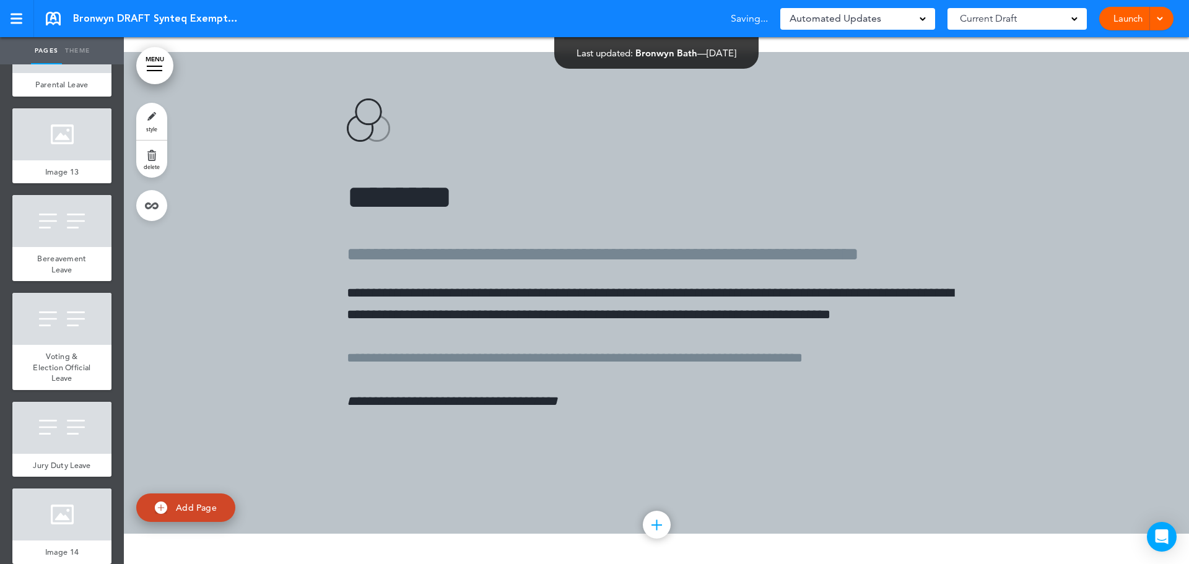
click at [276, 330] on div at bounding box center [656, 293] width 1065 height 482
click at [72, 73] on div at bounding box center [61, 47] width 99 height 52
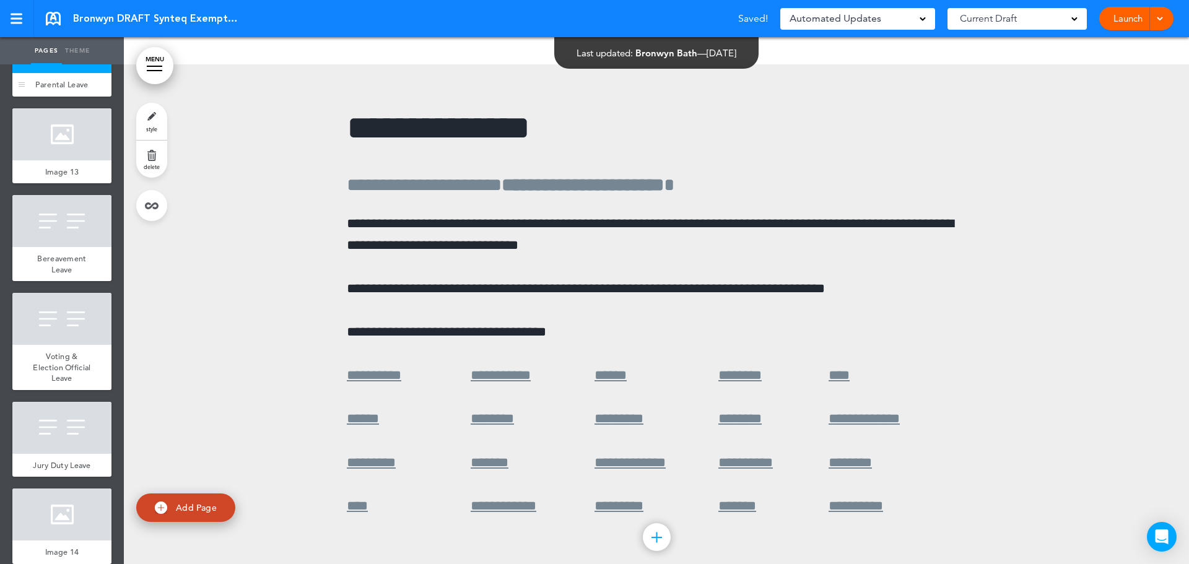
scroll to position [42528, 0]
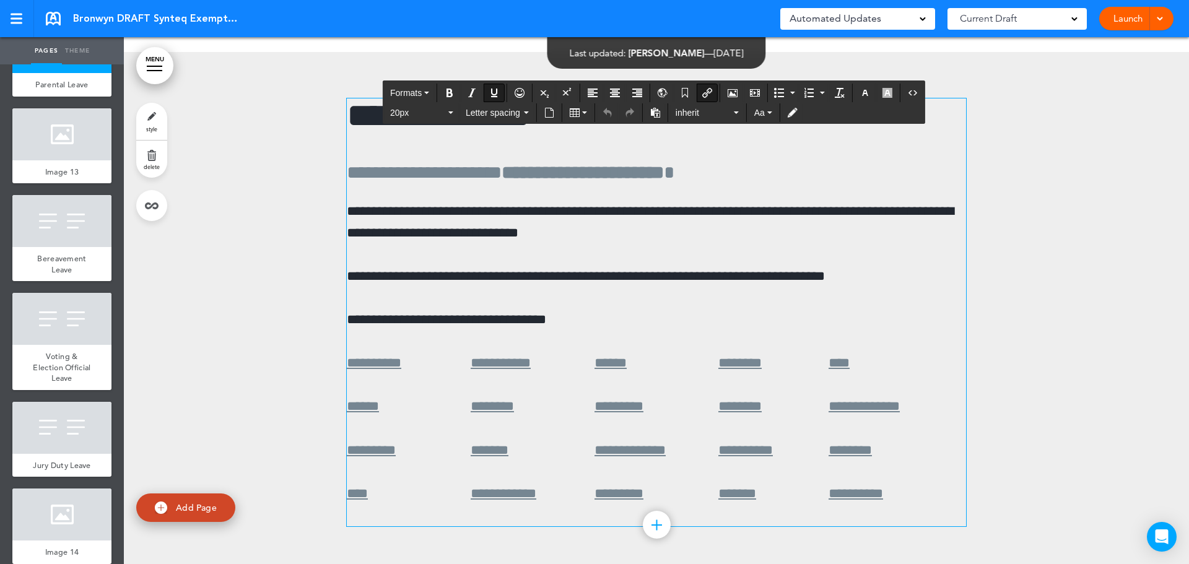
click at [365, 356] on span "**********" at bounding box center [374, 363] width 55 height 14
click at [668, 266] on p "**********" at bounding box center [656, 277] width 619 height 22
click at [546, 266] on p "**********" at bounding box center [656, 277] width 619 height 22
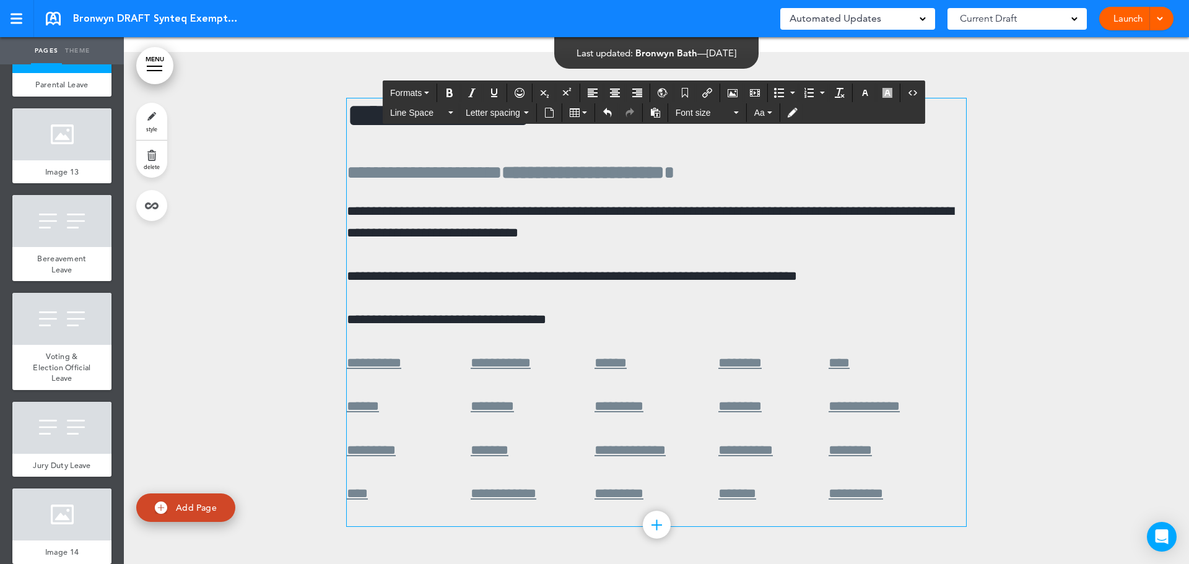
click at [645, 266] on p "**********" at bounding box center [656, 277] width 619 height 22
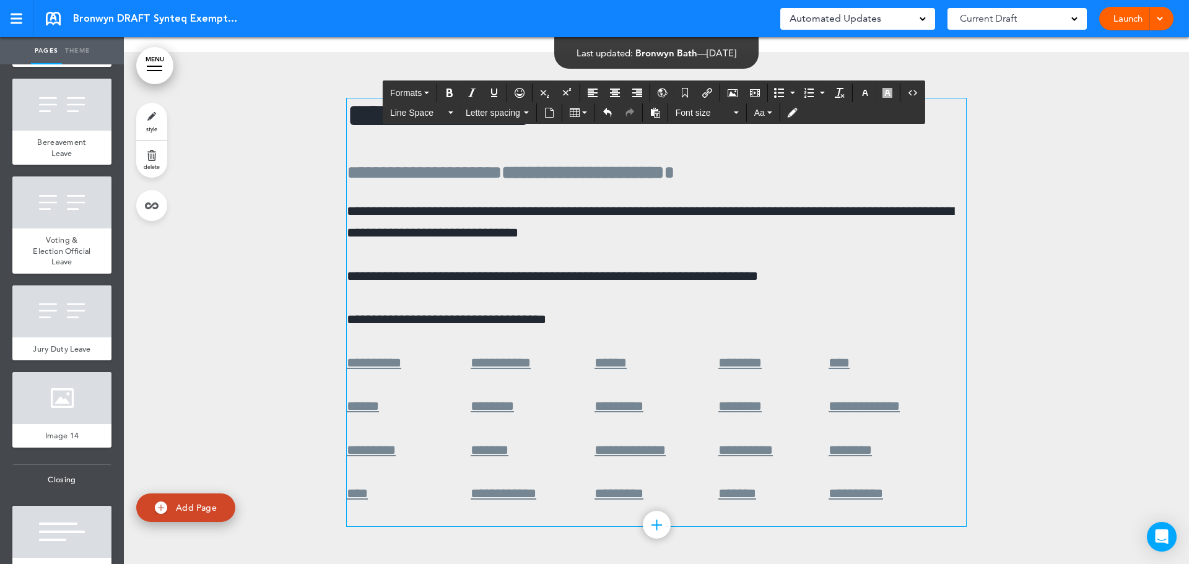
scroll to position [6756, 0]
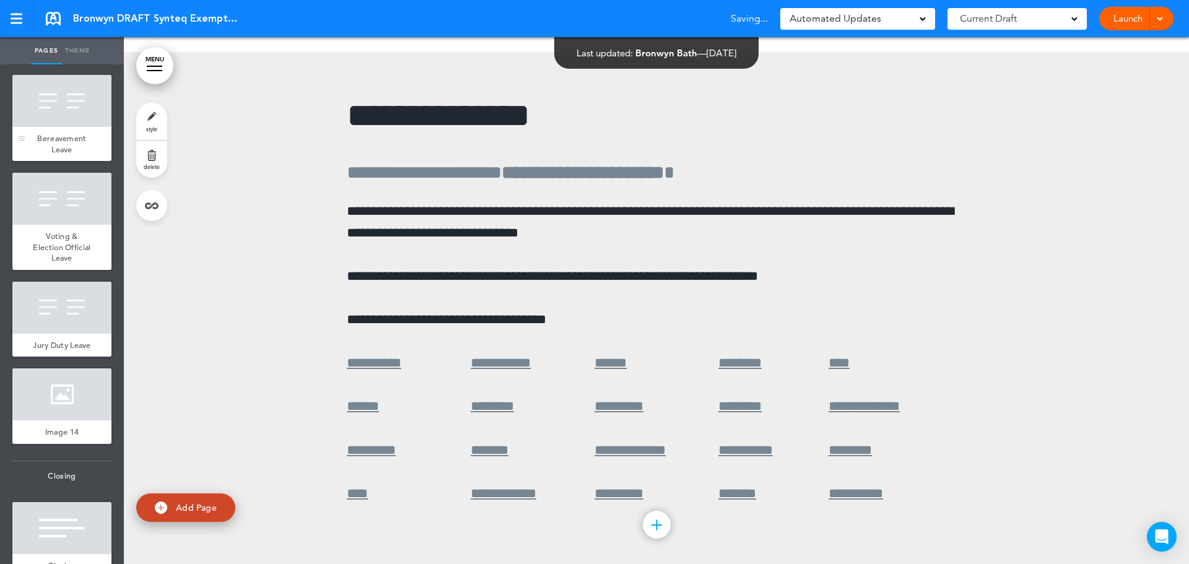
click at [72, 127] on div at bounding box center [61, 101] width 99 height 52
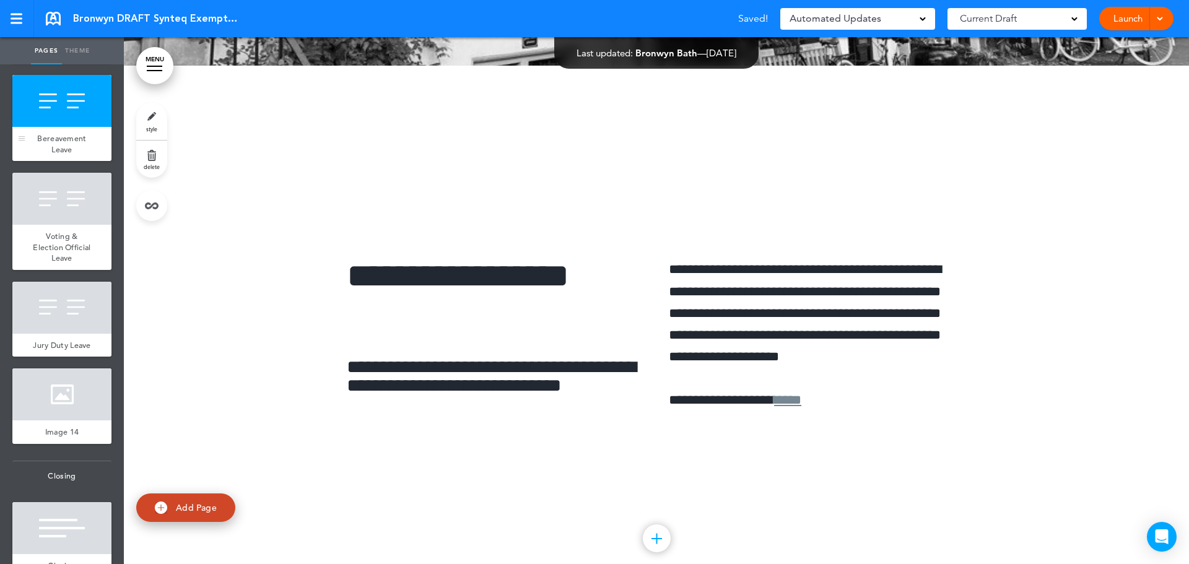
scroll to position [43583, 0]
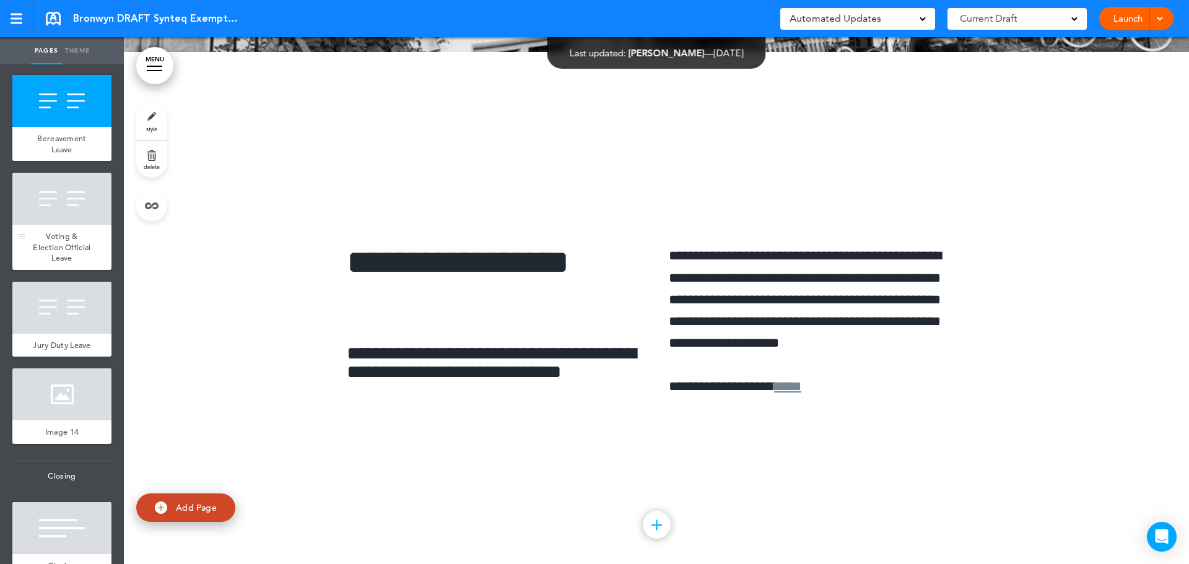
click at [77, 225] on div at bounding box center [61, 199] width 99 height 52
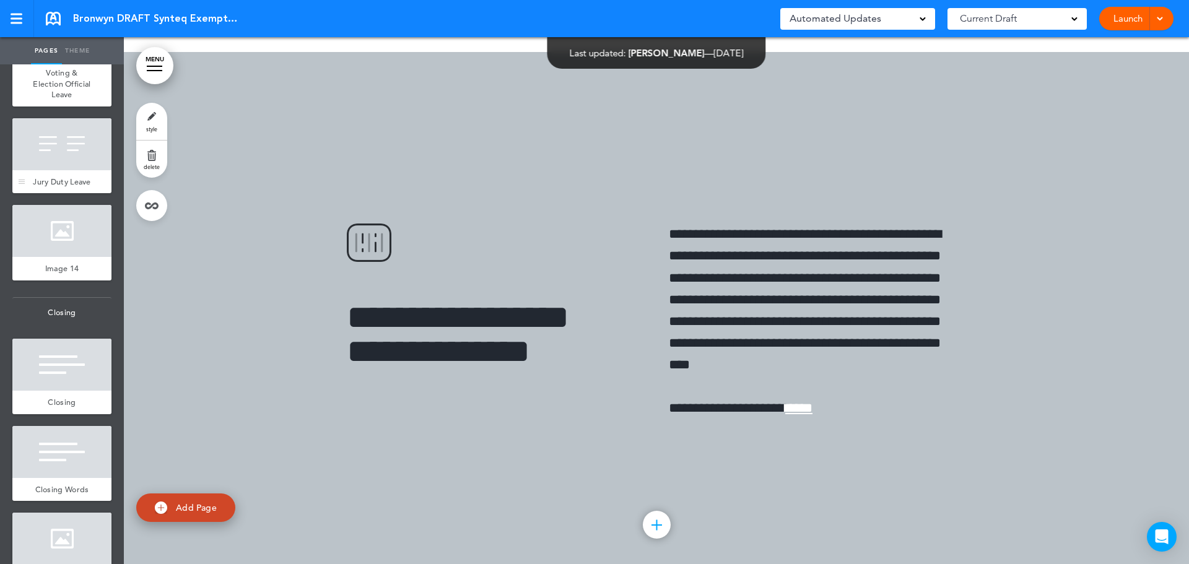
scroll to position [6942, 0]
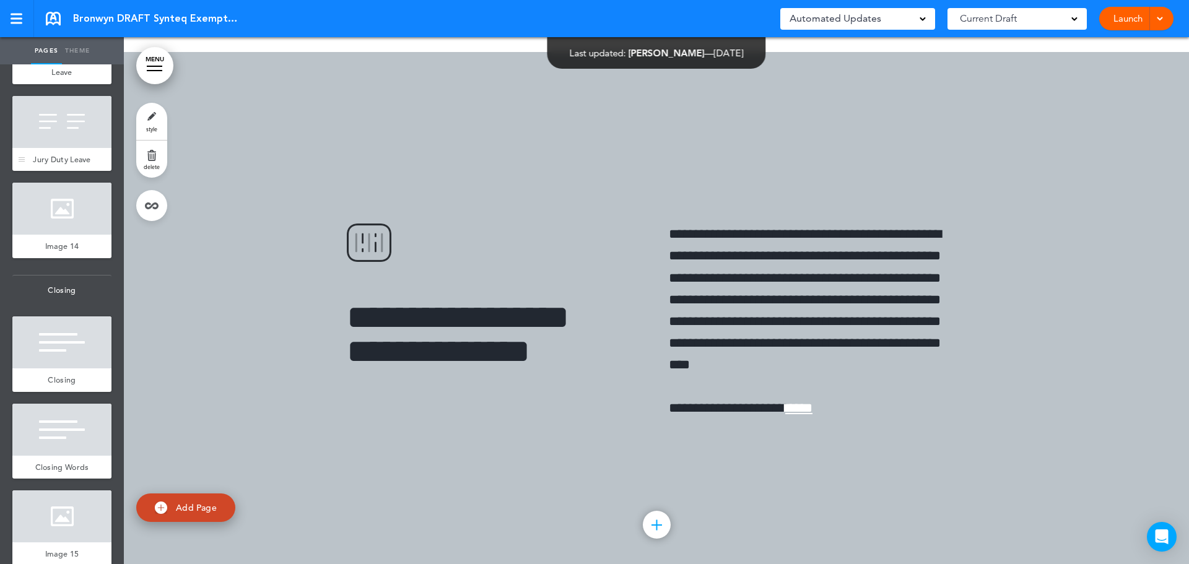
click at [75, 148] on div at bounding box center [61, 122] width 99 height 52
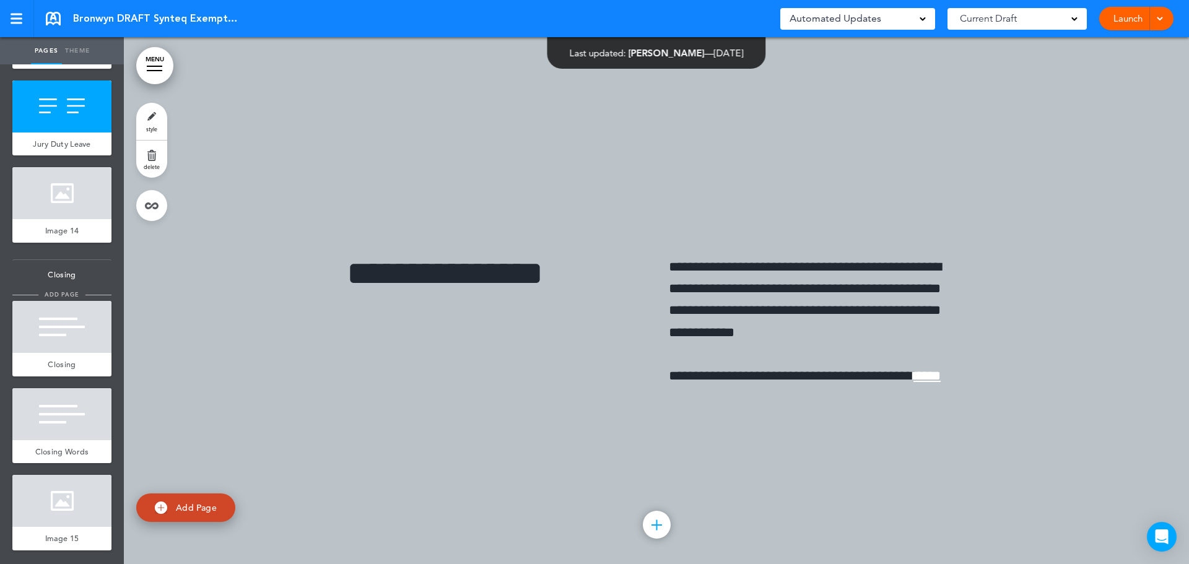
scroll to position [7142, 0]
click at [53, 353] on div "Closing" at bounding box center [61, 365] width 99 height 24
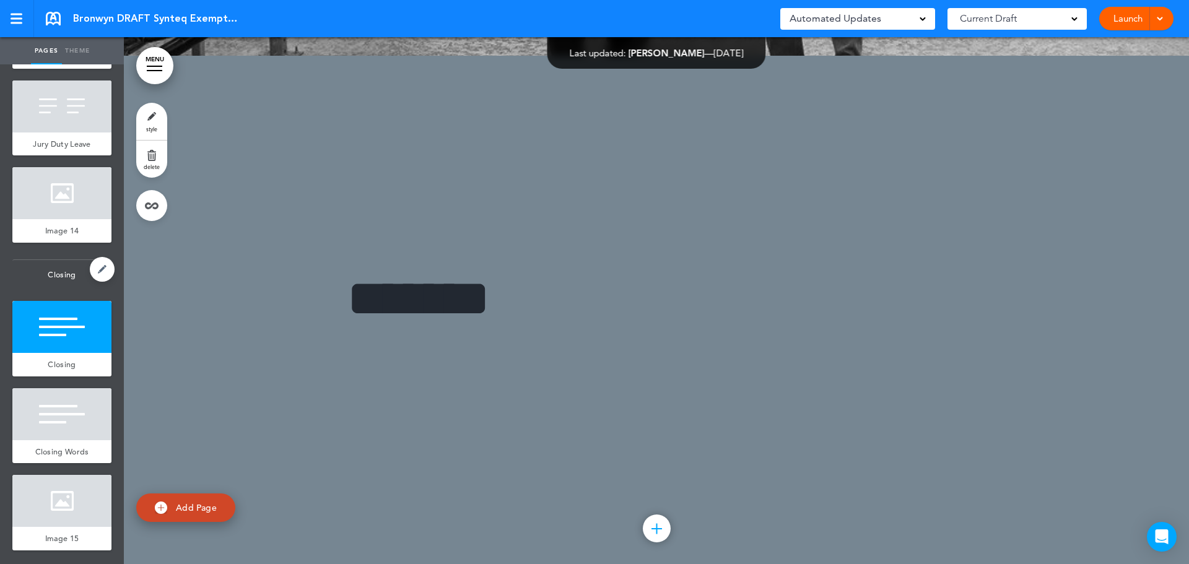
scroll to position [45691, 0]
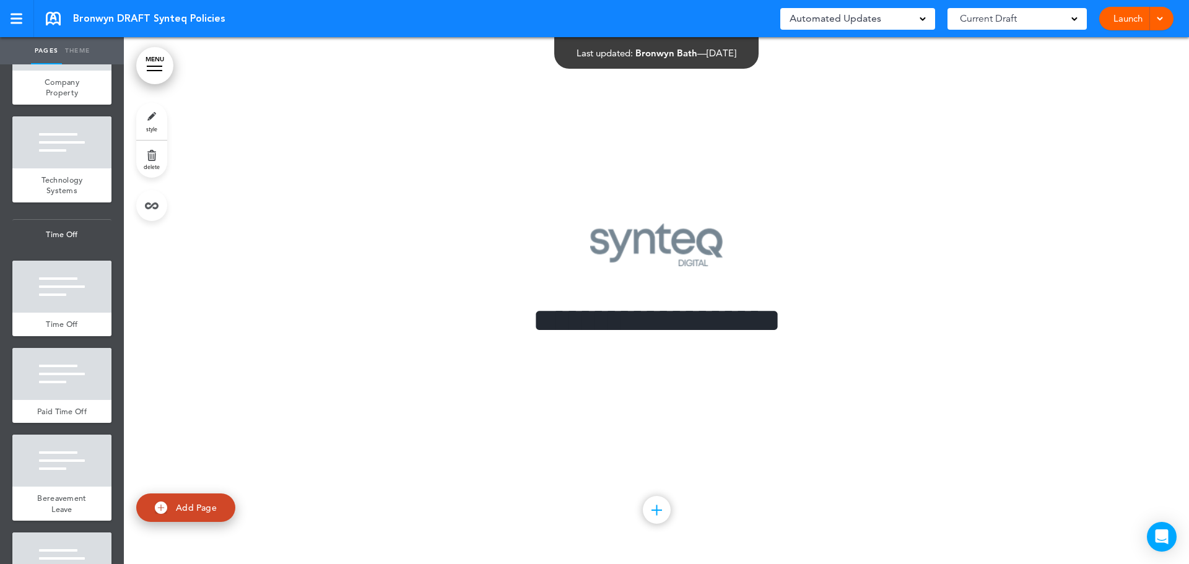
scroll to position [2156, 0]
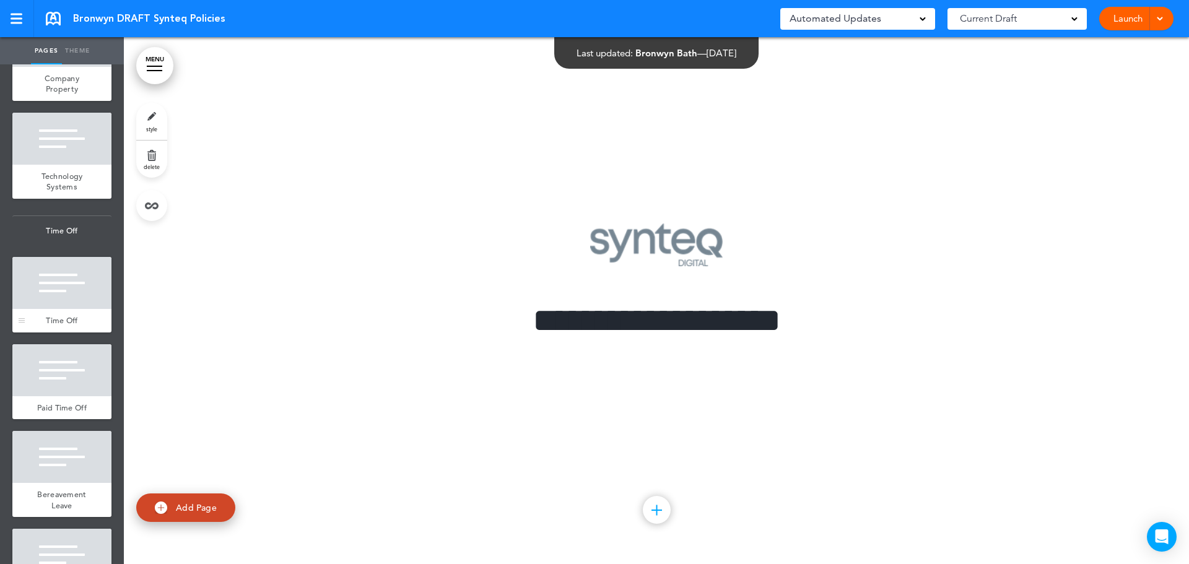
click at [77, 309] on div at bounding box center [61, 283] width 99 height 52
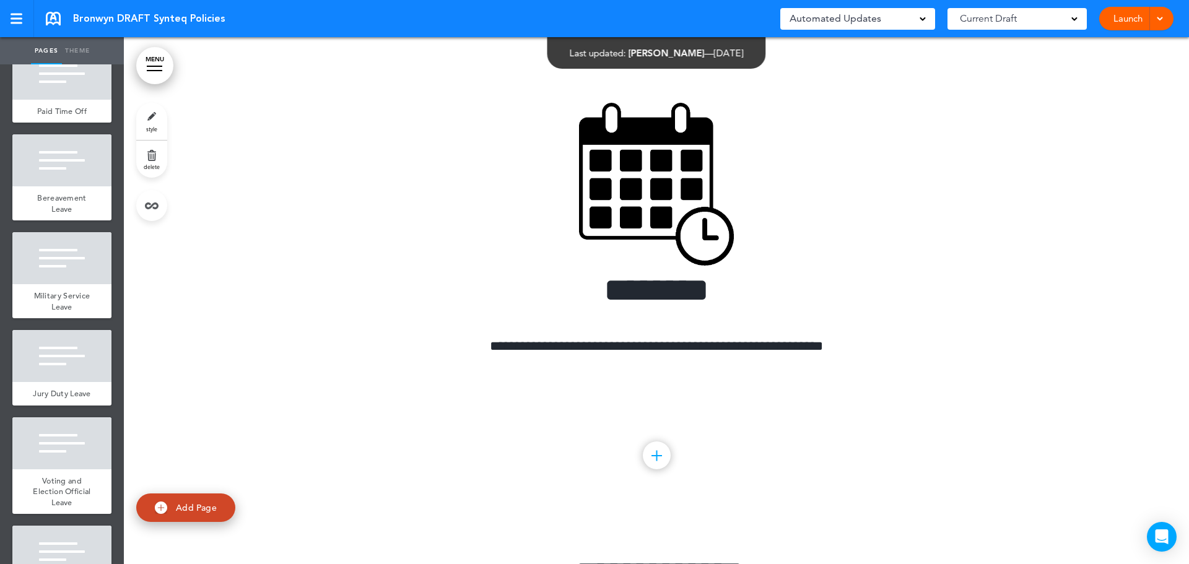
scroll to position [2470, 0]
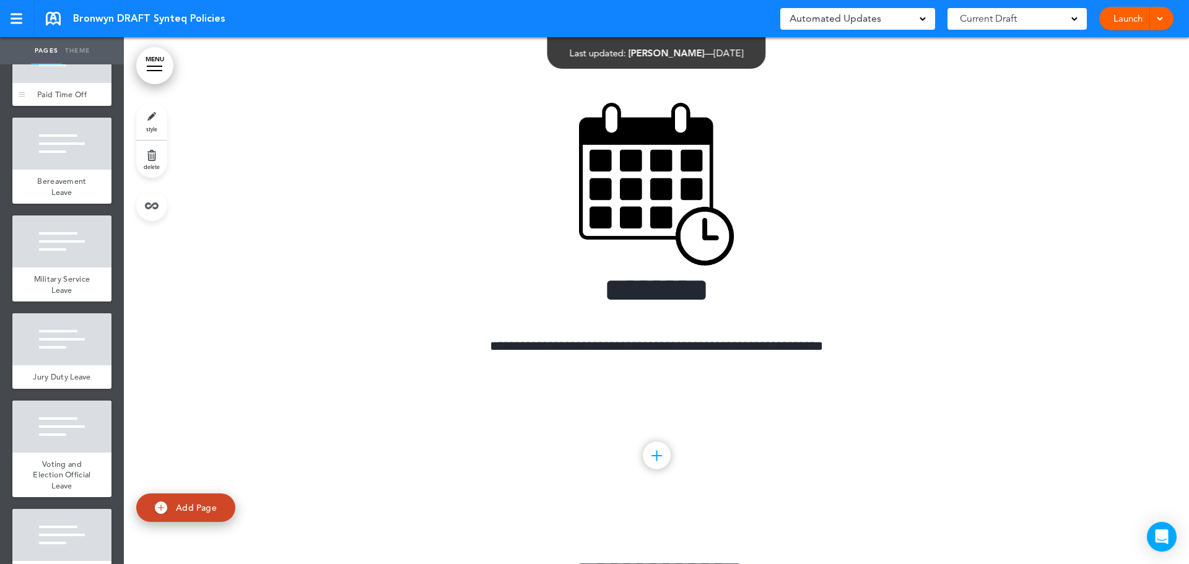
click at [48, 100] on span "Paid Time Off" at bounding box center [62, 94] width 50 height 11
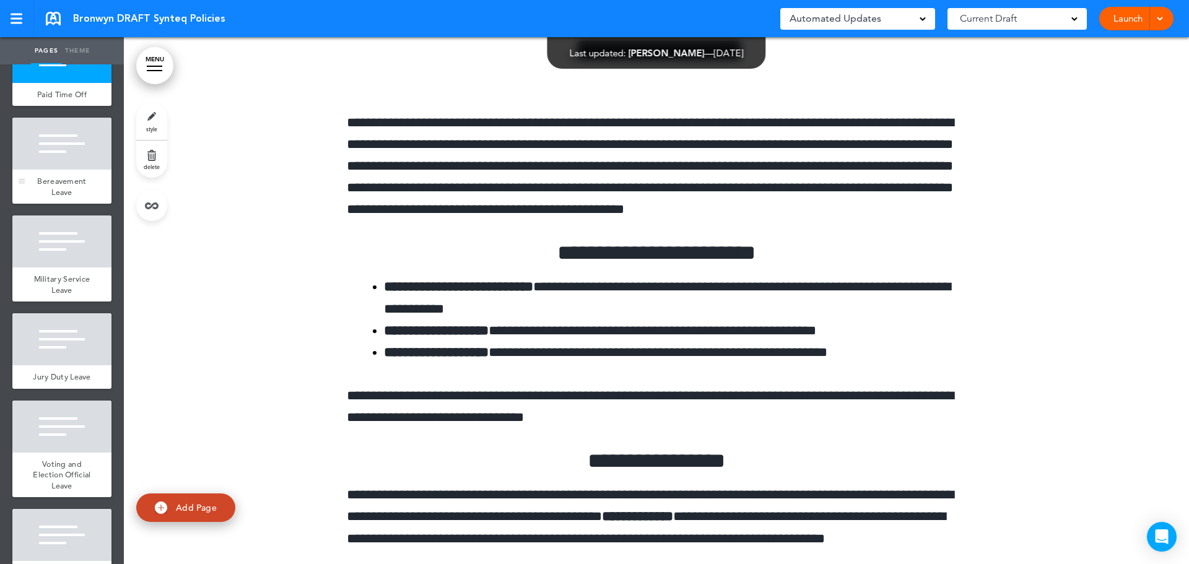
scroll to position [26487, 0]
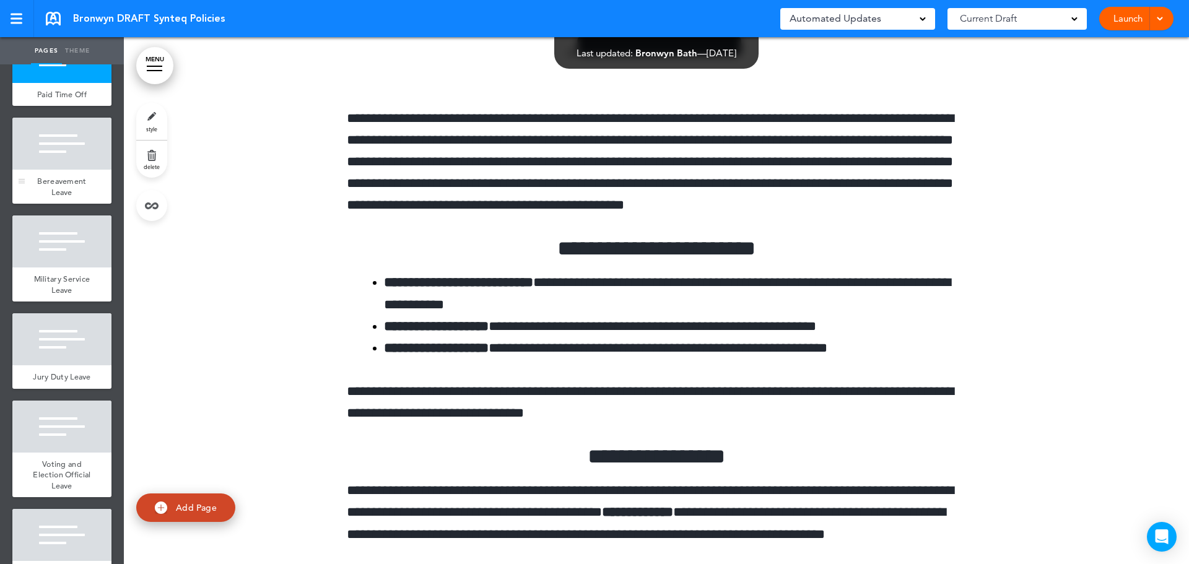
click at [64, 170] on div at bounding box center [61, 144] width 99 height 52
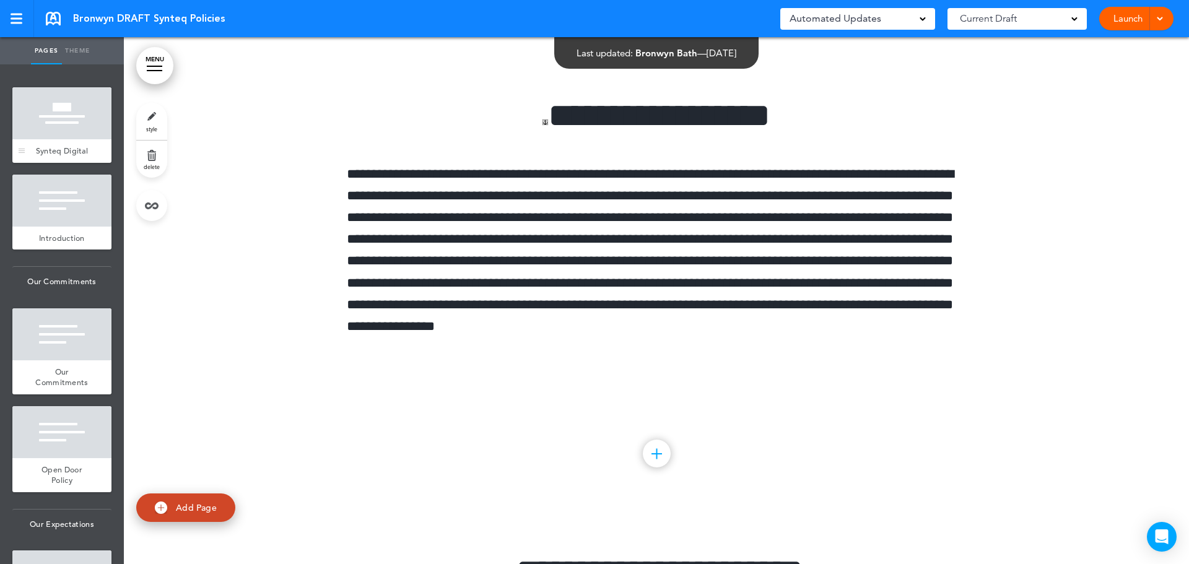
click at [66, 106] on div at bounding box center [61, 113] width 99 height 52
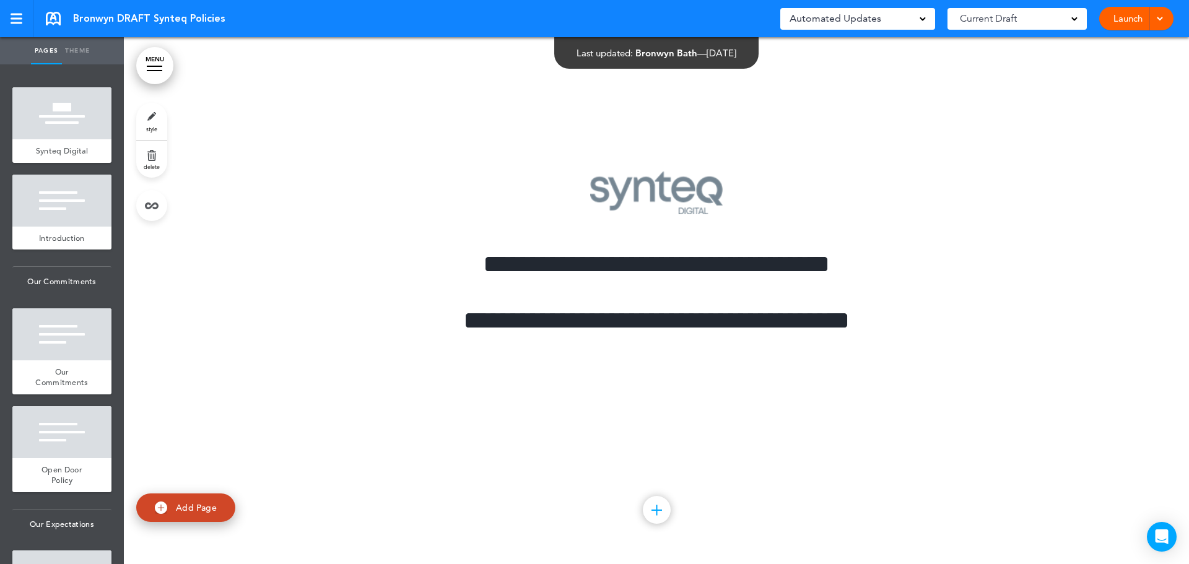
scroll to position [31836, 0]
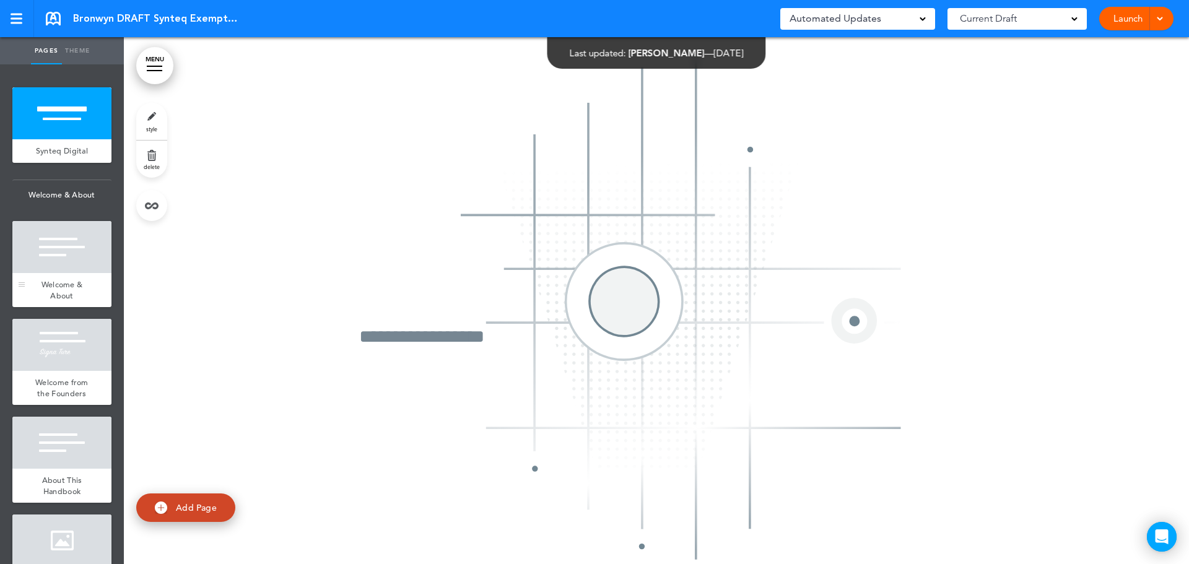
click at [72, 235] on div at bounding box center [61, 247] width 99 height 52
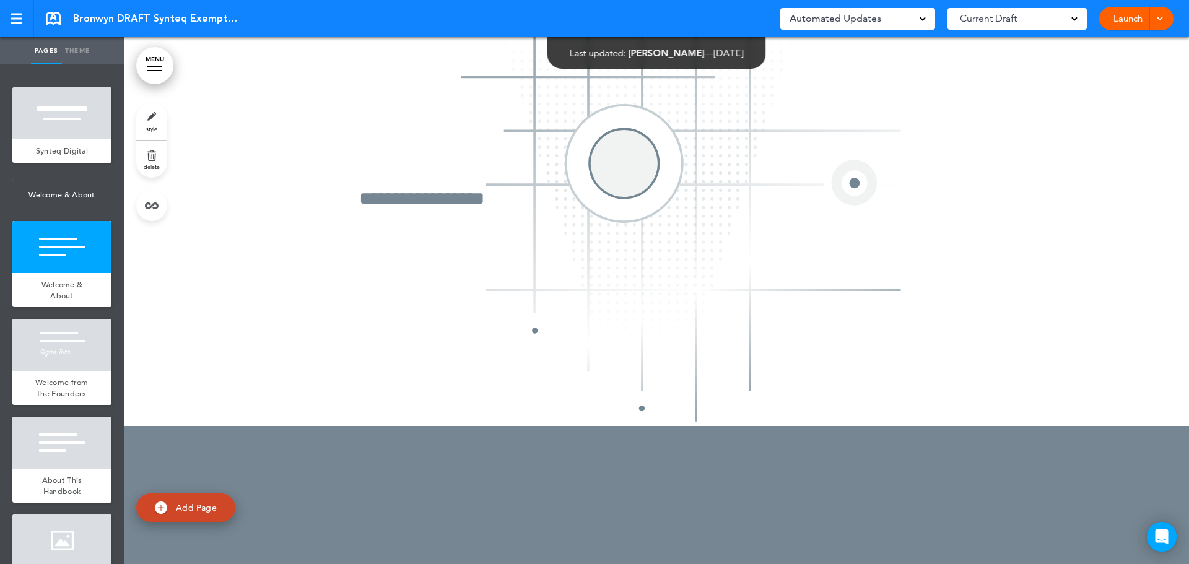
scroll to position [527, 0]
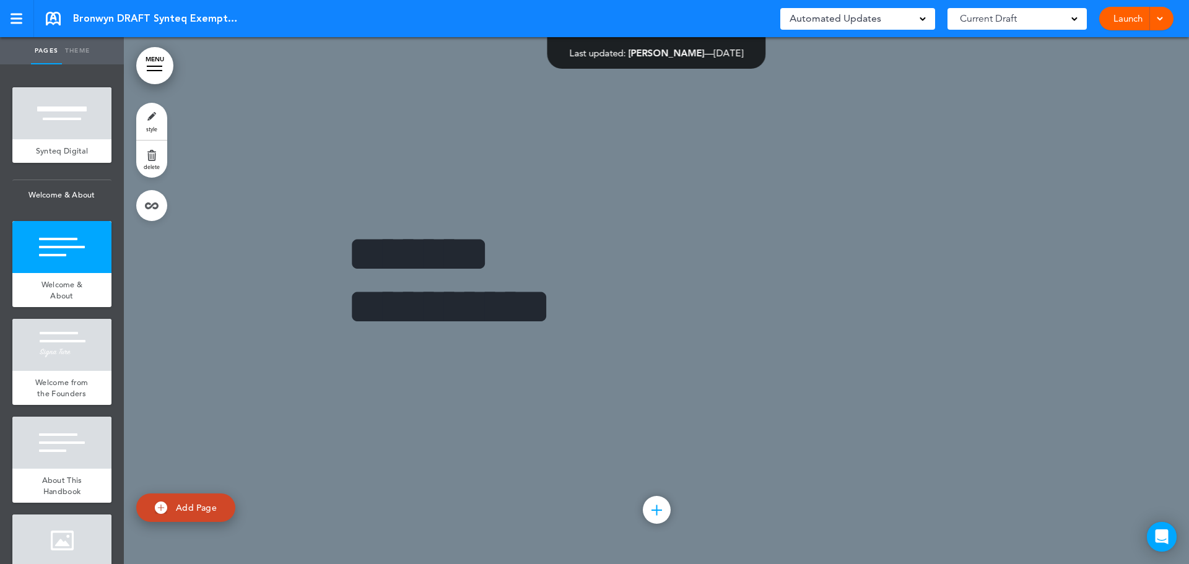
click at [56, 19] on link at bounding box center [53, 19] width 15 height 14
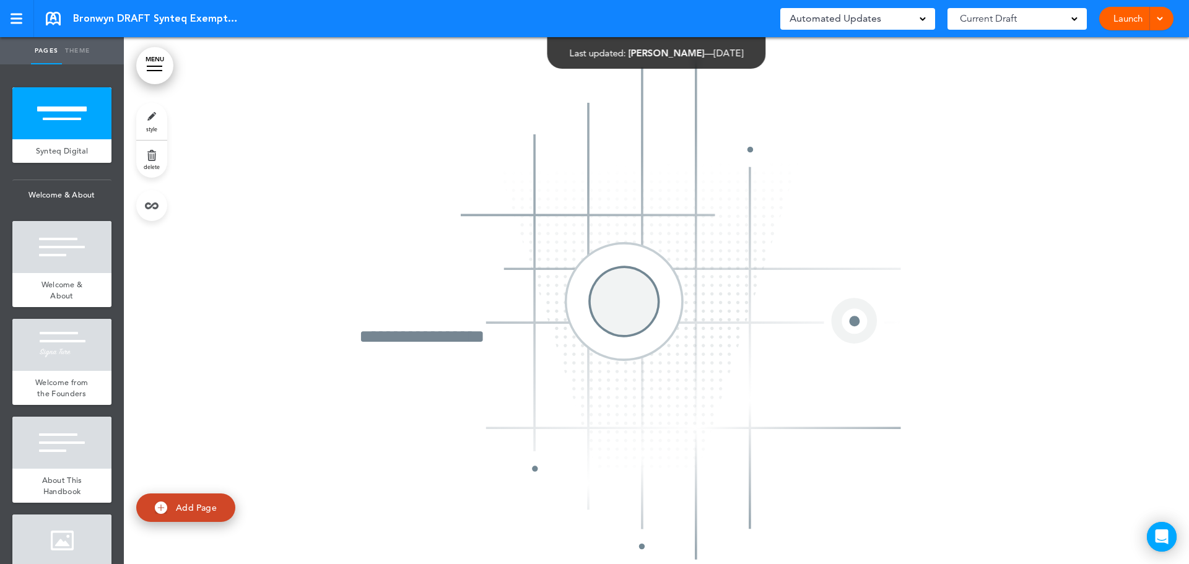
drag, startPoint x: 0, startPoint y: 0, endPoint x: 65, endPoint y: 357, distance: 363.3
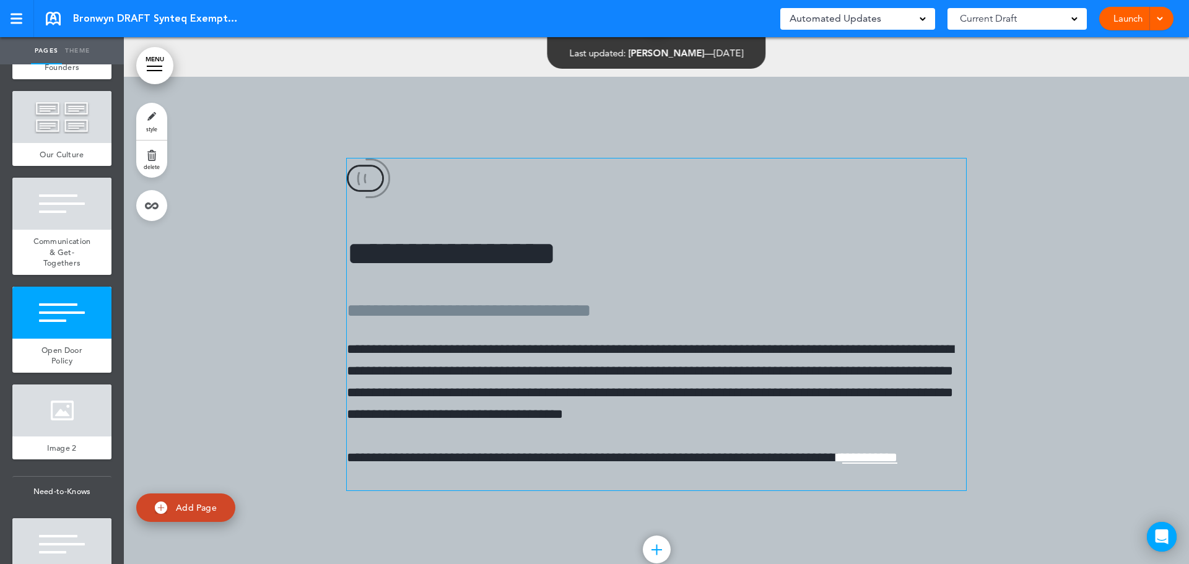
scroll to position [14364, 0]
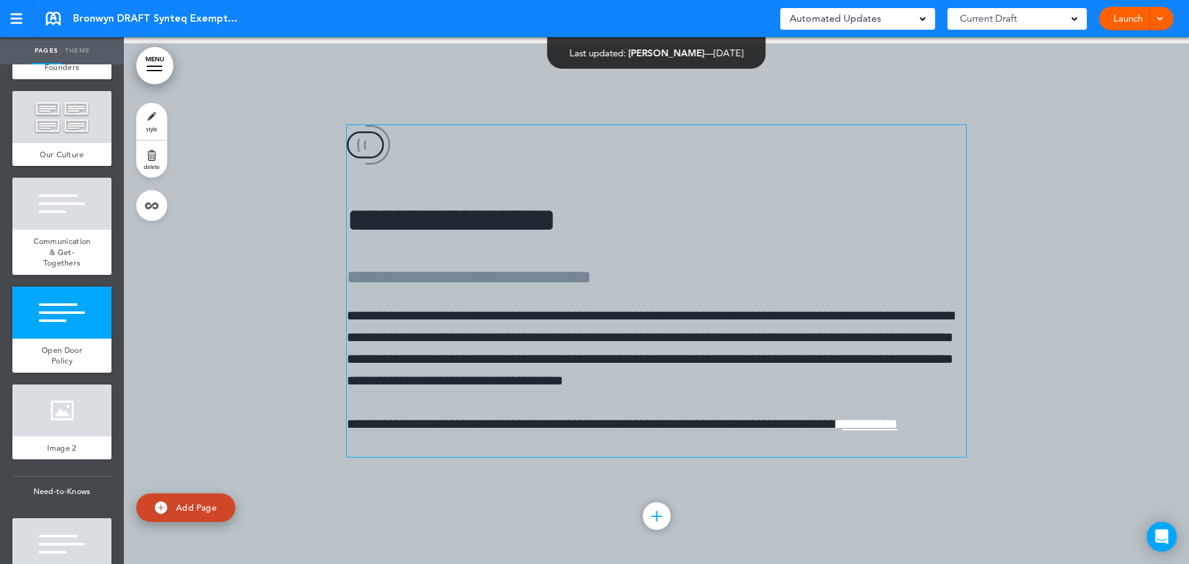
click at [842, 431] on span "*********" at bounding box center [869, 424] width 55 height 14
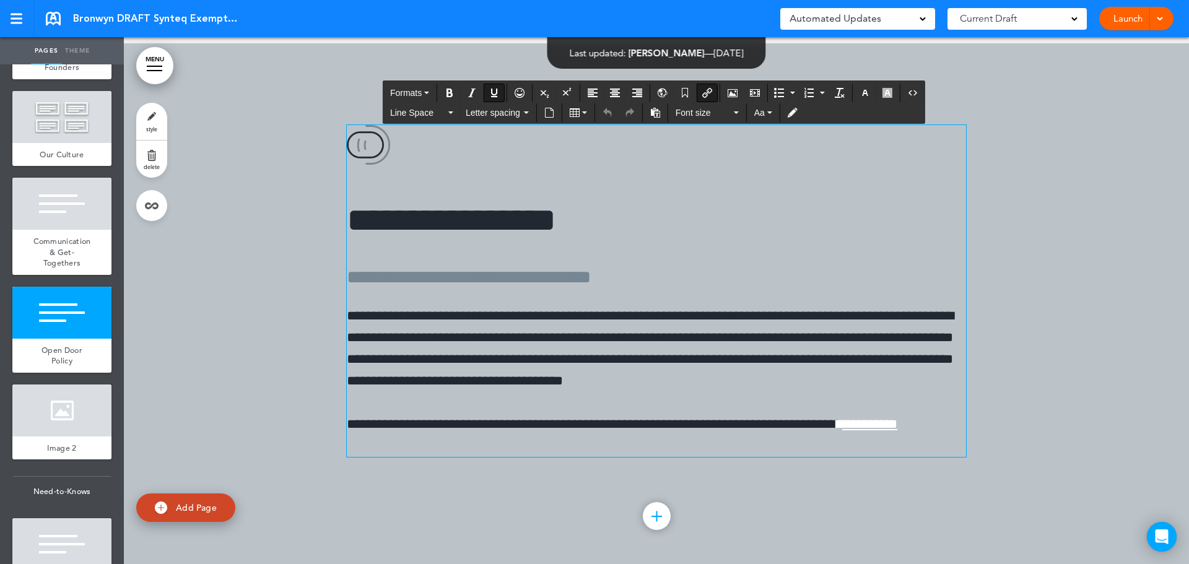
click at [291, 405] on div at bounding box center [656, 306] width 1065 height 527
drag, startPoint x: 353, startPoint y: 440, endPoint x: 274, endPoint y: 414, distance: 83.3
click at [274, 414] on div at bounding box center [656, 306] width 1065 height 527
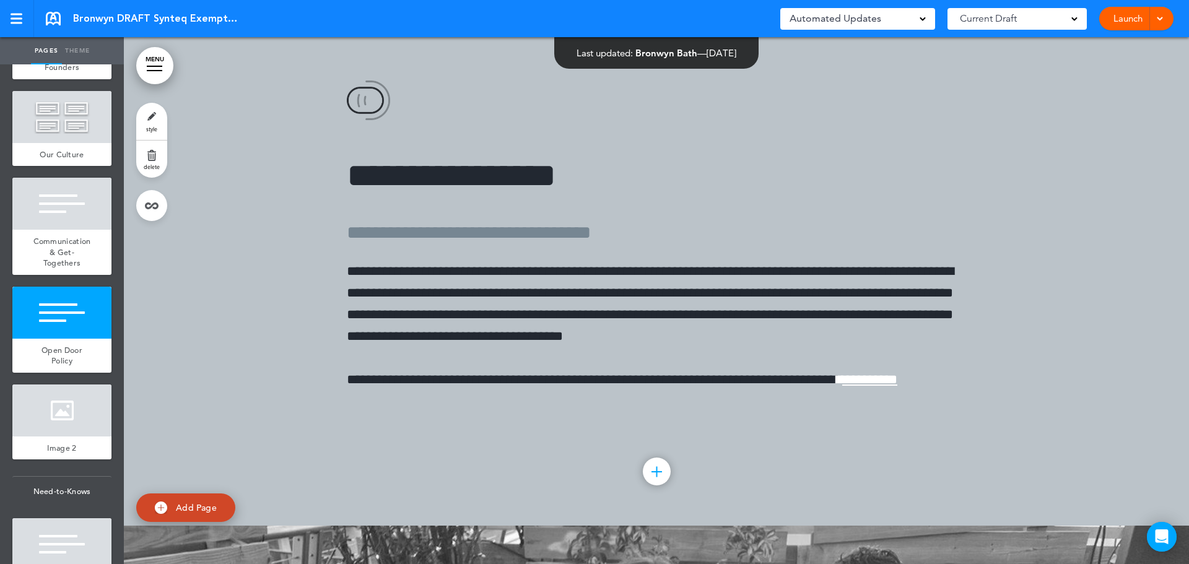
scroll to position [14426, 0]
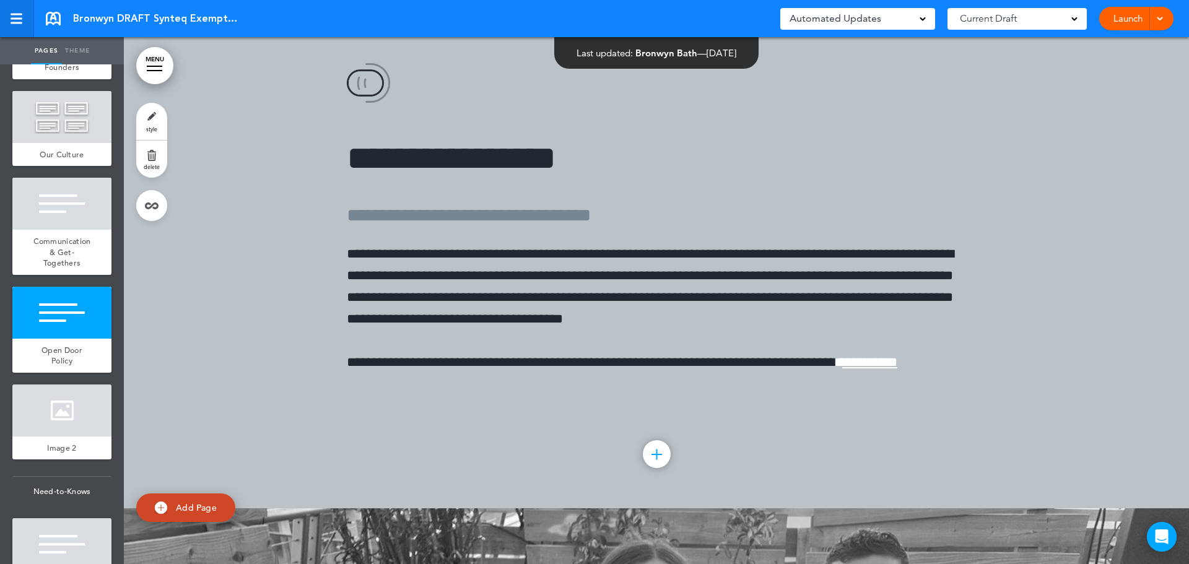
click at [14, 20] on div at bounding box center [16, 19] width 11 height 11
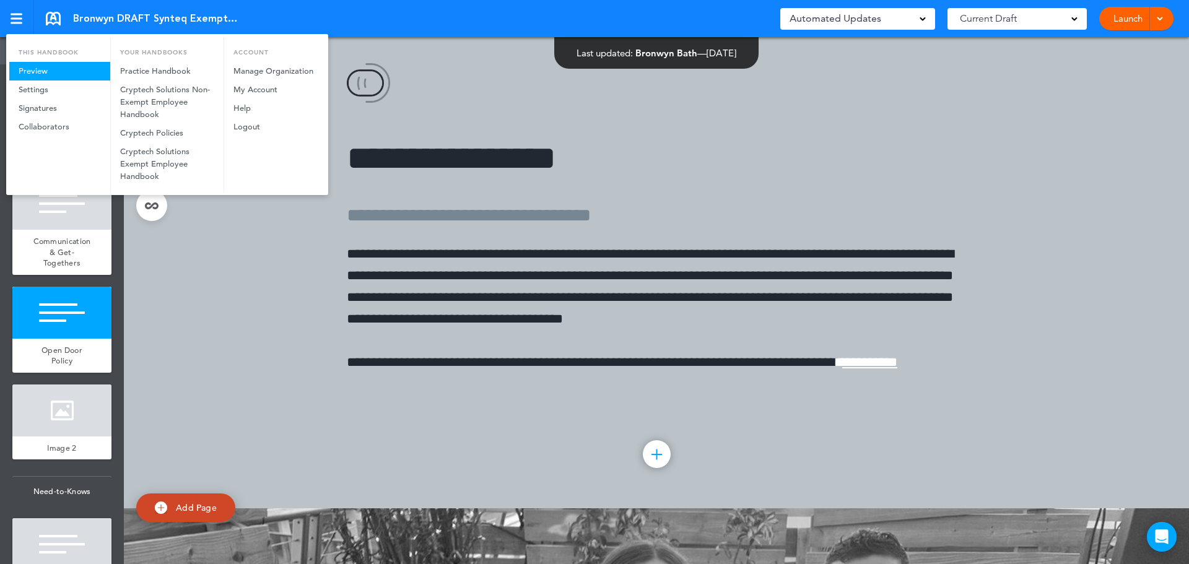
click at [32, 68] on link "Preview" at bounding box center [59, 71] width 101 height 19
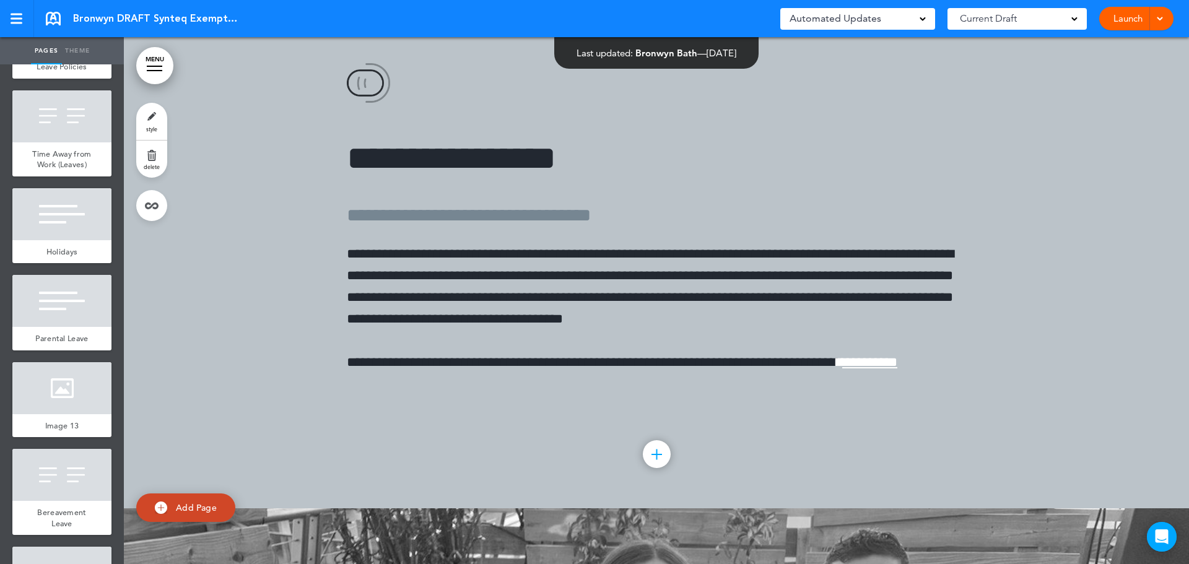
scroll to position [7142, 0]
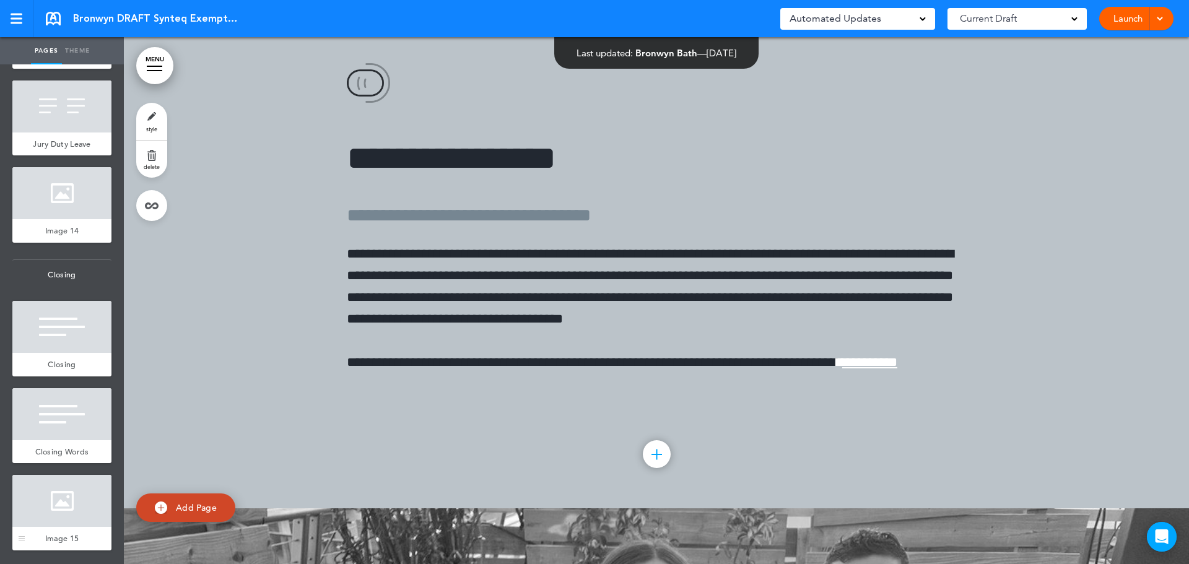
click at [52, 530] on div "Image 15" at bounding box center [61, 539] width 99 height 24
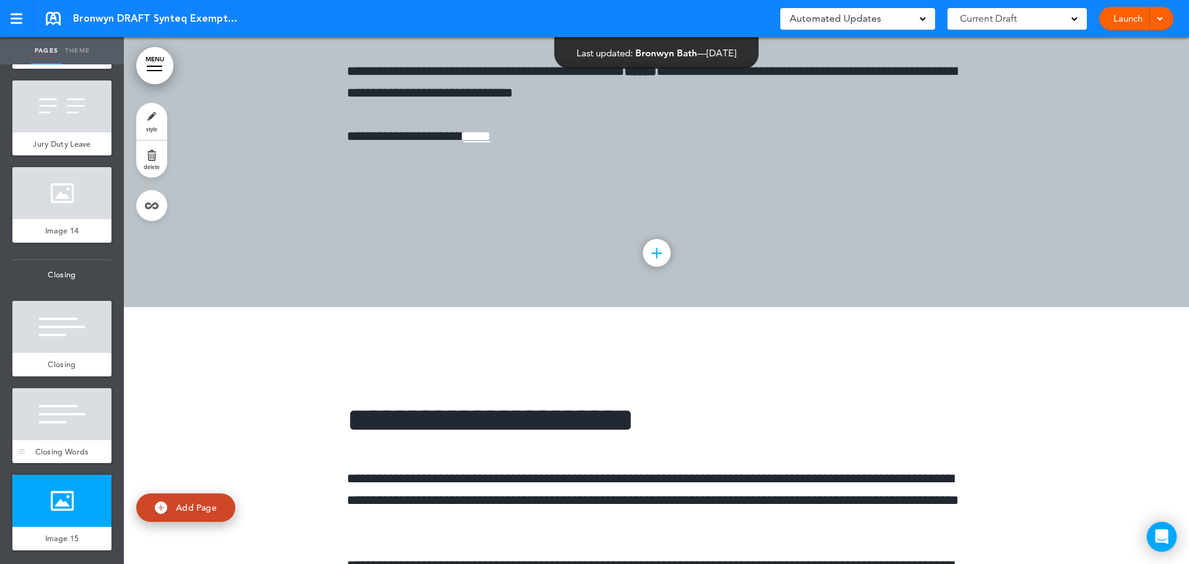
scroll to position [46745, 0]
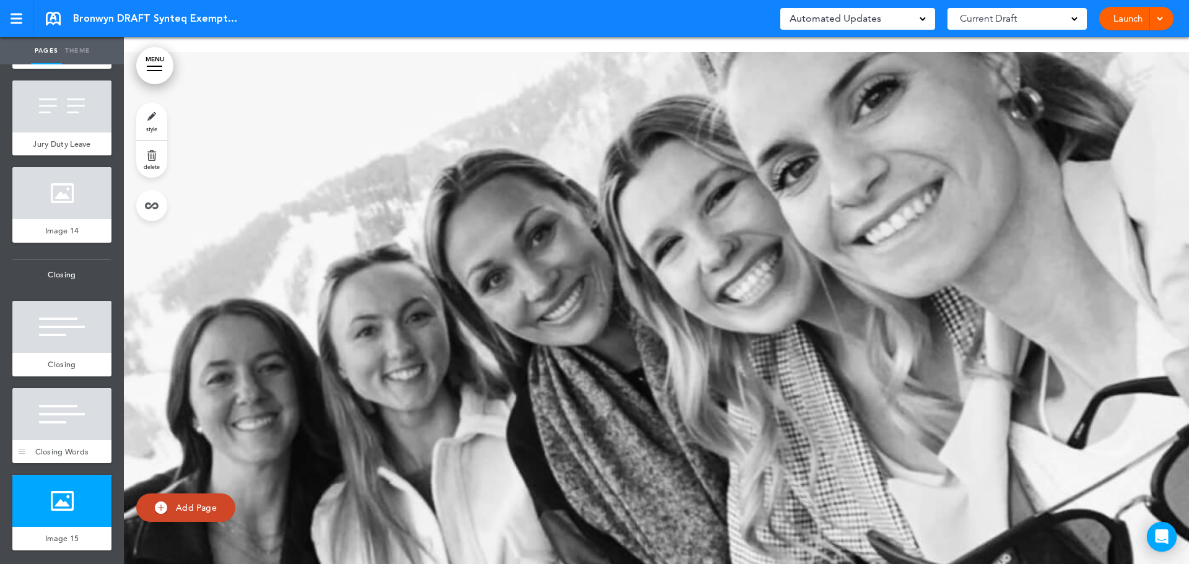
click at [54, 447] on span "Closing Words" at bounding box center [62, 452] width 54 height 11
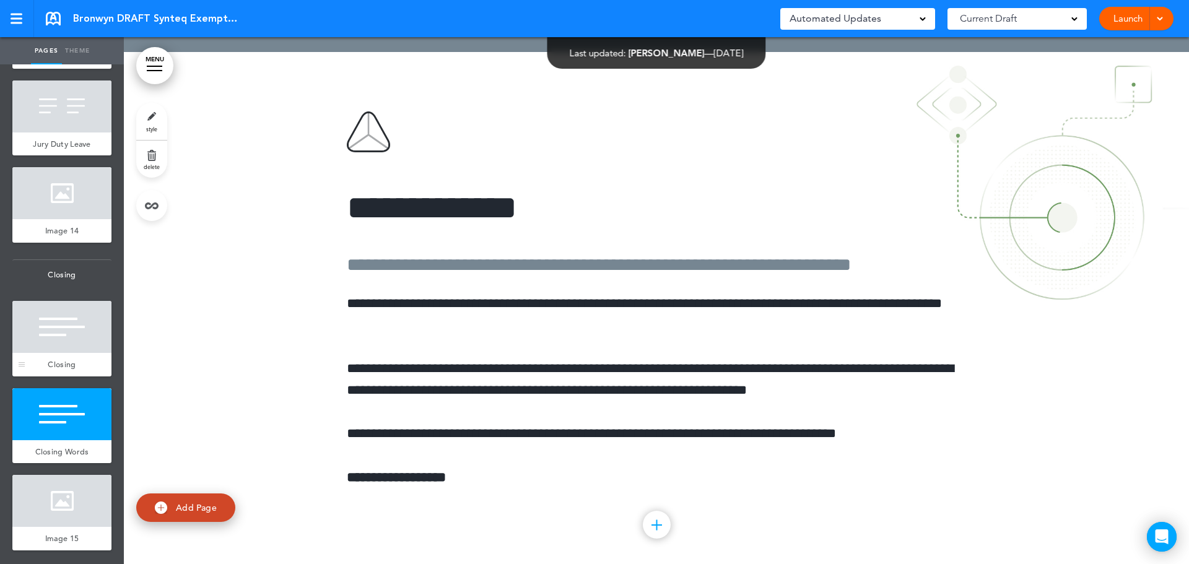
click at [55, 334] on div at bounding box center [61, 327] width 99 height 52
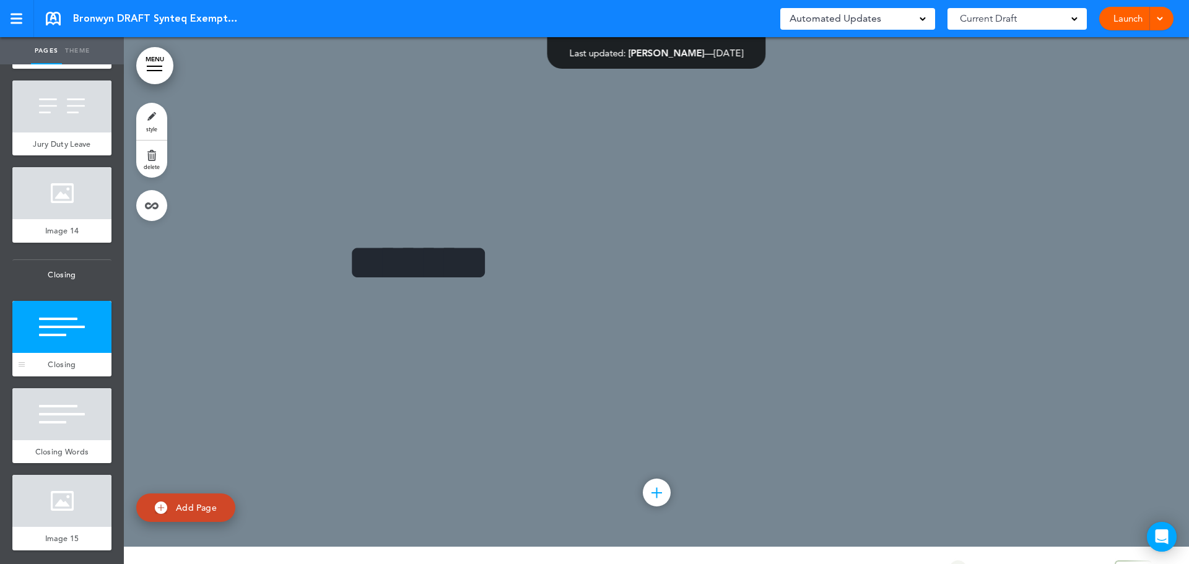
scroll to position [45691, 0]
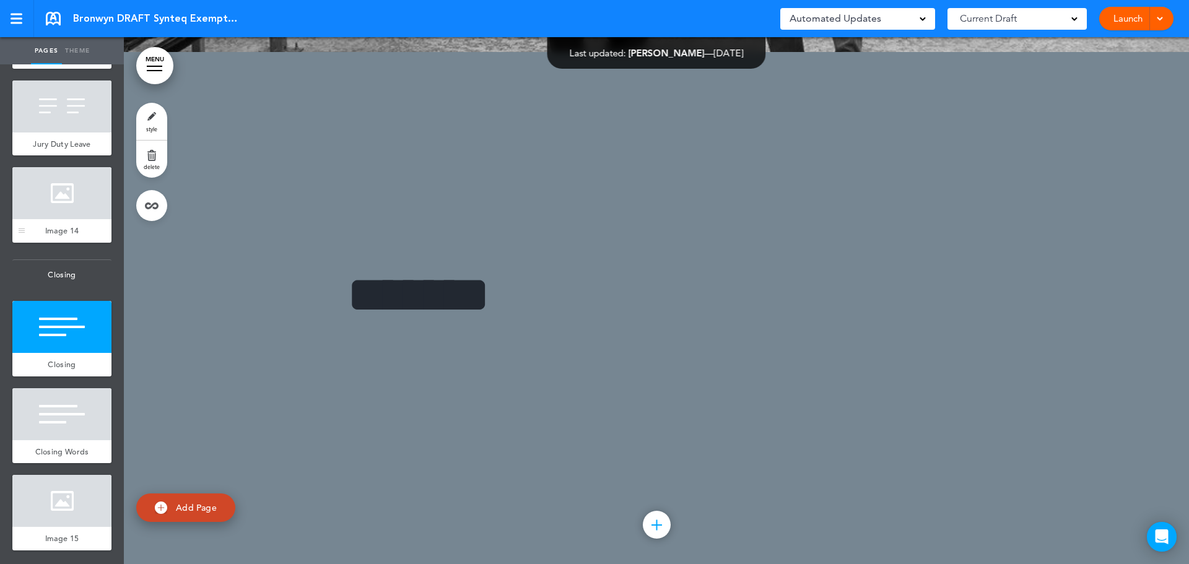
click at [82, 185] on div at bounding box center [61, 193] width 99 height 52
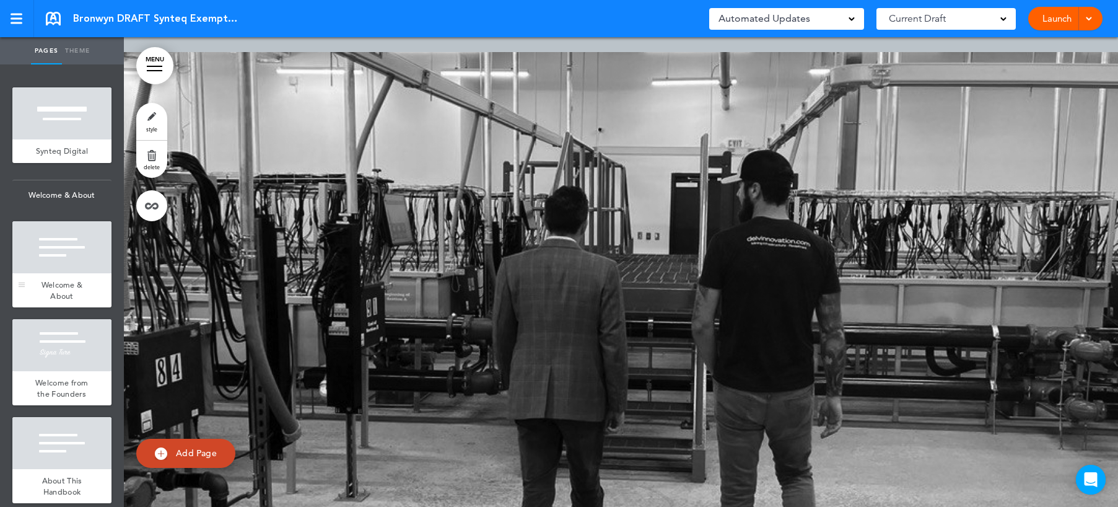
click at [71, 263] on div at bounding box center [61, 247] width 99 height 52
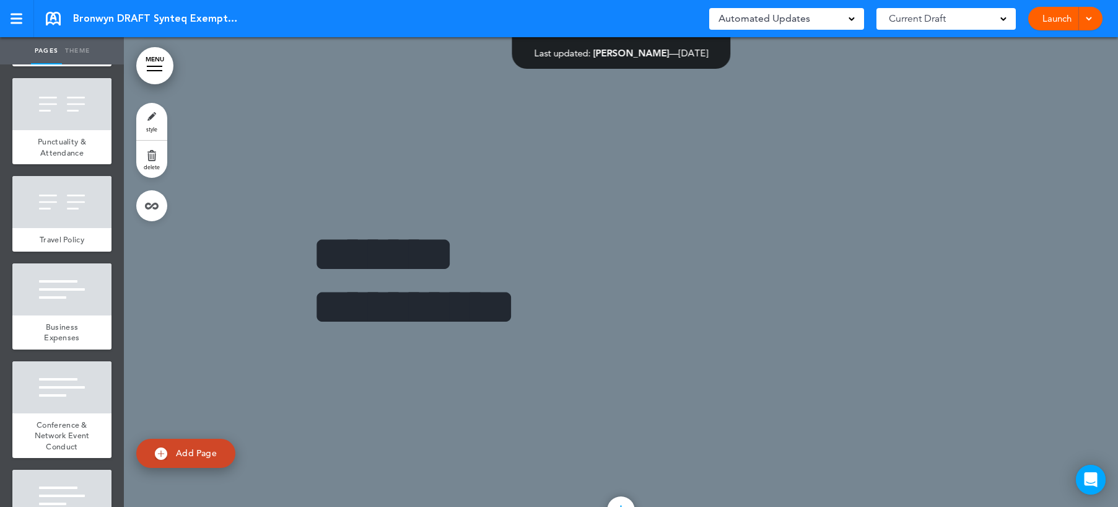
scroll to position [2911, 0]
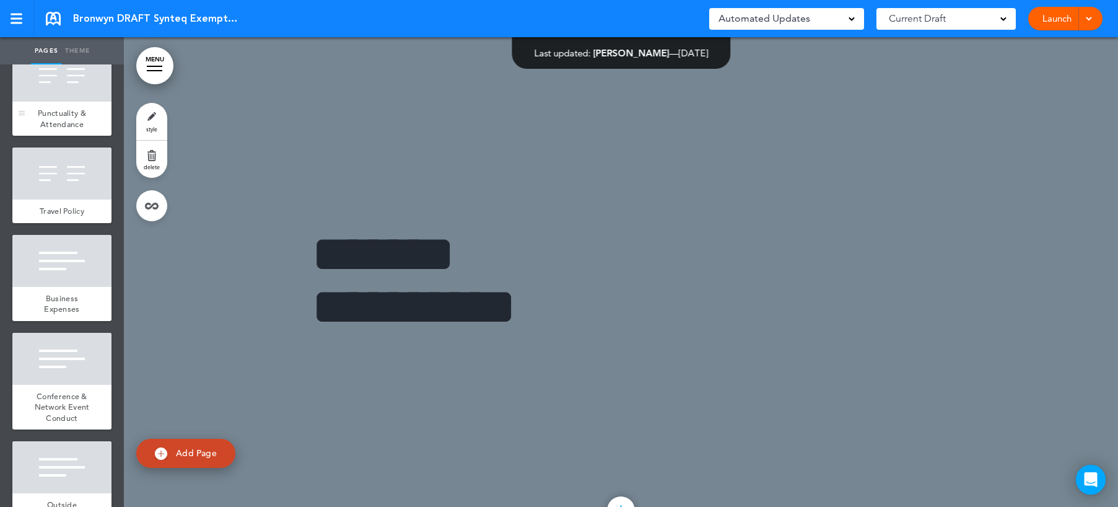
click at [71, 129] on span "Punctuality & Attendance" at bounding box center [62, 119] width 48 height 22
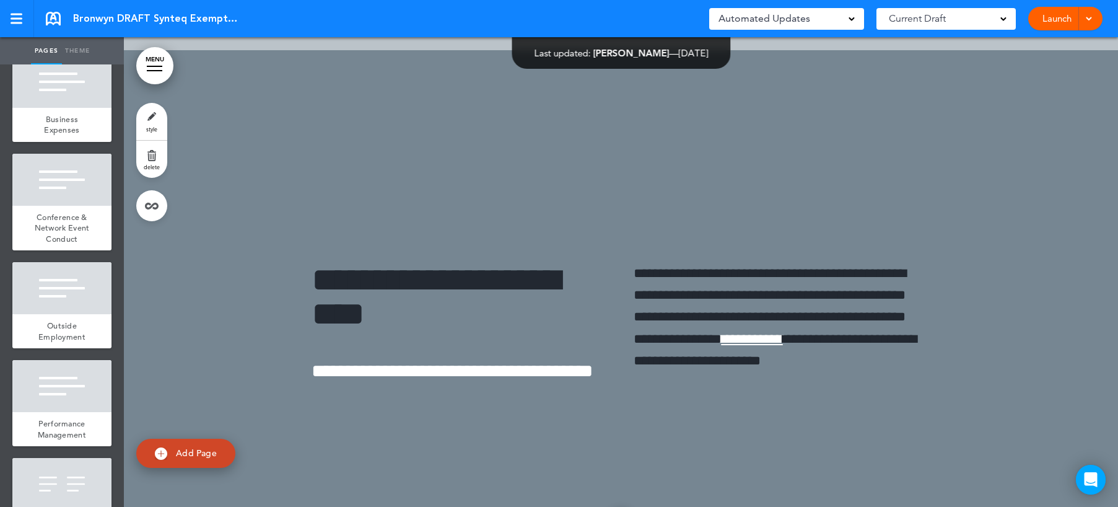
scroll to position [3097, 0]
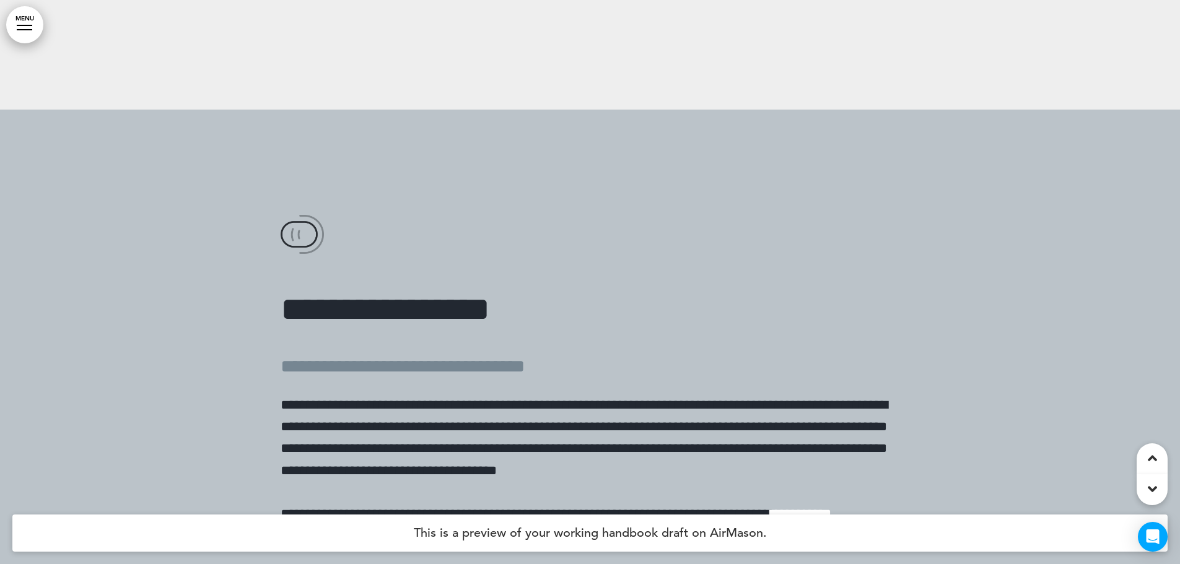
scroll to position [14742, 0]
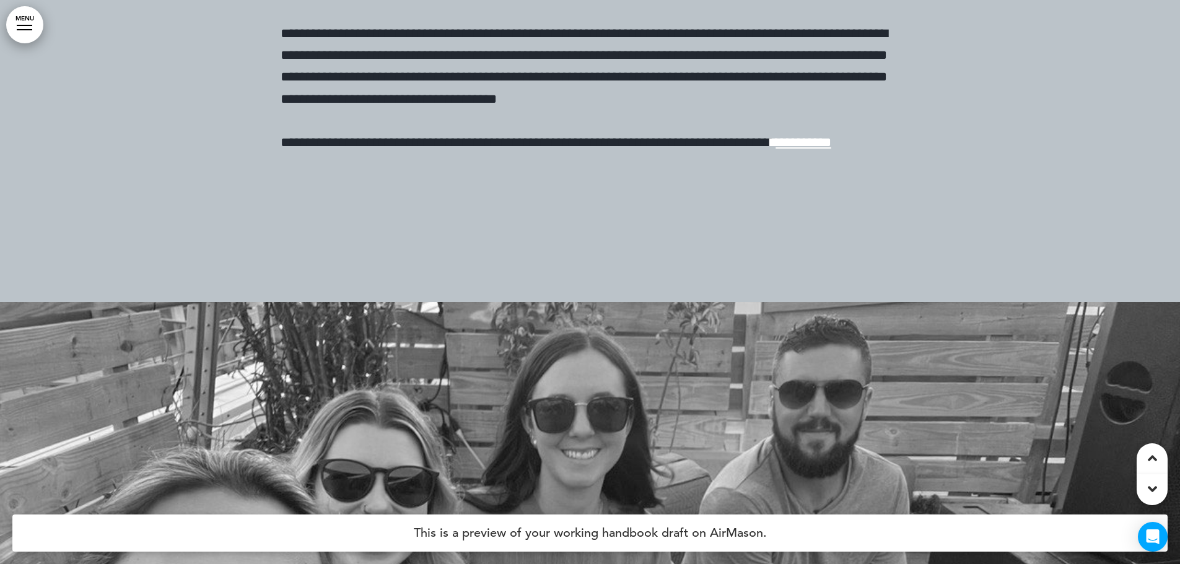
click at [776, 149] on span "*********" at bounding box center [803, 143] width 55 height 14
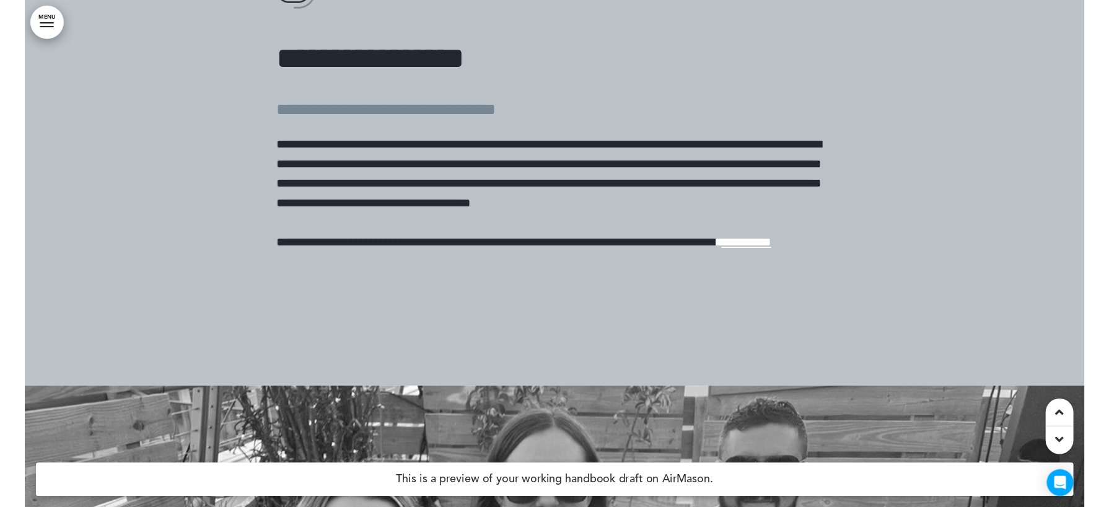
scroll to position [14370, 0]
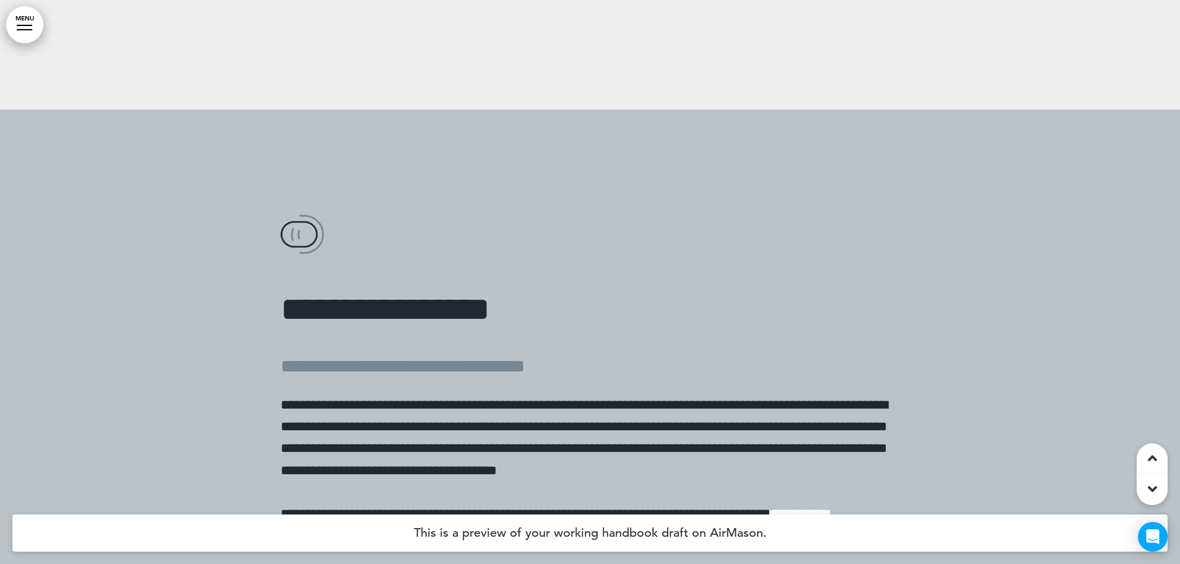
click at [23, 34] on link "MENU" at bounding box center [24, 24] width 37 height 37
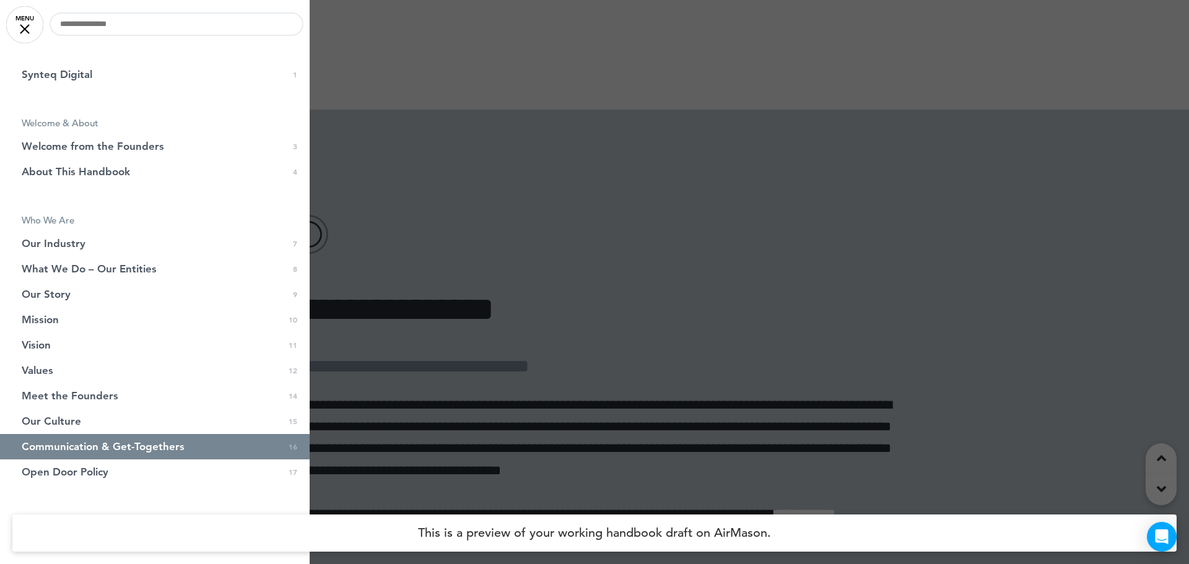
click at [18, 25] on link "MENU" at bounding box center [24, 24] width 37 height 37
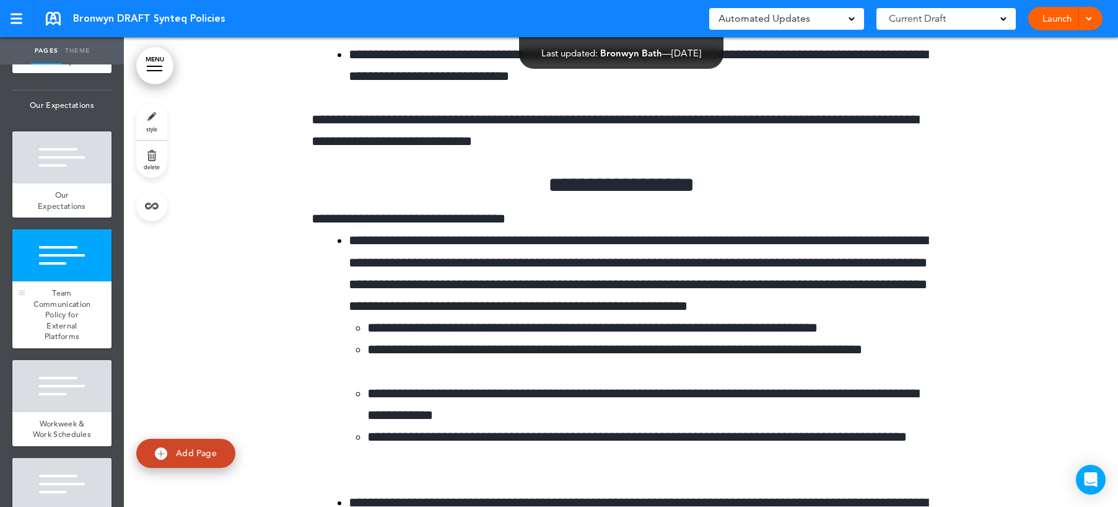
scroll to position [310, 0]
